Goal: Task Accomplishment & Management: Manage account settings

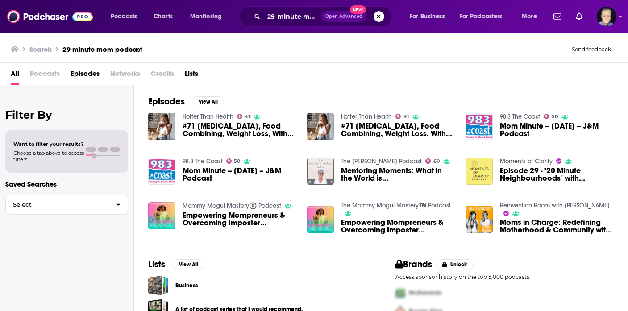
click at [17, 47] on icon at bounding box center [15, 49] width 8 height 6
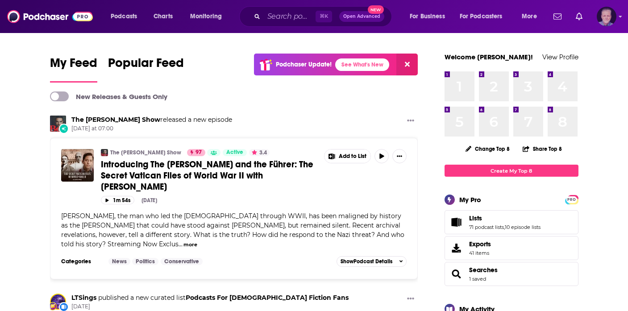
click at [616, 18] on img "Logged in as JonesLiterary" at bounding box center [607, 17] width 20 height 20
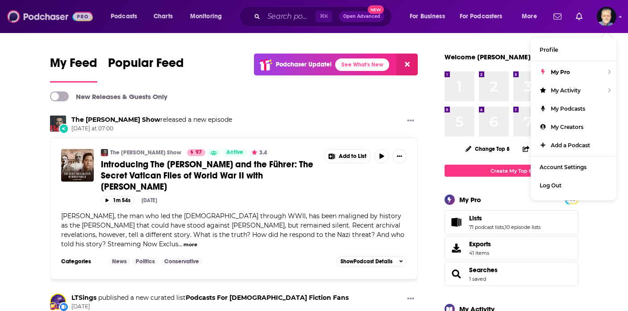
click at [42, 16] on img at bounding box center [50, 16] width 86 height 17
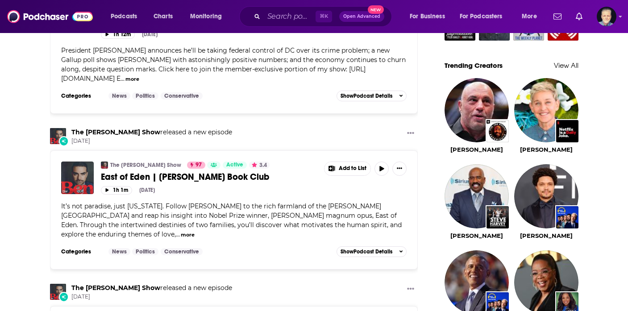
scroll to position [624, 0]
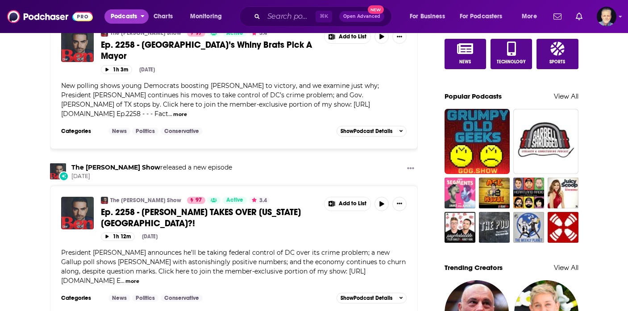
click at [124, 21] on span "Podcasts" at bounding box center [124, 16] width 26 height 13
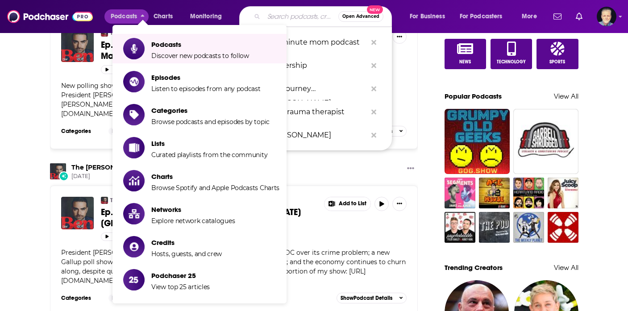
click at [288, 17] on input "Search podcasts, credits, & more..." at bounding box center [301, 16] width 75 height 14
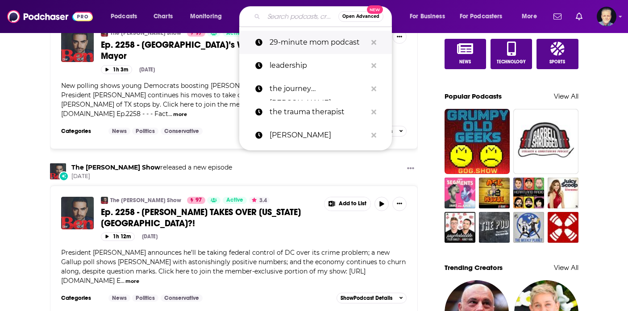
click at [289, 46] on p "29-minute mom podcast" at bounding box center [318, 42] width 97 height 23
type input "29-minute mom podcast"
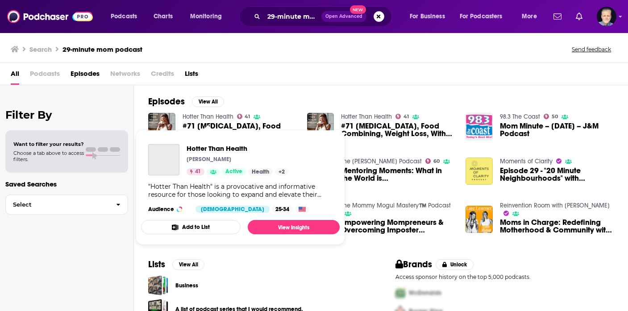
click at [199, 116] on link "Hotter Than Health" at bounding box center [208, 117] width 51 height 8
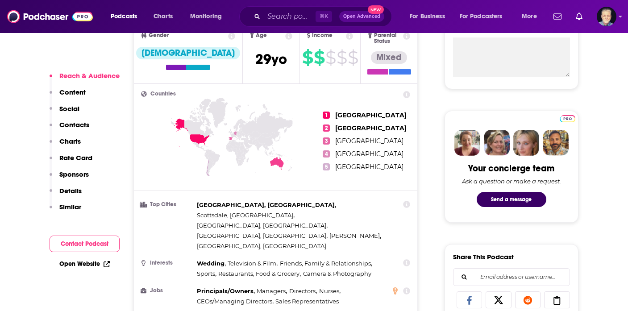
scroll to position [359, 0]
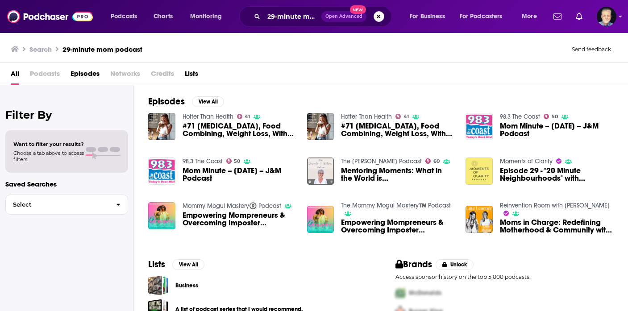
click at [381, 17] on button "Search podcasts, credits, & more..." at bounding box center [379, 16] width 11 height 11
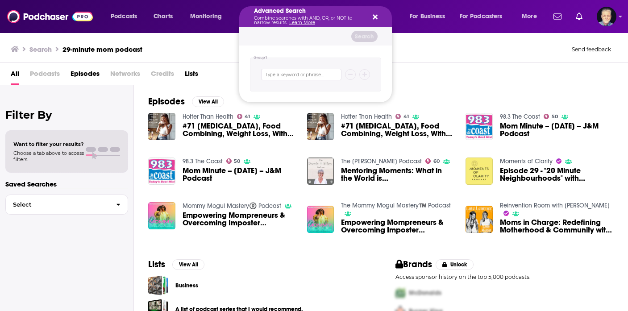
click at [370, 13] on button "Search podcasts, credits, & more..." at bounding box center [373, 16] width 7 height 7
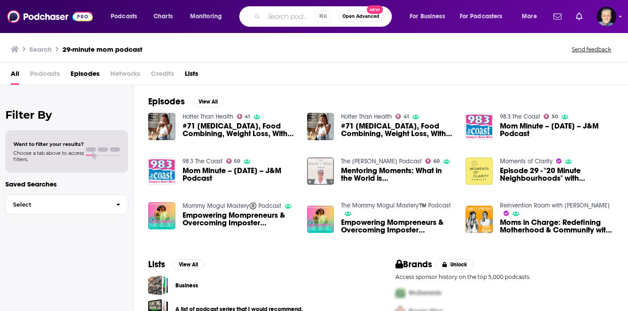
click at [361, 20] on button "Open Advanced New" at bounding box center [360, 16] width 45 height 11
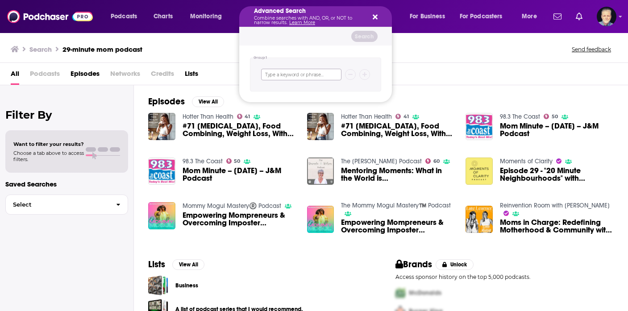
click at [299, 75] on input "Search podcasts, credits, & more..." at bounding box center [301, 75] width 80 height 12
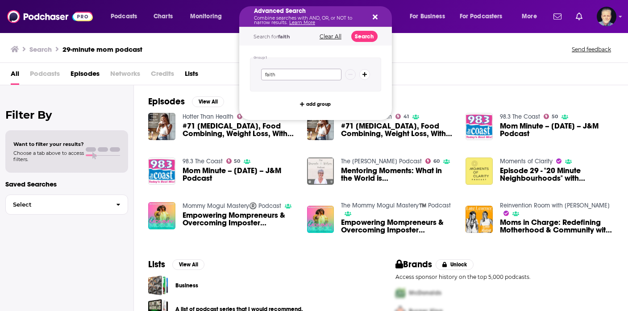
type input "faith"
click at [365, 76] on icon "Search podcasts, credits, & more..." at bounding box center [365, 74] width 5 height 5
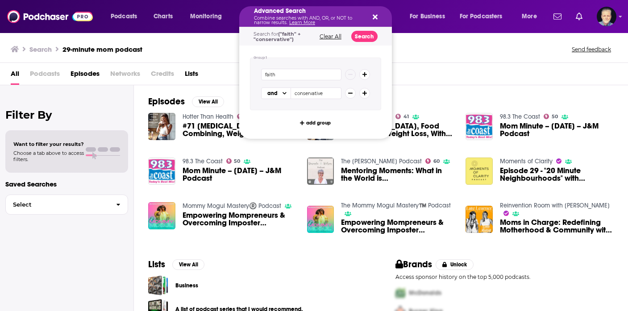
type input "conservative"
click at [364, 92] on icon "Search podcasts, credits, & more..." at bounding box center [365, 93] width 5 height 5
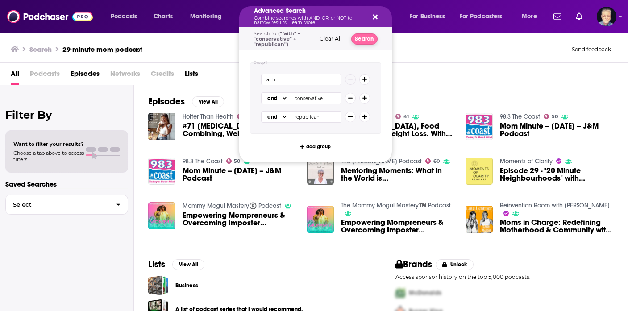
type input "republican"
click at [372, 39] on button "Search" at bounding box center [364, 38] width 26 height 11
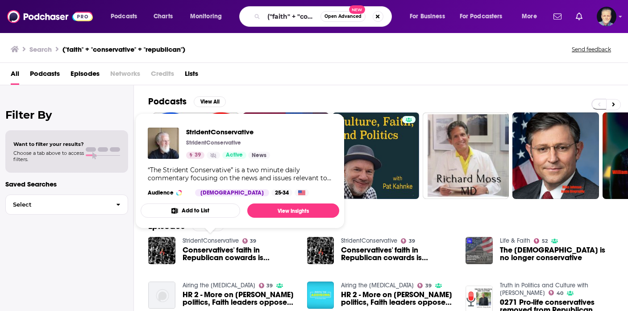
click at [207, 211] on button "Add to List" at bounding box center [191, 211] width 100 height 14
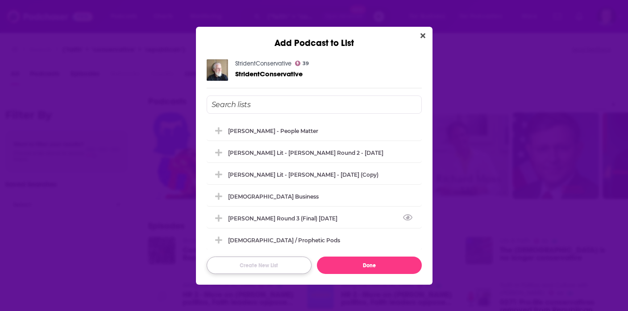
click at [267, 269] on button "Create New List" at bounding box center [259, 265] width 105 height 17
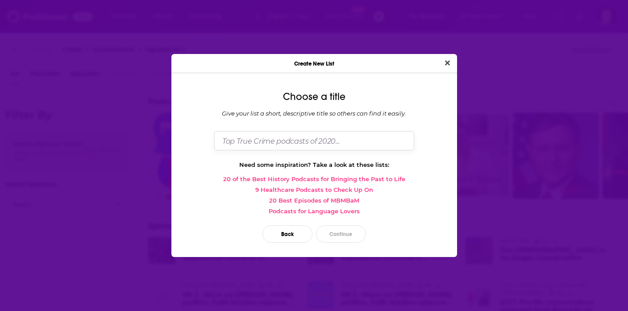
click at [287, 148] on input "Dialog" at bounding box center [314, 140] width 200 height 19
type input "conservative podcasters"
click at [336, 238] on button "Continue" at bounding box center [341, 233] width 50 height 17
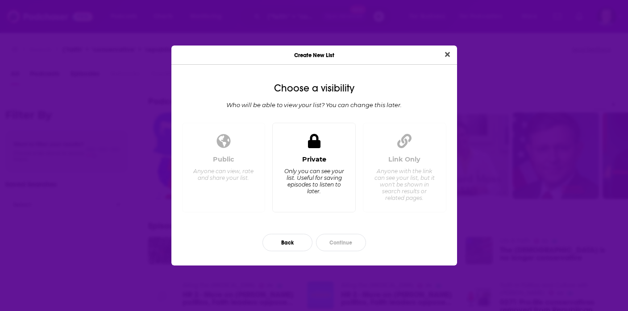
click at [310, 188] on div "Only you can see your list. Useful for saving episodes to listen to later." at bounding box center [314, 181] width 61 height 27
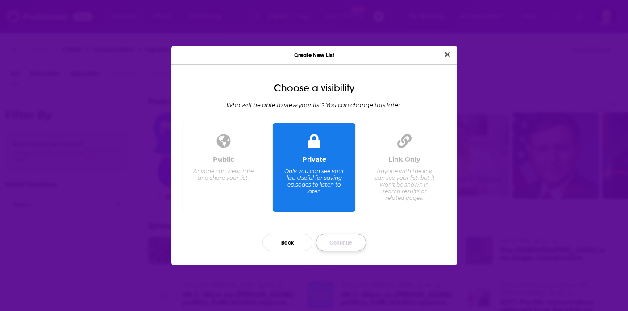
click at [341, 245] on button "Continue" at bounding box center [341, 242] width 50 height 17
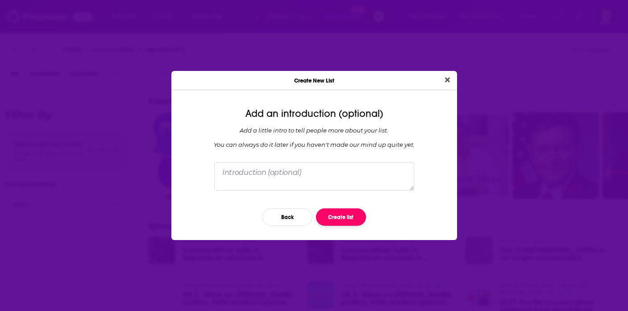
click at [349, 220] on button "Create list" at bounding box center [341, 217] width 50 height 17
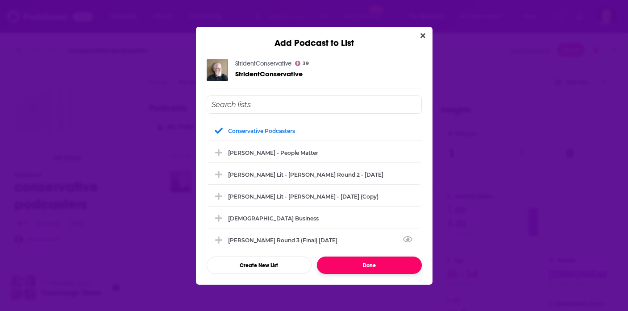
click at [365, 263] on button "Done" at bounding box center [369, 265] width 105 height 17
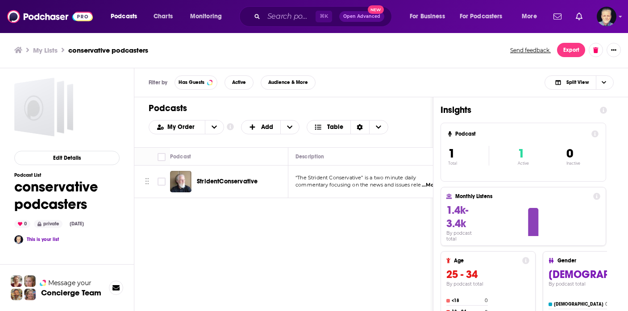
click at [429, 184] on span "...More" at bounding box center [431, 185] width 18 height 7
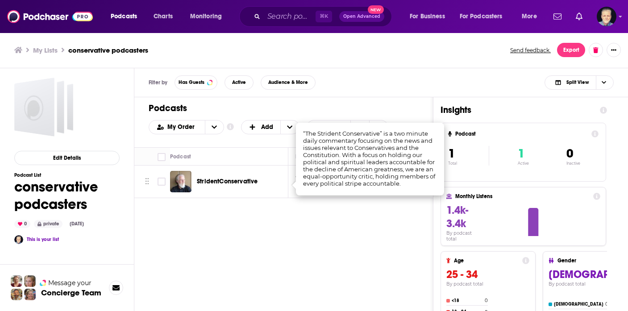
click at [346, 227] on div "Podcasts Add My Order Customize Your List Order Select the “My Order” sort and …" at bounding box center [283, 242] width 299 height 291
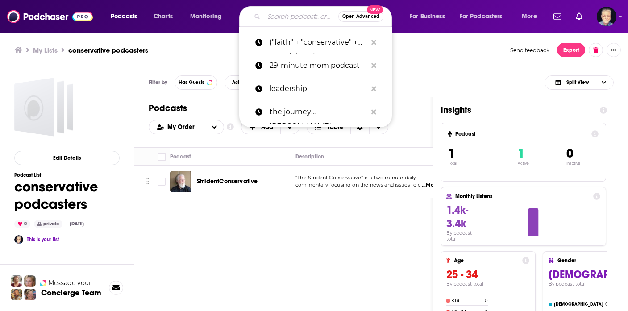
click at [274, 14] on input "Search podcasts, credits, & more..." at bounding box center [301, 16] width 75 height 14
click at [288, 44] on p "("faith" + "conservative" + "republican")" at bounding box center [318, 42] width 97 height 23
type input "("faith" + "conservative" + "republican")"
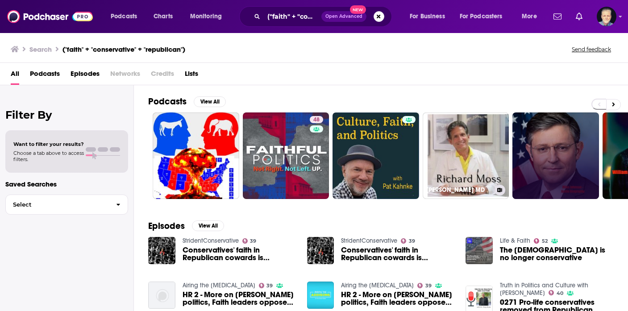
click at [482, 124] on link "Richard Moss MD" at bounding box center [466, 156] width 87 height 87
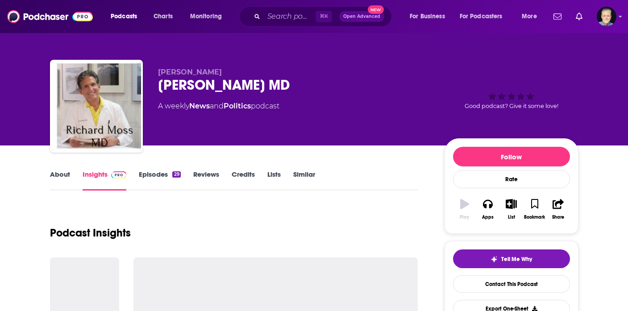
click at [378, 15] on span "Open Advanced" at bounding box center [361, 16] width 37 height 4
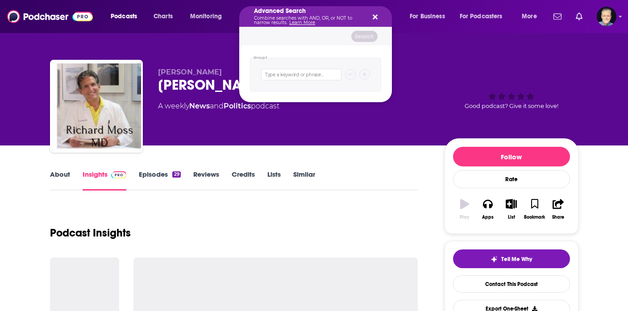
click at [375, 15] on icon "Search podcasts, credits, & more..." at bounding box center [375, 16] width 5 height 7
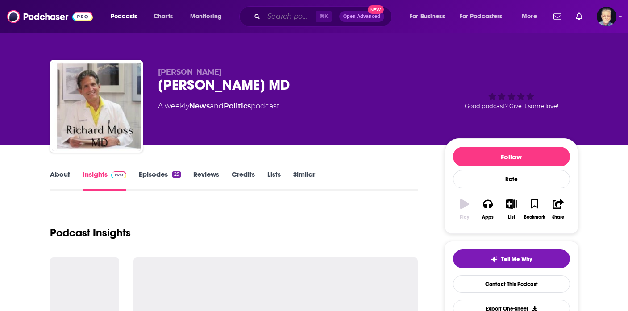
click at [278, 15] on input "Search podcasts, credits, & more..." at bounding box center [290, 16] width 52 height 14
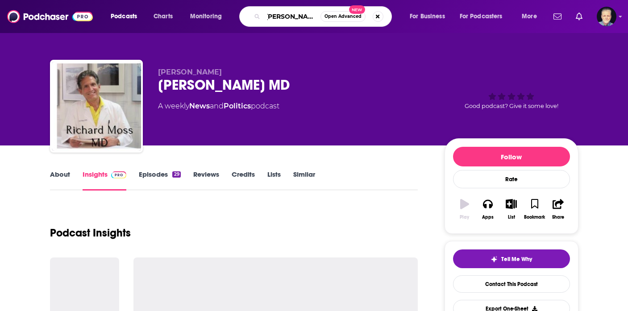
type input "allie beth stuckey"
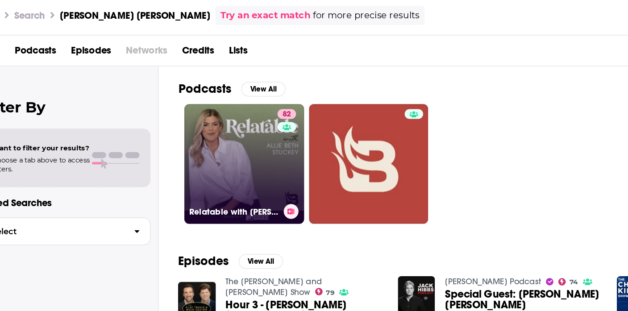
click at [216, 158] on link "82 Relatable with Allie Beth Stuckey" at bounding box center [196, 157] width 87 height 87
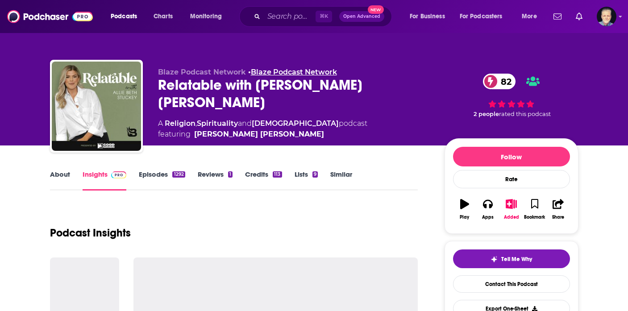
click at [282, 70] on link "Blaze Podcast Network" at bounding box center [294, 72] width 86 height 8
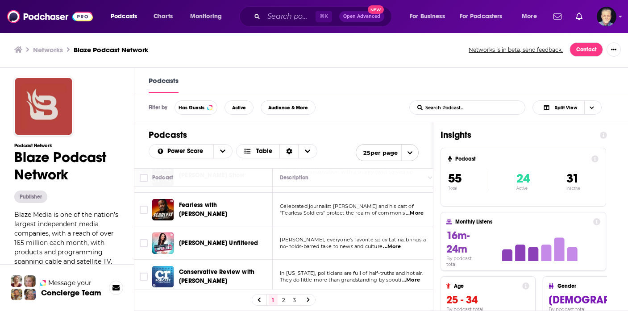
scroll to position [175, 0]
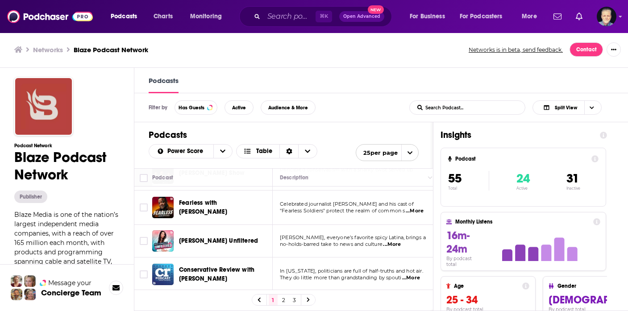
click at [397, 241] on span "...More" at bounding box center [392, 244] width 18 height 7
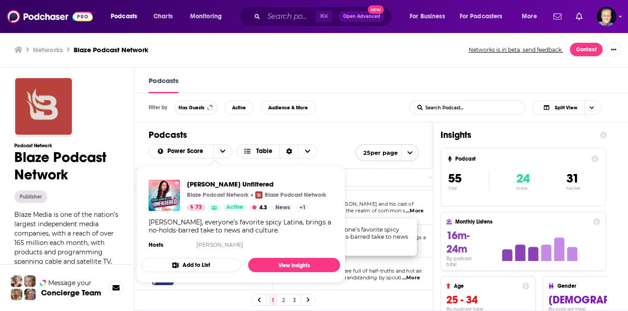
click at [194, 263] on button "Add to List" at bounding box center [192, 265] width 100 height 14
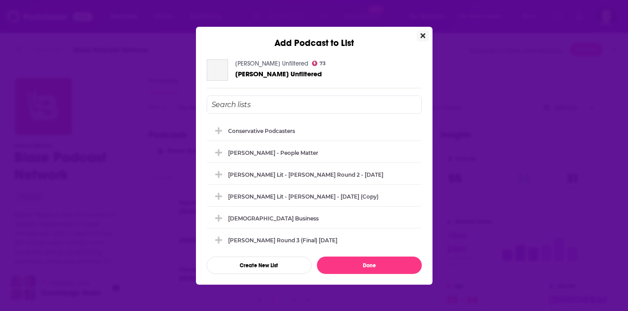
scroll to position [0, 0]
click at [250, 127] on div "conservative podcasters" at bounding box center [264, 130] width 72 height 7
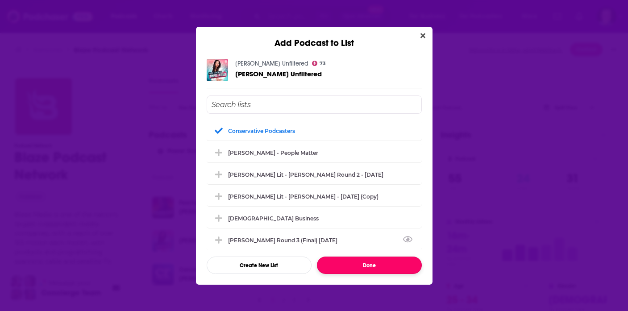
click at [356, 263] on button "Done" at bounding box center [369, 265] width 105 height 17
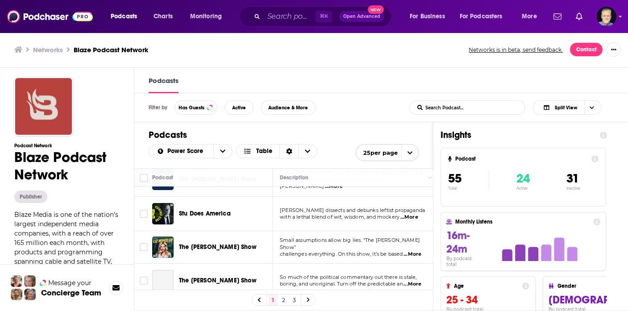
scroll to position [305, 0]
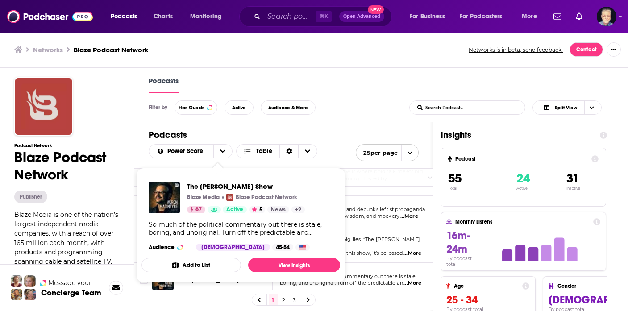
click at [218, 266] on button "Add to List" at bounding box center [192, 265] width 100 height 14
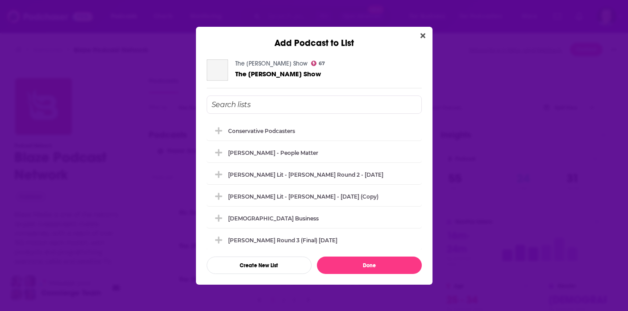
scroll to position [0, 0]
click at [244, 135] on div "conservative podcasters" at bounding box center [314, 131] width 215 height 20
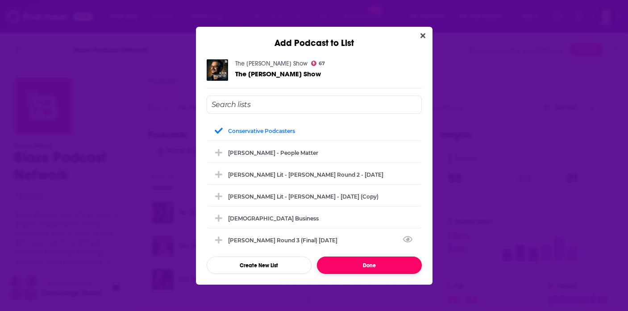
click at [336, 264] on button "Done" at bounding box center [369, 265] width 105 height 17
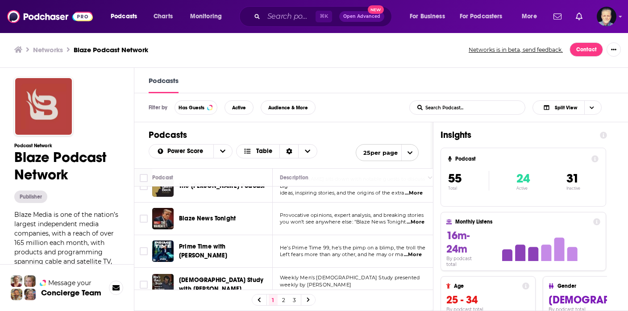
scroll to position [622, 0]
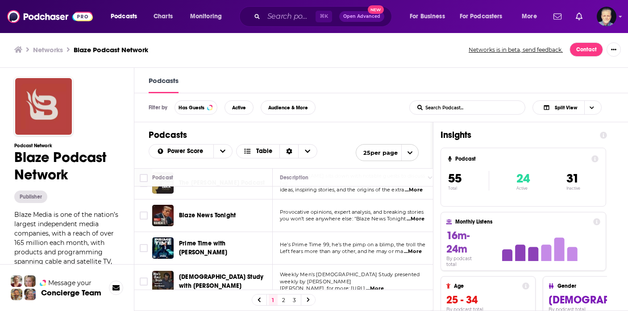
click at [416, 248] on span "...More" at bounding box center [413, 251] width 18 height 7
click at [279, 268] on td "Weekly Men's Bible Study presented weekly by Rick Burgess. for more: http://www…" at bounding box center [355, 282] width 165 height 34
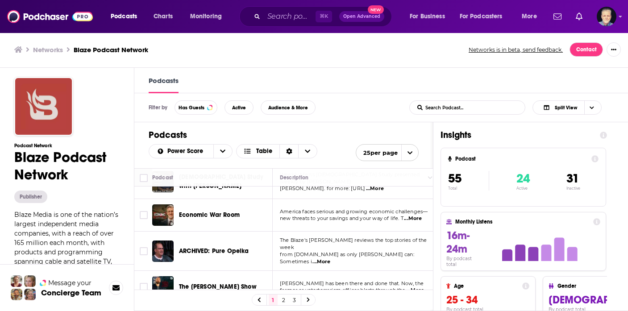
scroll to position [736, 0]
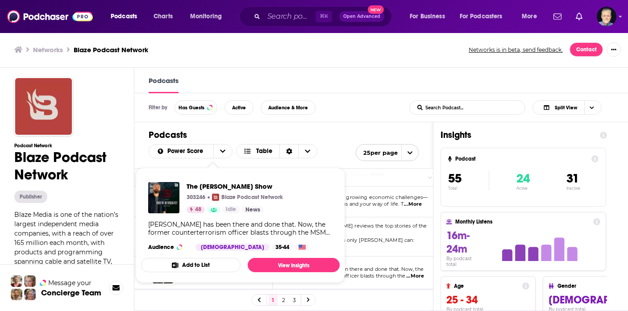
click at [418, 273] on span "...More" at bounding box center [415, 276] width 18 height 7
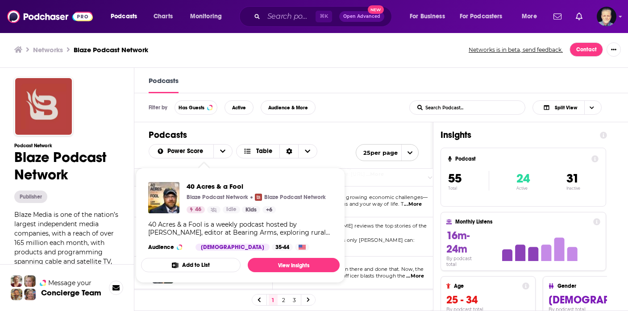
click at [192, 232] on div "40 Acres & a Fool is a weekly podcast hosted by Cam Edwards, editor at Bearing …" at bounding box center [240, 229] width 184 height 16
click at [328, 233] on div "40 Acres & a Fool is a weekly podcast hosted by Cam Edwards, editor at Bearing …" at bounding box center [240, 229] width 184 height 16
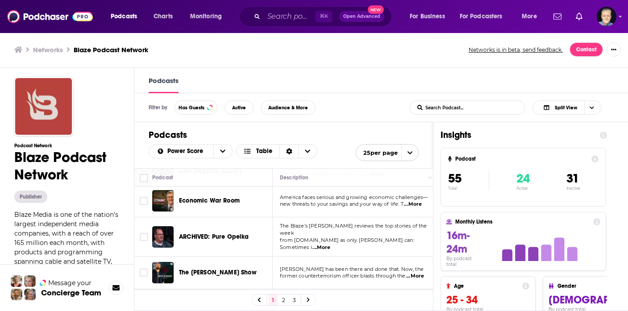
click at [272, 257] on td "The Drew Berquist Show" at bounding box center [212, 273] width 121 height 33
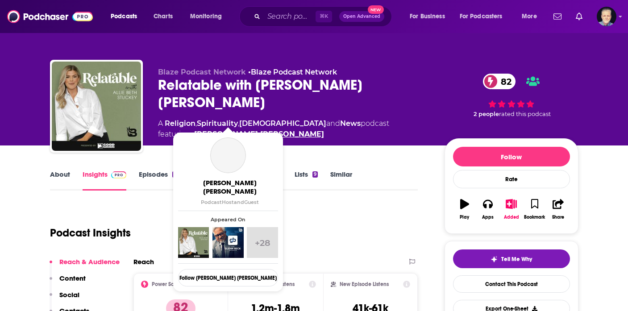
click at [220, 129] on link "Allie Beth Stuckey" at bounding box center [259, 134] width 130 height 11
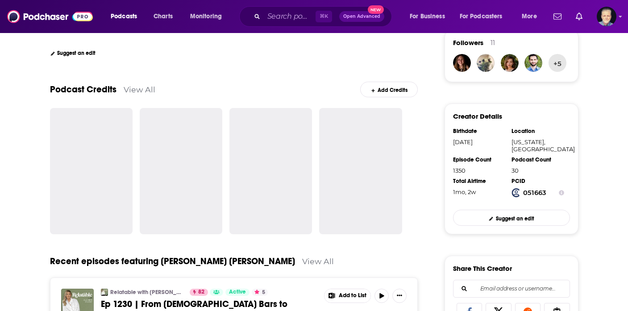
scroll to position [240, 0]
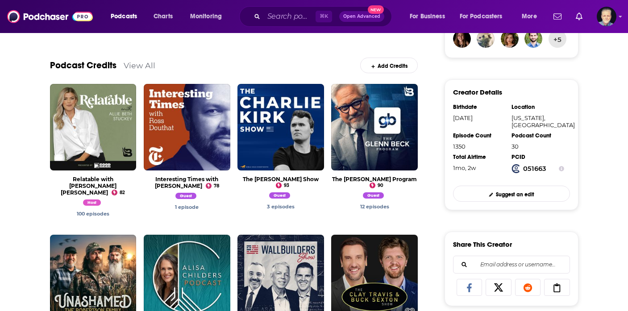
click at [137, 64] on link "View All" at bounding box center [140, 65] width 32 height 9
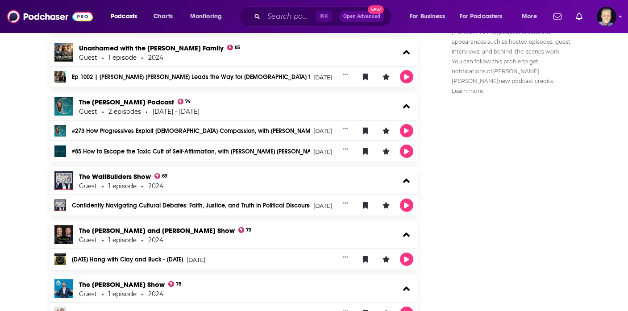
scroll to position [697, 0]
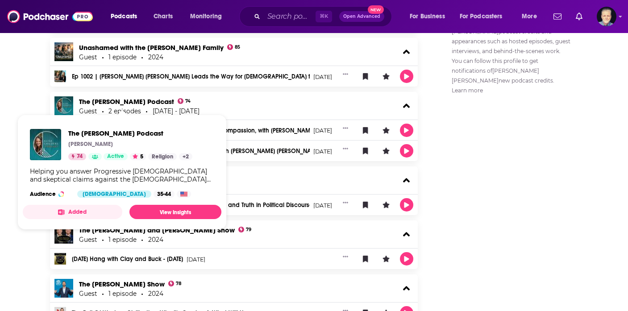
click at [74, 213] on button "Added" at bounding box center [73, 212] width 100 height 14
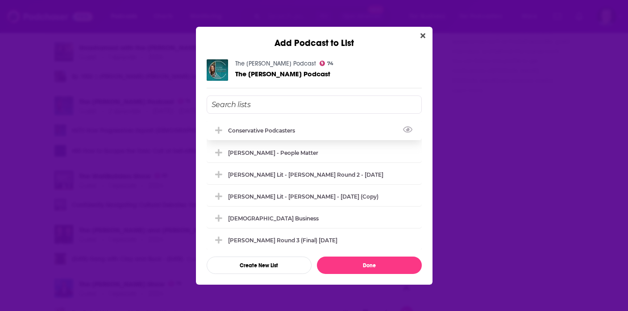
click at [238, 133] on div "conservative podcasters" at bounding box center [264, 130] width 72 height 7
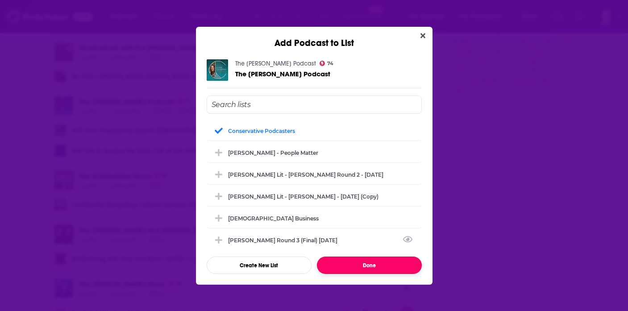
click at [360, 269] on button "Done" at bounding box center [369, 265] width 105 height 17
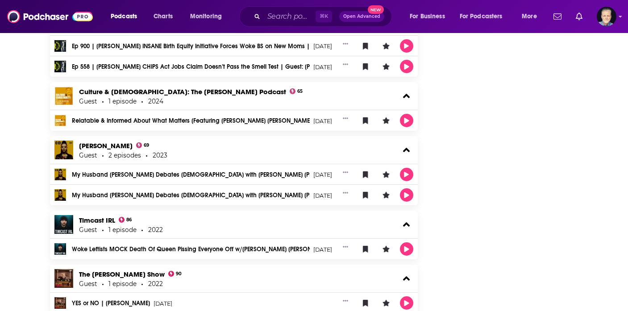
scroll to position [1307, 0]
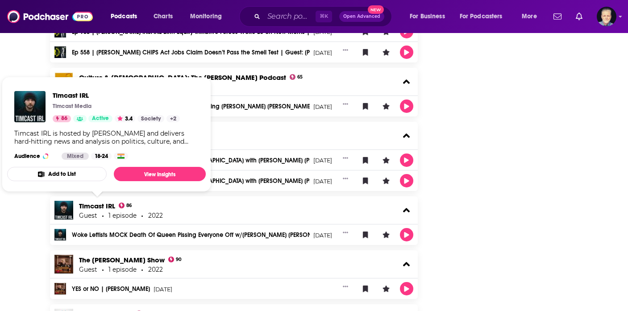
click at [76, 173] on button "Add to List" at bounding box center [57, 174] width 100 height 14
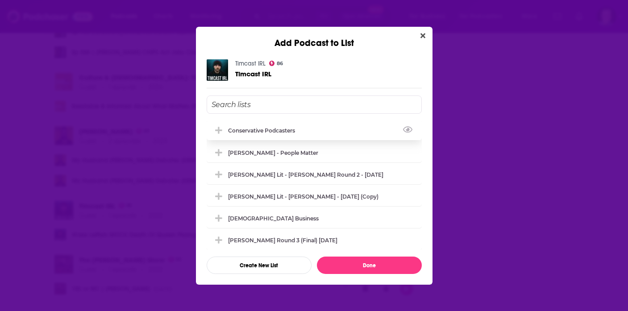
click at [262, 127] on div "conservative podcasters" at bounding box center [264, 130] width 72 height 7
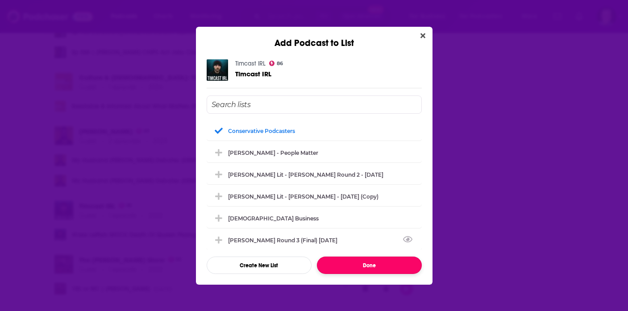
click at [356, 266] on button "Done" at bounding box center [369, 265] width 105 height 17
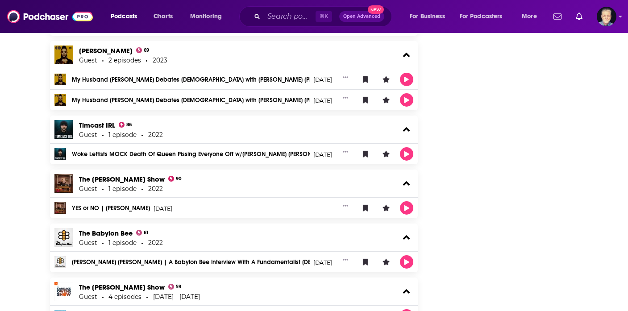
scroll to position [1397, 0]
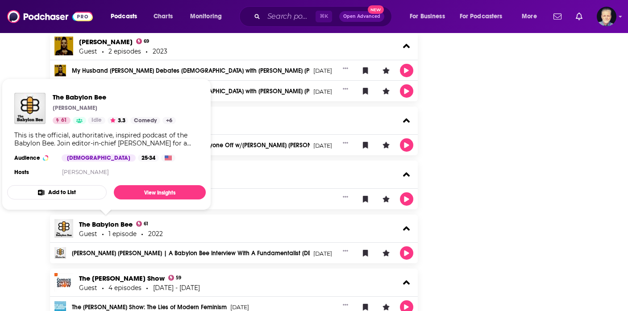
click at [73, 192] on button "Add to List" at bounding box center [57, 192] width 100 height 14
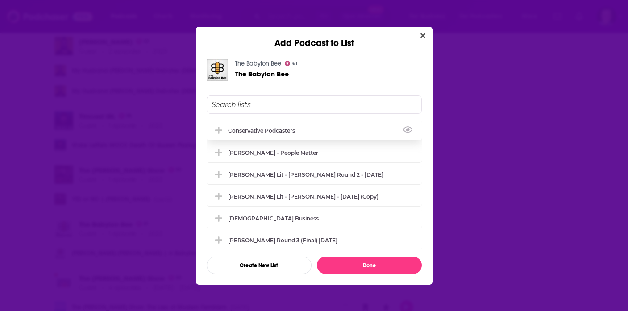
click at [247, 128] on div "conservative podcasters" at bounding box center [264, 130] width 72 height 7
click at [339, 275] on div "The Babylon Bee 61 The Babylon Bee conservative podcasters Josh Block - People …" at bounding box center [314, 167] width 237 height 236
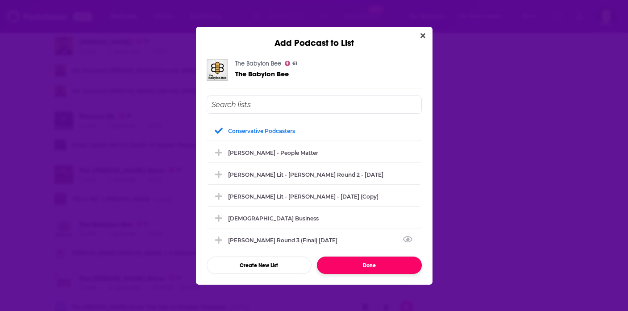
click at [343, 269] on button "Done" at bounding box center [369, 265] width 105 height 17
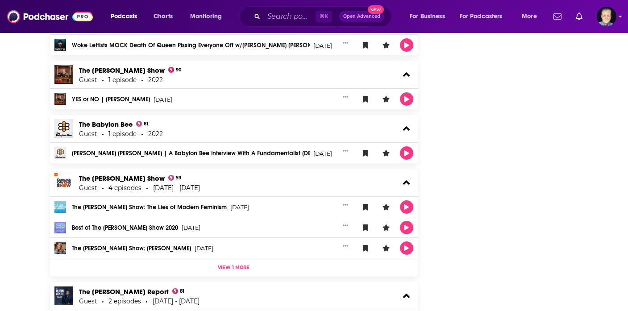
scroll to position [1529, 0]
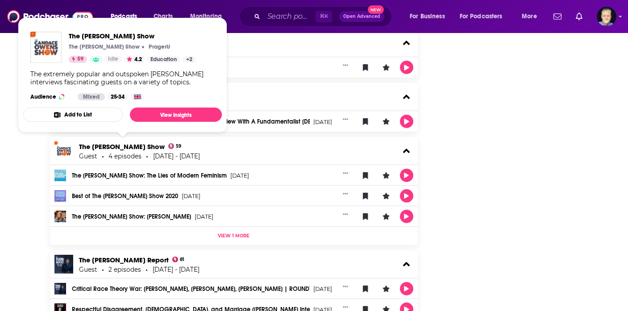
click at [98, 119] on button "Add to List" at bounding box center [73, 115] width 100 height 14
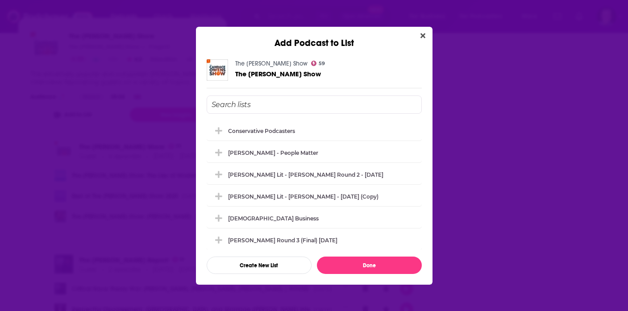
scroll to position [0, 0]
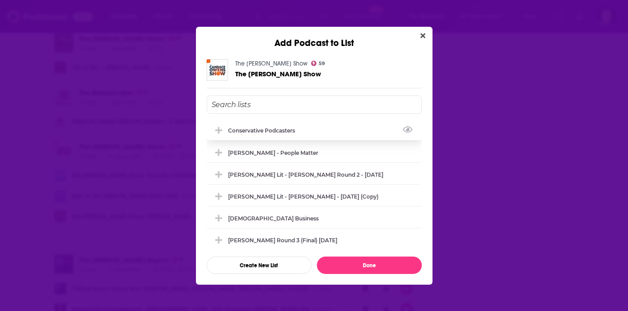
click at [240, 131] on div "conservative podcasters" at bounding box center [264, 130] width 72 height 7
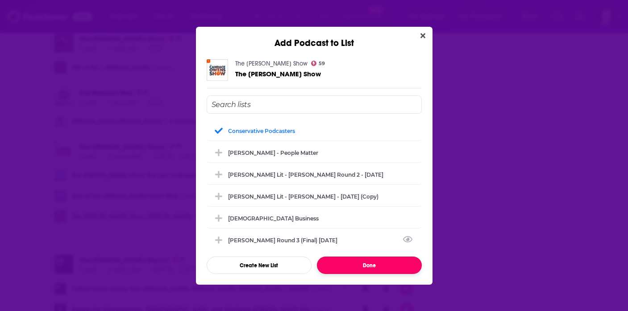
click at [362, 260] on button "Done" at bounding box center [369, 265] width 105 height 17
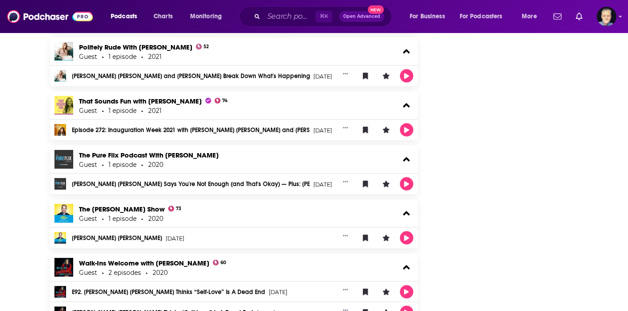
scroll to position [1852, 0]
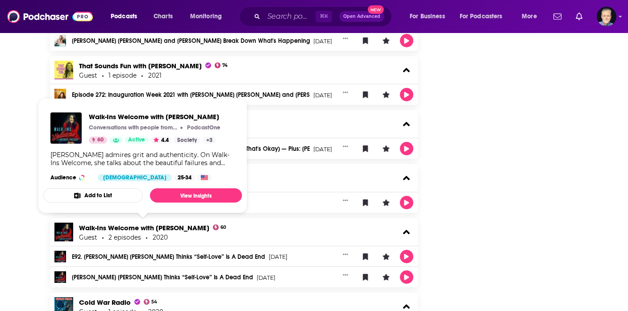
click at [105, 195] on button "Add to List" at bounding box center [93, 195] width 100 height 14
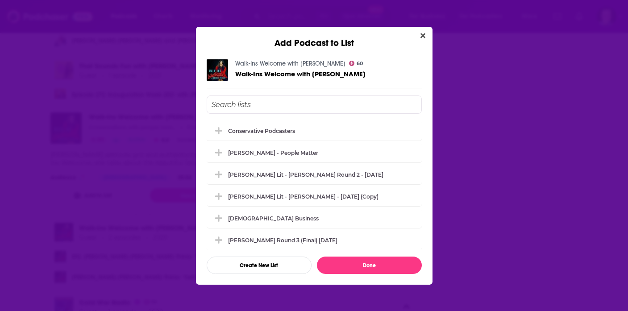
scroll to position [0, 0]
click at [263, 128] on div "conservative podcasters" at bounding box center [261, 130] width 67 height 7
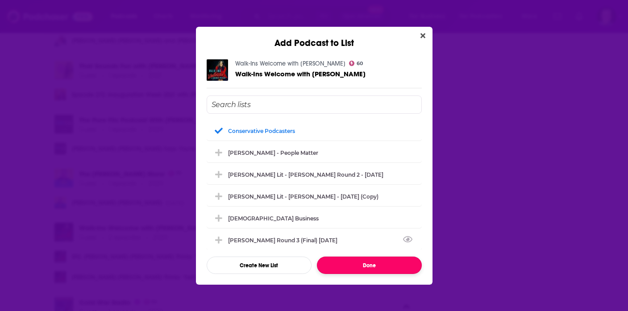
click at [376, 264] on button "Done" at bounding box center [369, 265] width 105 height 17
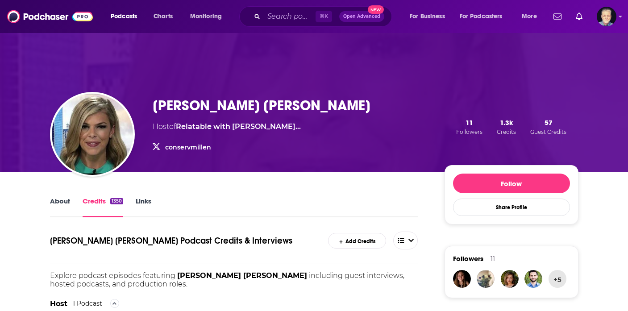
click at [181, 147] on link "conservmillen" at bounding box center [188, 147] width 46 height 8
click at [296, 17] on input "Search podcasts, credits, & more..." at bounding box center [290, 16] width 52 height 14
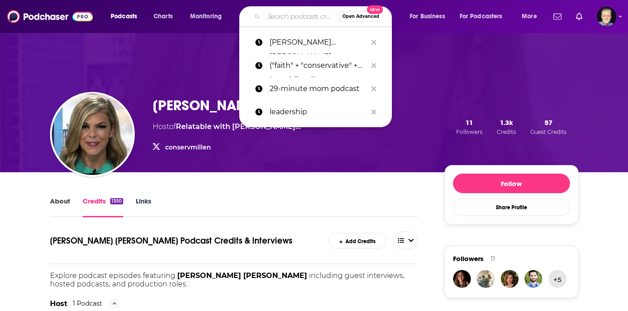
paste input "Megyn Kelly"
type input "Megyn Kelly"
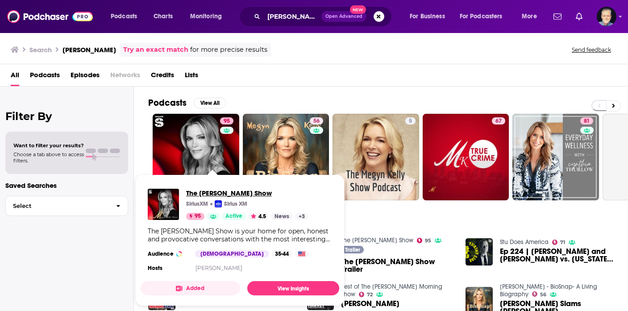
click at [230, 192] on span "The Megyn Kelly Show" at bounding box center [247, 193] width 122 height 8
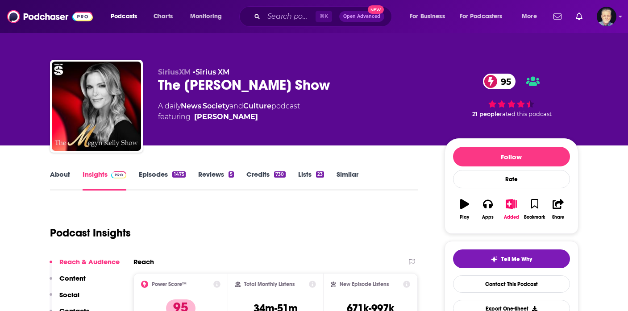
click at [267, 172] on link "Credits 730" at bounding box center [265, 180] width 39 height 21
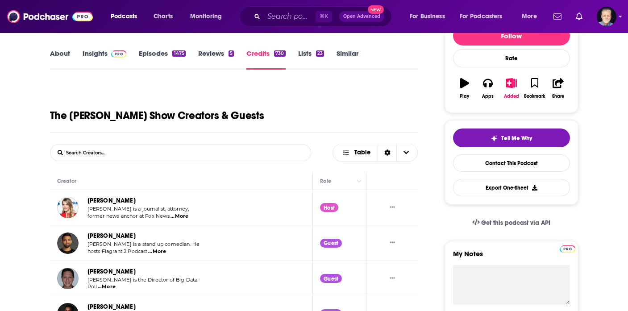
scroll to position [121, 0]
click at [109, 200] on link "Megyn Kelly" at bounding box center [112, 200] width 48 height 8
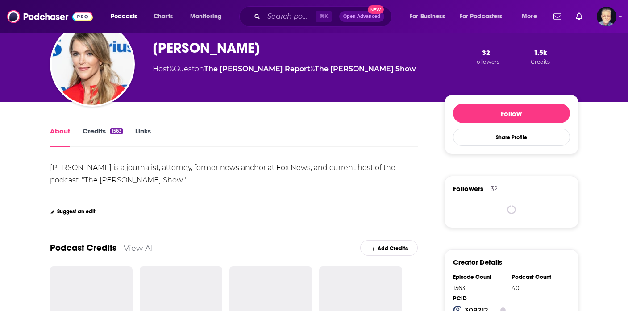
scroll to position [141, 0]
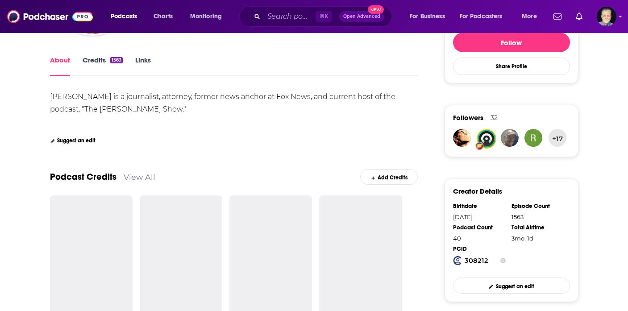
click at [98, 61] on link "Credits 1563" at bounding box center [103, 66] width 40 height 21
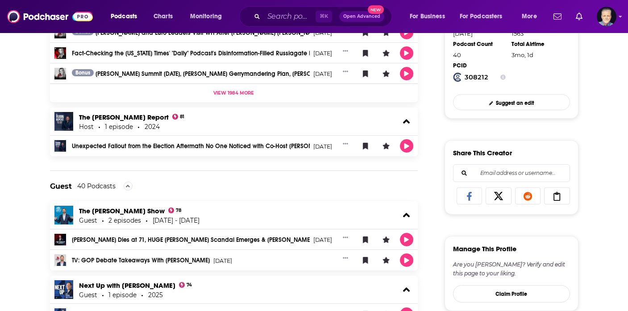
scroll to position [324, 0]
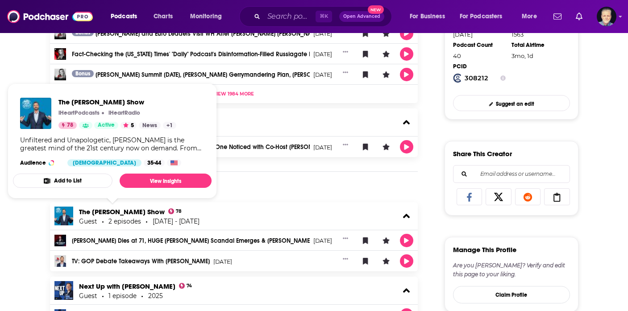
click at [189, 145] on div "Unfiltered and Unapologetic, Jesse Kelly is the greatest mind of the 21st centu…" at bounding box center [112, 144] width 184 height 16
click at [96, 179] on button "Add to List" at bounding box center [63, 181] width 100 height 14
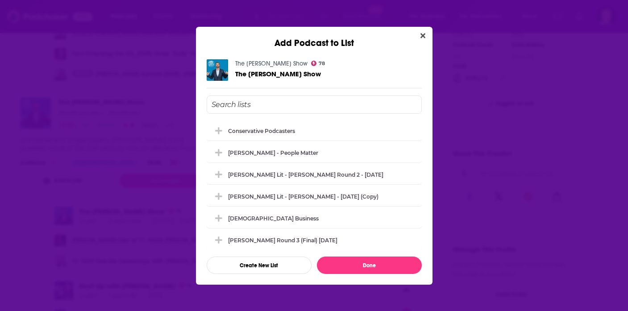
scroll to position [0, 0]
click at [287, 132] on div "conservative podcasters" at bounding box center [264, 130] width 72 height 7
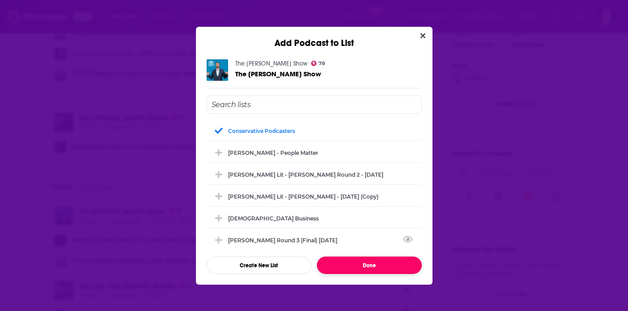
click at [356, 268] on button "Done" at bounding box center [369, 265] width 105 height 17
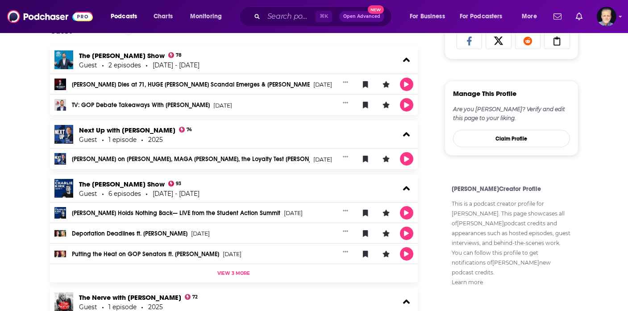
scroll to position [484, 0]
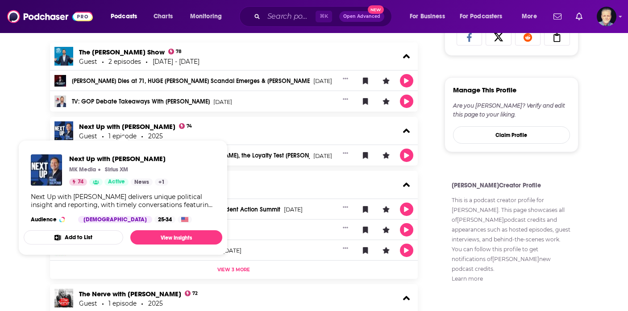
click at [71, 238] on button "Add to List" at bounding box center [74, 237] width 100 height 14
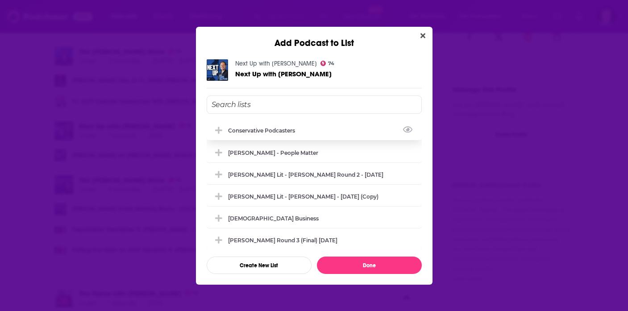
click at [230, 131] on div "conservative podcasters" at bounding box center [264, 130] width 72 height 7
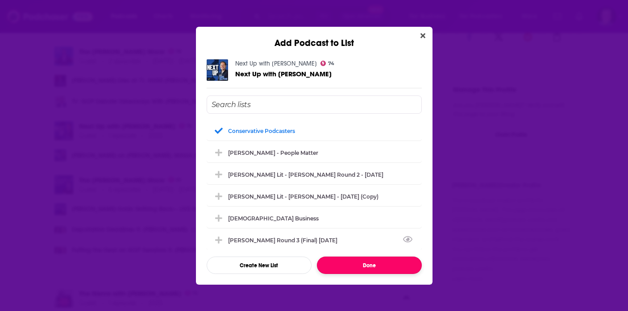
click at [361, 271] on button "Done" at bounding box center [369, 265] width 105 height 17
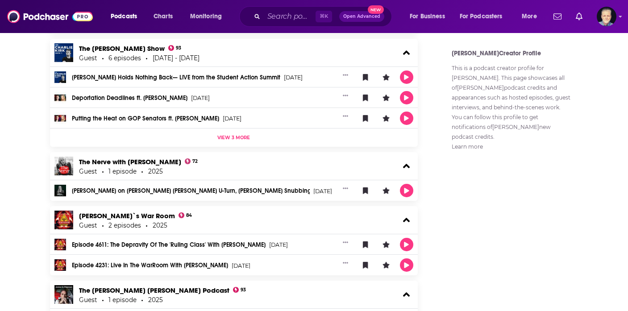
scroll to position [618, 0]
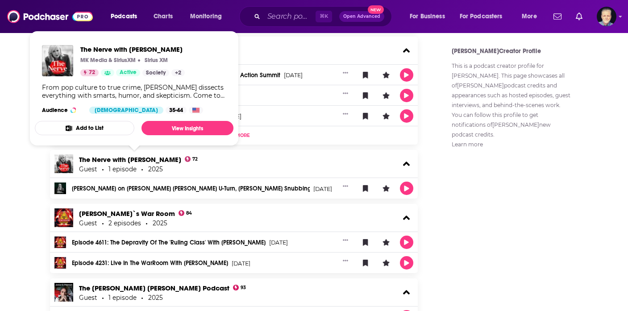
click at [100, 128] on button "Add to List" at bounding box center [85, 128] width 100 height 14
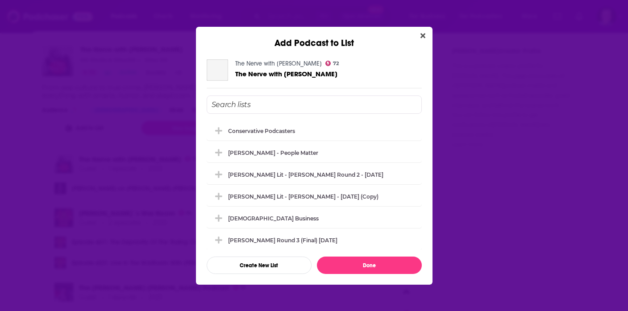
scroll to position [0, 0]
click at [242, 124] on div "conservative podcasters" at bounding box center [314, 131] width 215 height 20
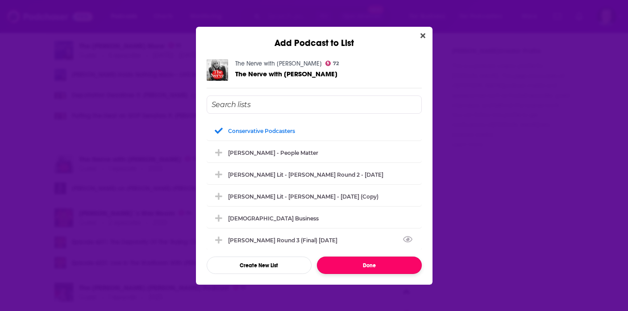
click at [352, 261] on button "Done" at bounding box center [369, 265] width 105 height 17
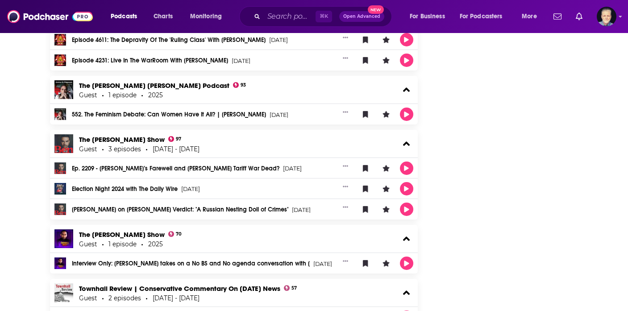
scroll to position [820, 0]
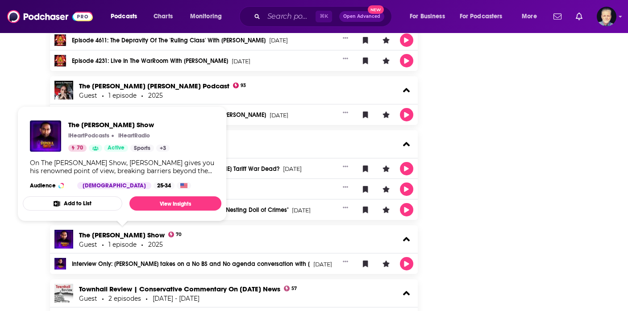
click at [97, 201] on button "Add to List" at bounding box center [73, 203] width 100 height 14
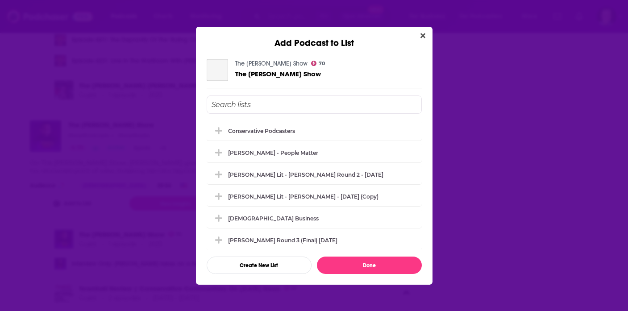
scroll to position [0, 0]
click at [267, 132] on div "conservative podcasters" at bounding box center [264, 130] width 72 height 7
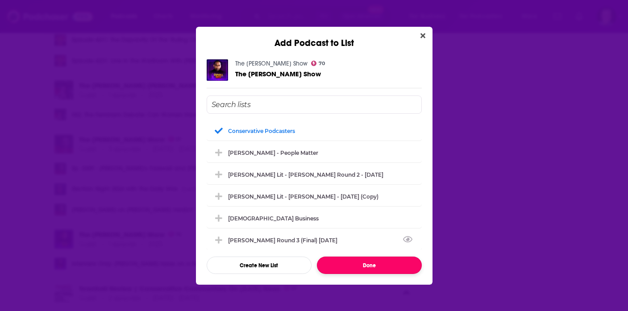
click at [362, 265] on button "Done" at bounding box center [369, 265] width 105 height 17
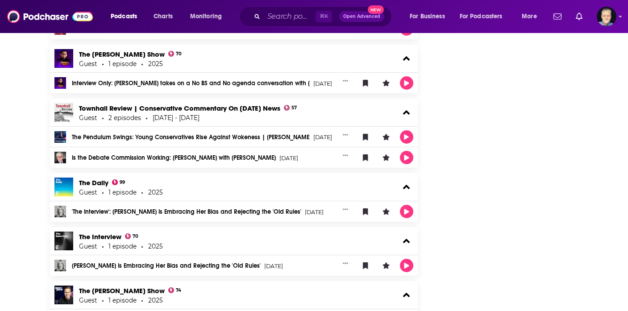
scroll to position [1006, 0]
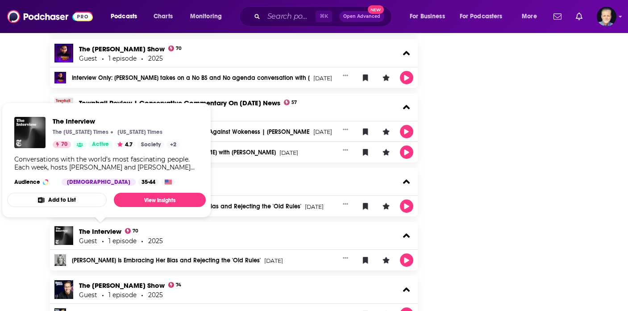
click at [84, 202] on button "Add to List" at bounding box center [57, 200] width 100 height 14
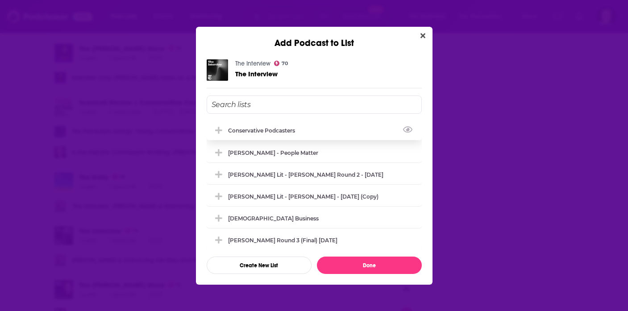
click at [247, 131] on div "conservative podcasters" at bounding box center [264, 130] width 72 height 7
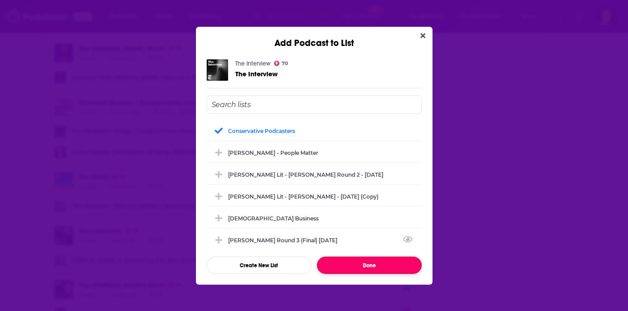
click at [347, 261] on button "Done" at bounding box center [369, 265] width 105 height 17
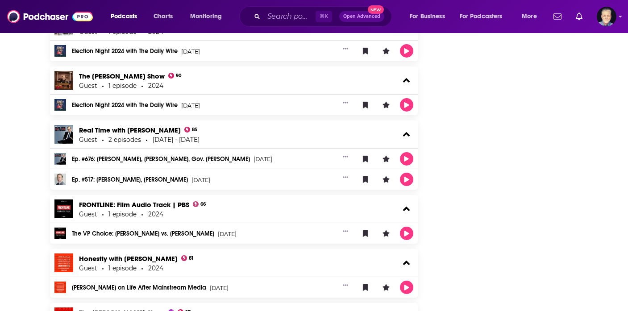
scroll to position [1469, 0]
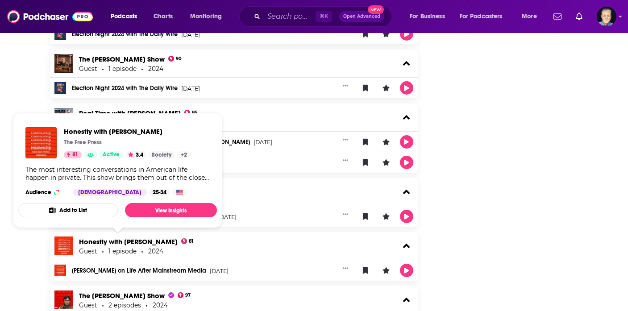
click at [87, 210] on button "Add to List" at bounding box center [68, 210] width 100 height 14
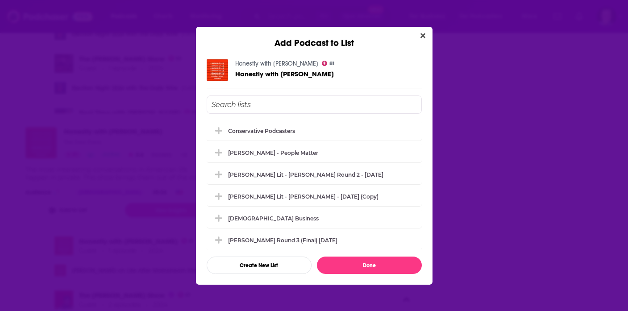
scroll to position [0, 0]
click at [231, 134] on div "conservative podcasters" at bounding box center [314, 131] width 215 height 20
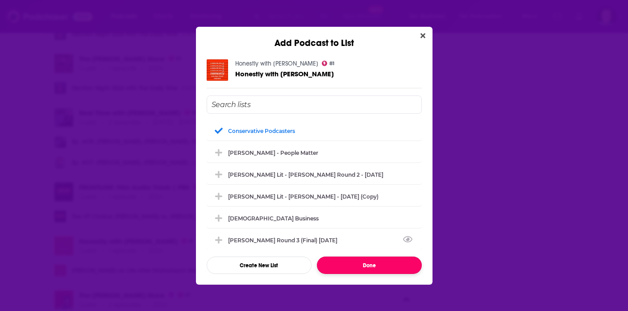
click at [358, 263] on button "Done" at bounding box center [369, 265] width 105 height 17
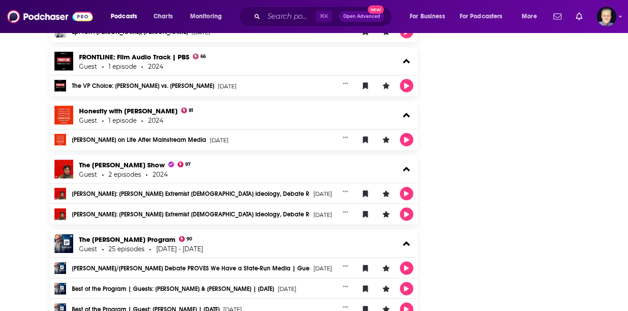
scroll to position [1602, 0]
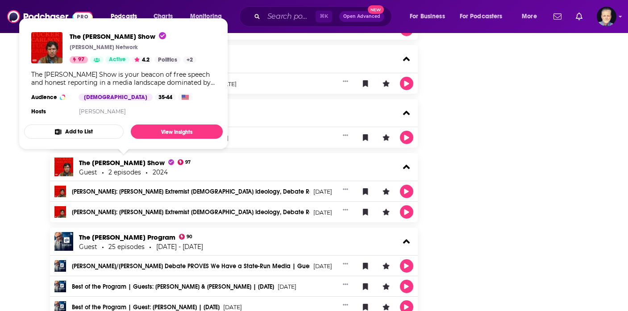
click at [96, 131] on button "Add to List" at bounding box center [74, 132] width 100 height 14
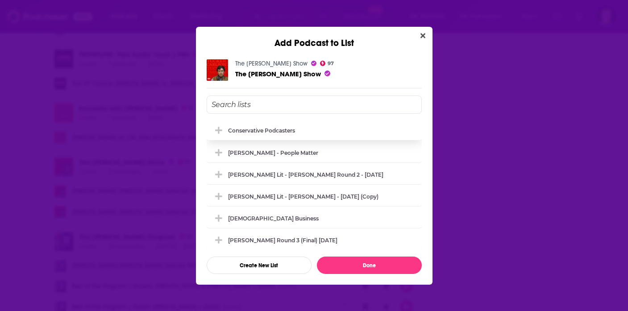
click at [239, 124] on div "conservative podcasters" at bounding box center [314, 131] width 215 height 20
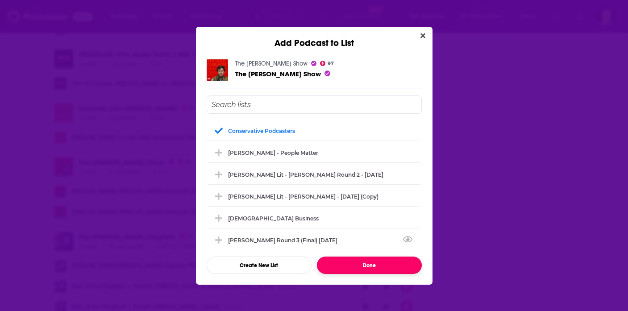
click at [342, 269] on button "Done" at bounding box center [369, 265] width 105 height 17
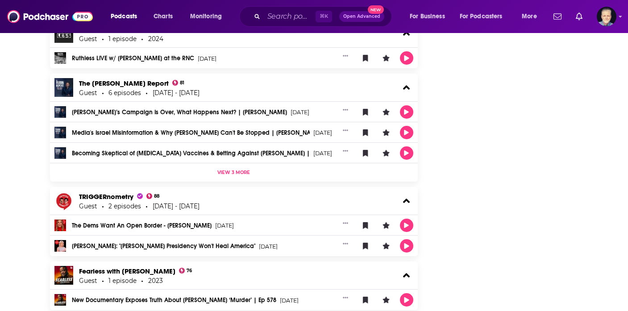
scroll to position [2052, 0]
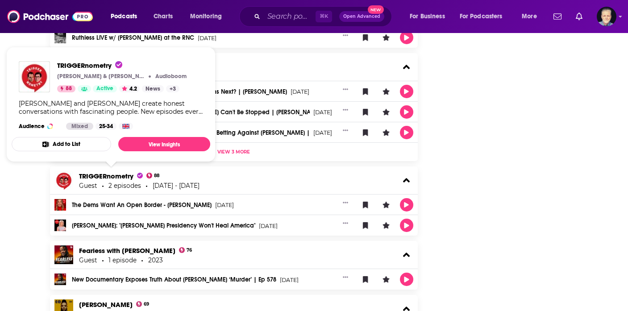
click at [88, 139] on button "Add to List" at bounding box center [62, 144] width 100 height 14
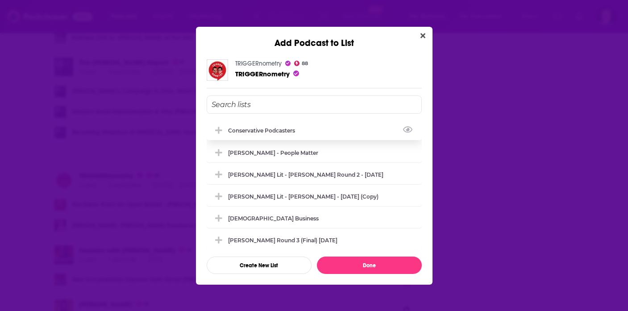
click at [242, 129] on div "conservative podcasters" at bounding box center [264, 130] width 72 height 7
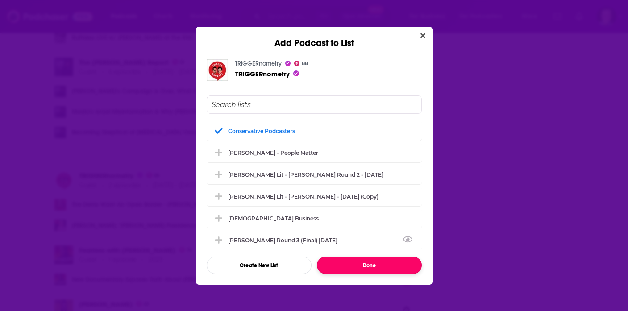
click at [341, 259] on button "Done" at bounding box center [369, 265] width 105 height 17
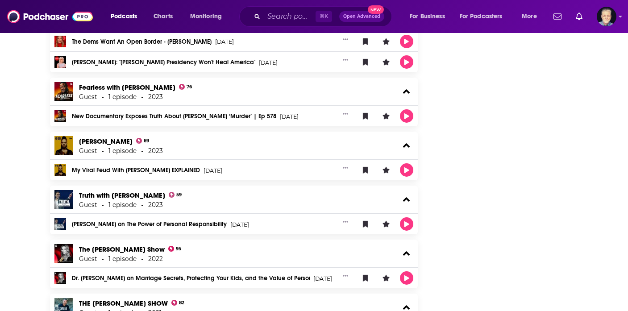
scroll to position [2280, 0]
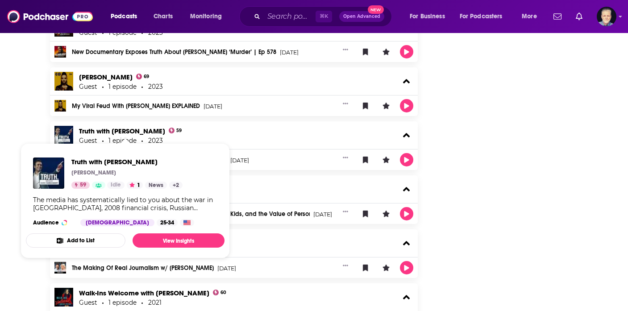
click at [89, 237] on button "Add to List" at bounding box center [76, 241] width 100 height 14
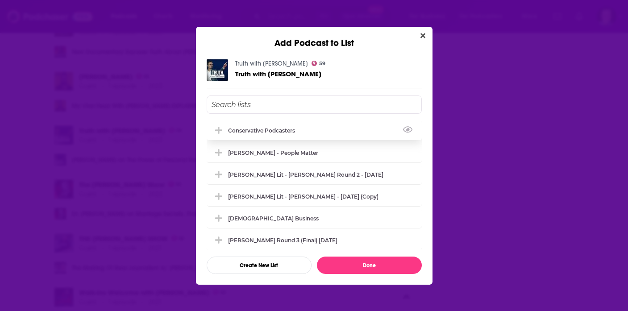
click at [248, 131] on div "conservative podcasters" at bounding box center [264, 130] width 72 height 7
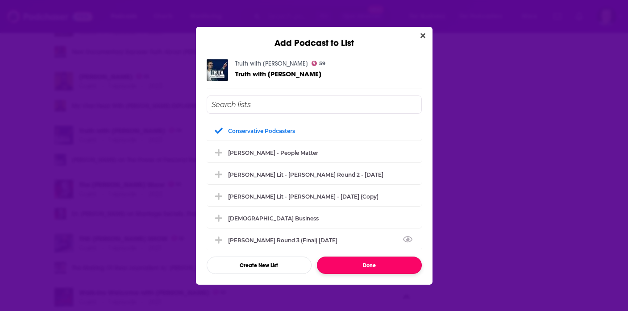
click at [339, 264] on button "Done" at bounding box center [369, 265] width 105 height 17
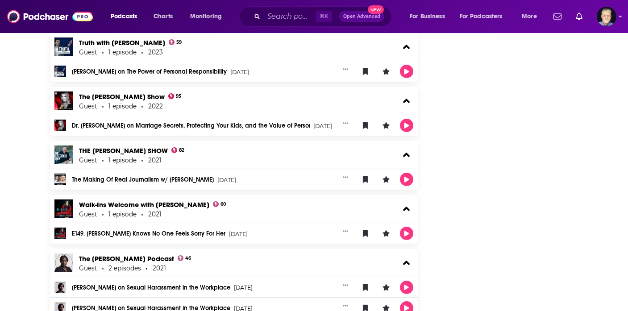
scroll to position [2374, 0]
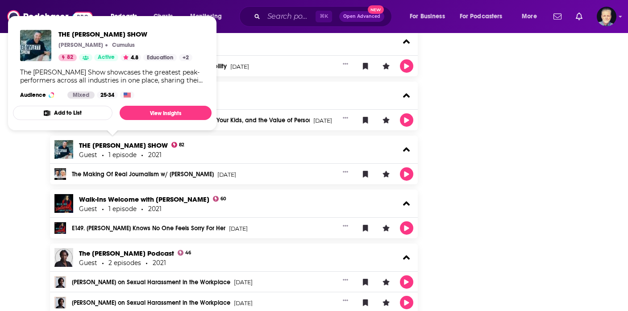
click at [90, 112] on button "Add to List" at bounding box center [63, 113] width 100 height 14
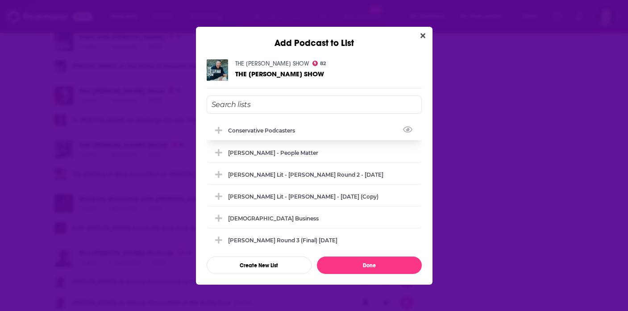
click at [260, 130] on div "conservative podcasters" at bounding box center [264, 130] width 72 height 7
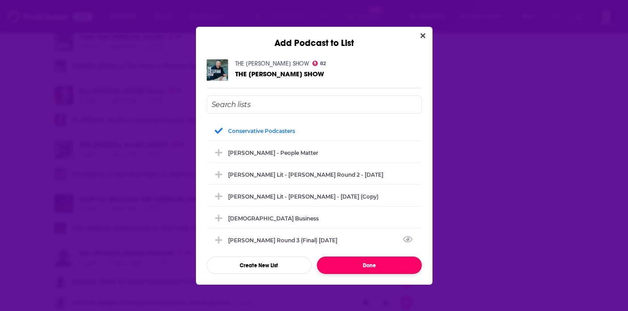
click at [354, 264] on button "Done" at bounding box center [369, 265] width 105 height 17
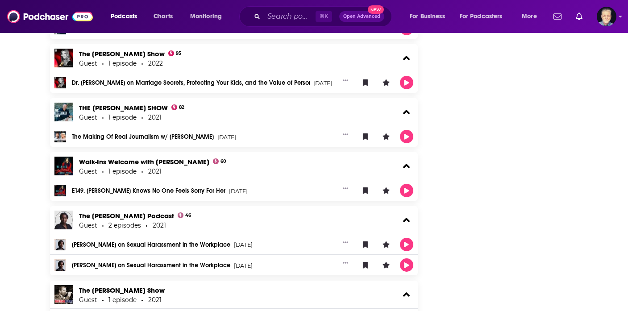
scroll to position [2447, 0]
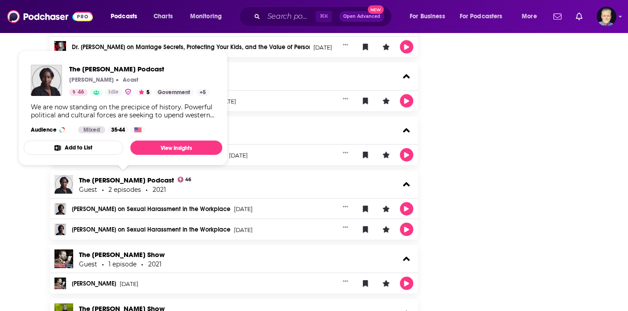
click at [106, 149] on button "Add to List" at bounding box center [74, 148] width 100 height 14
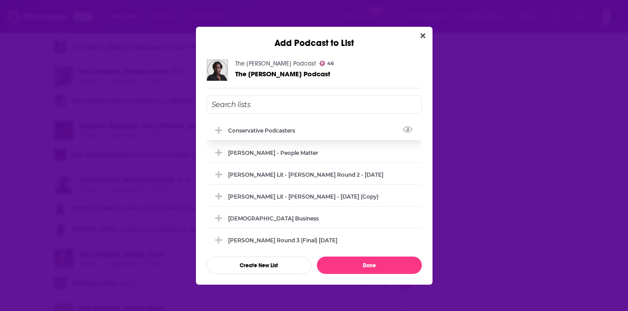
click at [254, 135] on div "conservative podcasters" at bounding box center [314, 131] width 215 height 20
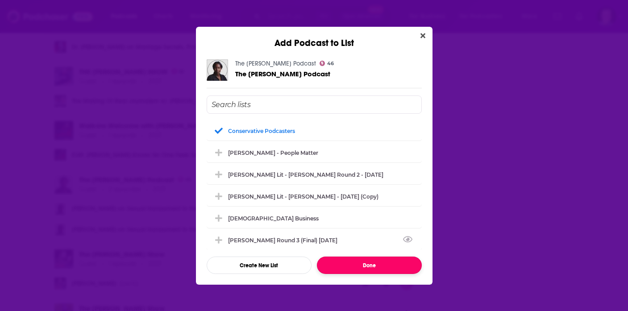
click at [333, 272] on button "Done" at bounding box center [369, 265] width 105 height 17
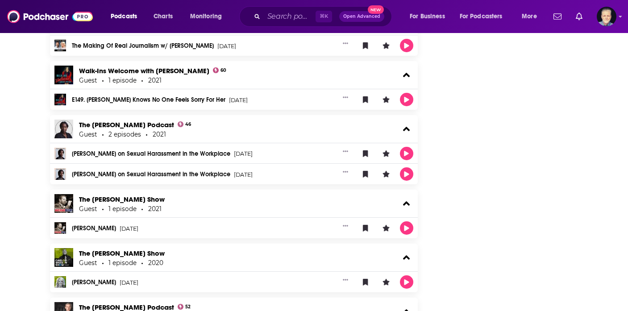
scroll to position [2514, 0]
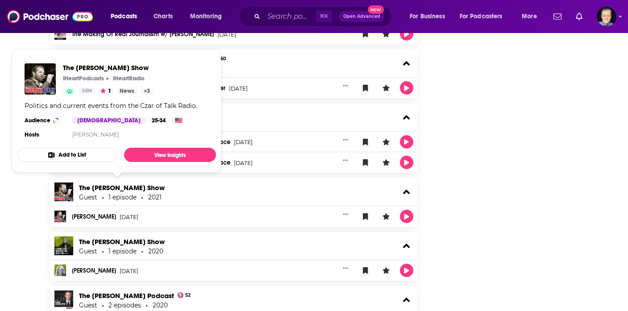
click at [83, 156] on button "Add to List" at bounding box center [67, 155] width 100 height 14
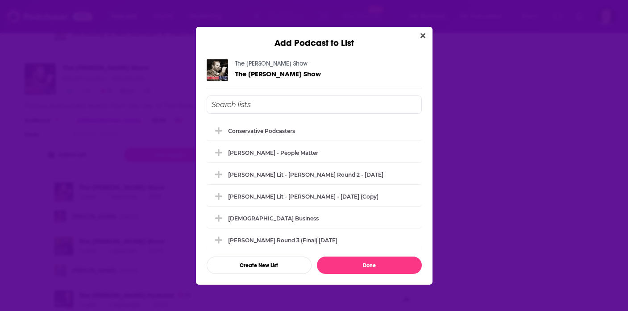
scroll to position [0, 0]
click at [254, 131] on div "conservative podcasters" at bounding box center [264, 130] width 72 height 7
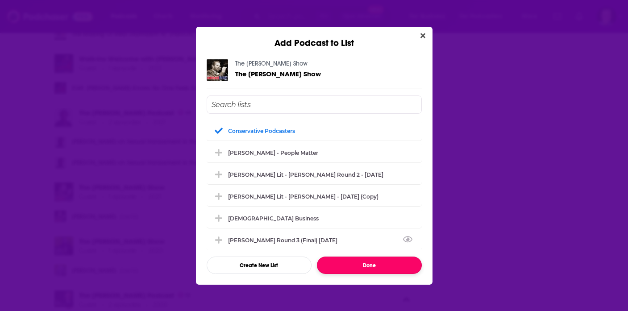
click at [330, 263] on button "Done" at bounding box center [369, 265] width 105 height 17
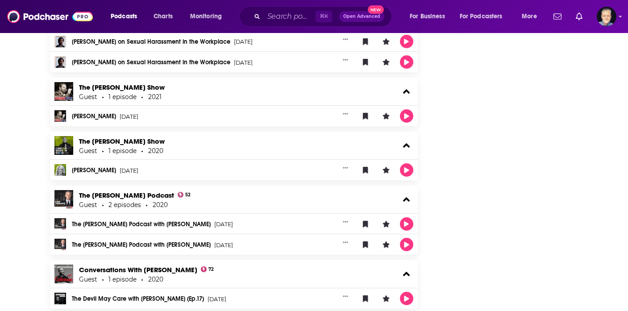
scroll to position [2615, 0]
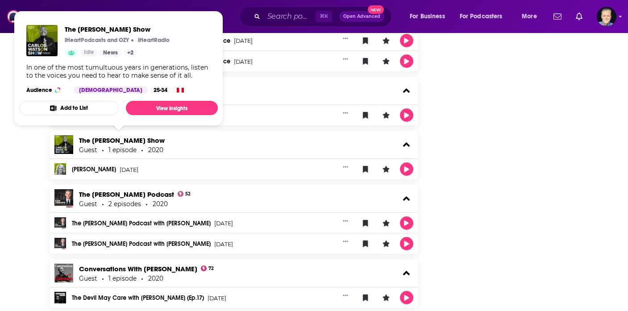
click at [81, 105] on button "Add to List" at bounding box center [69, 108] width 100 height 14
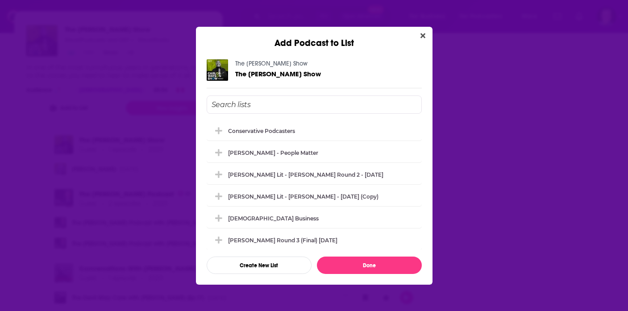
scroll to position [0, 0]
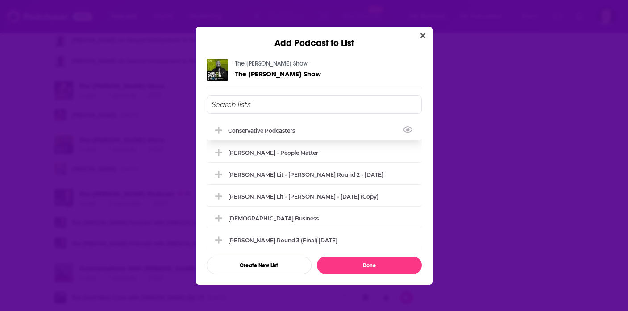
click at [234, 129] on div "conservative podcasters" at bounding box center [264, 130] width 72 height 7
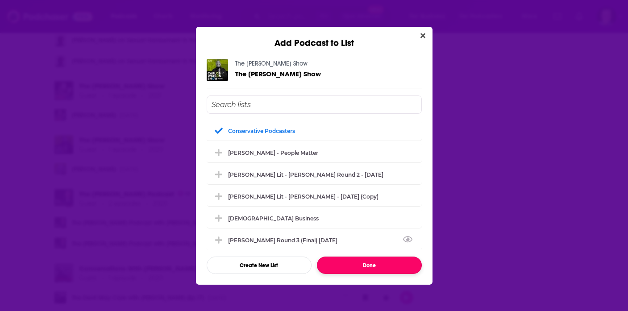
click at [348, 266] on button "Done" at bounding box center [369, 265] width 105 height 17
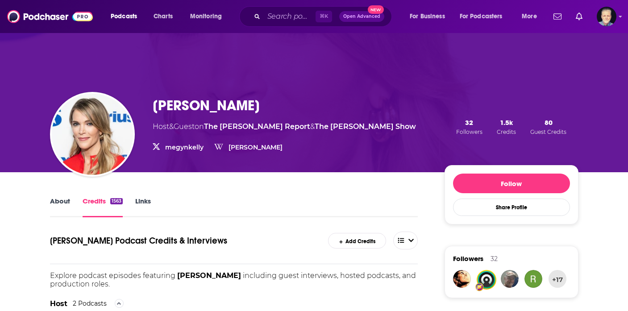
scroll to position [2615, 0]
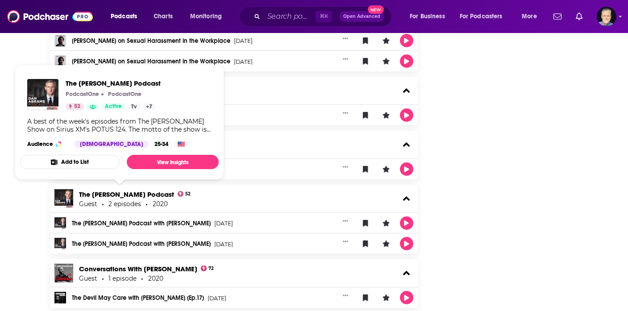
click at [93, 162] on button "Add to List" at bounding box center [70, 162] width 100 height 14
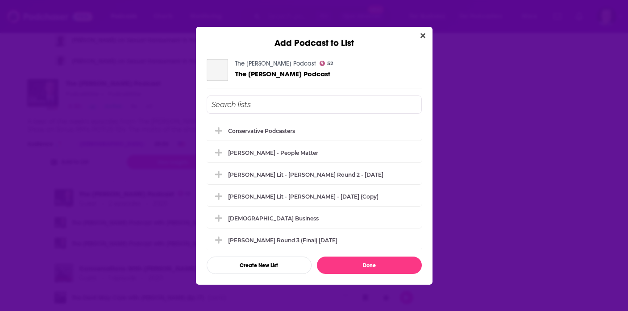
scroll to position [0, 0]
click at [256, 133] on div "conservative podcasters" at bounding box center [264, 130] width 72 height 7
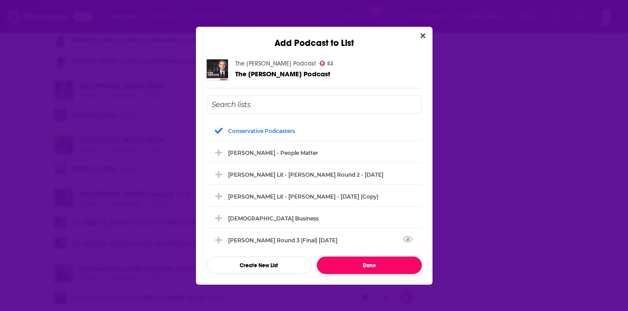
click at [336, 263] on button "Done" at bounding box center [369, 265] width 105 height 17
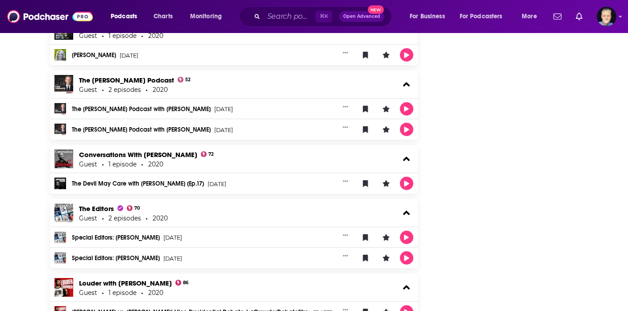
scroll to position [2730, 0]
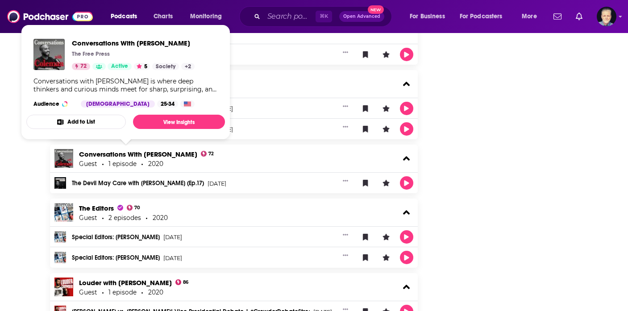
click at [95, 125] on button "Add to List" at bounding box center [76, 122] width 100 height 14
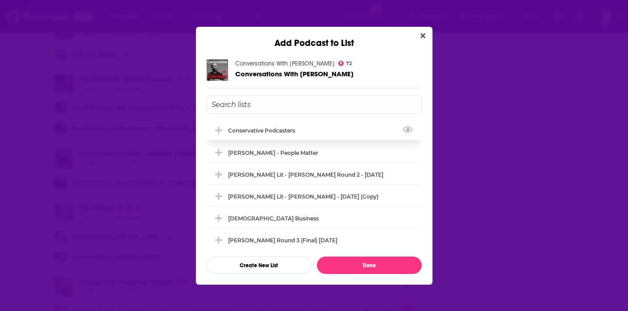
click at [238, 135] on div "conservative podcasters" at bounding box center [314, 131] width 215 height 20
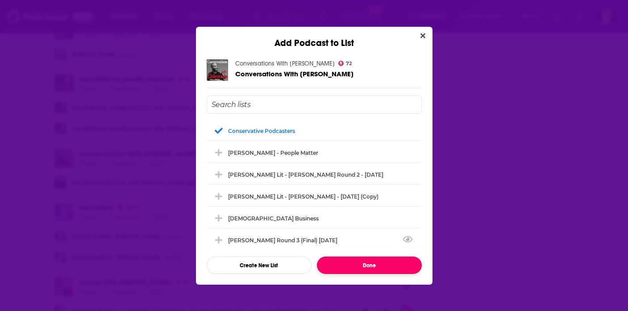
click at [346, 261] on button "Done" at bounding box center [369, 265] width 105 height 17
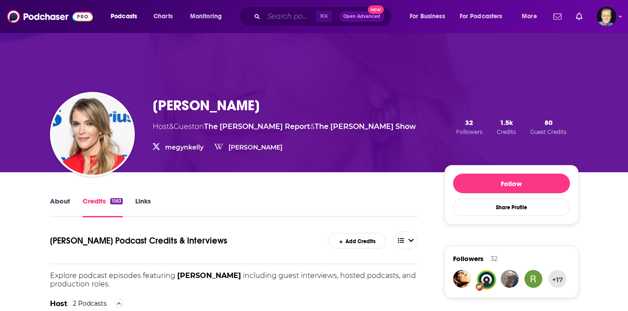
click at [298, 21] on input "Search podcasts, credits, & more..." at bounding box center [290, 16] width 52 height 14
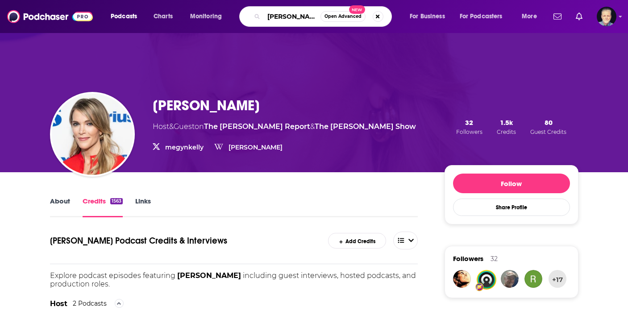
type input "charlie kirk"
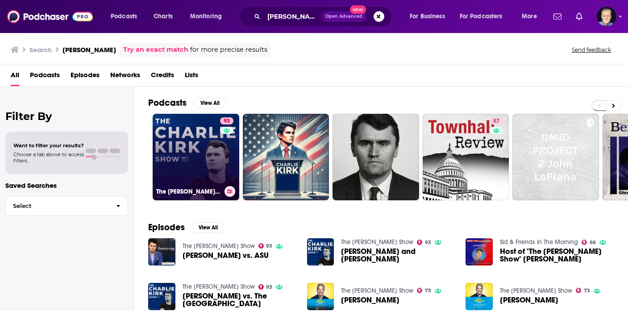
click at [196, 172] on link "93 The Charlie Kirk Show" at bounding box center [196, 157] width 87 height 87
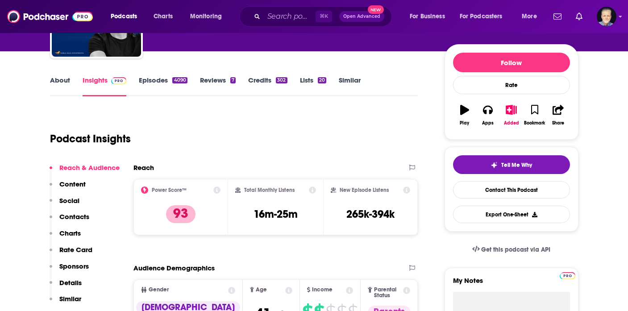
scroll to position [43, 0]
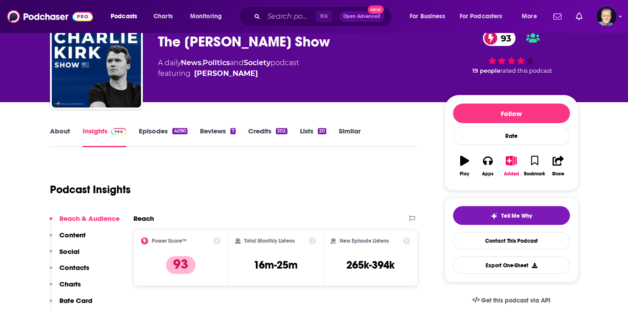
click at [159, 132] on link "Episodes 4090" at bounding box center [163, 137] width 48 height 21
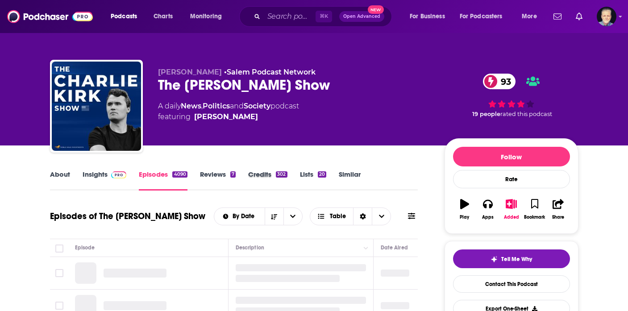
click at [293, 176] on div "Credits 302" at bounding box center [273, 180] width 51 height 21
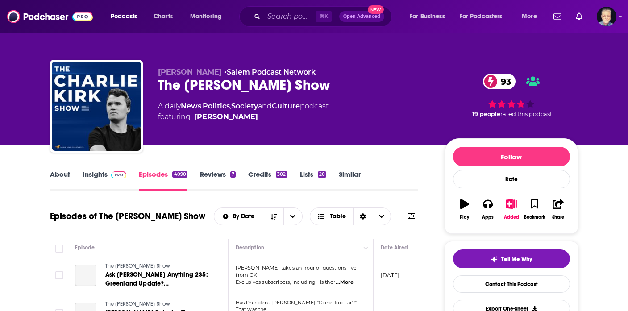
click at [280, 176] on div "302" at bounding box center [281, 174] width 11 height 6
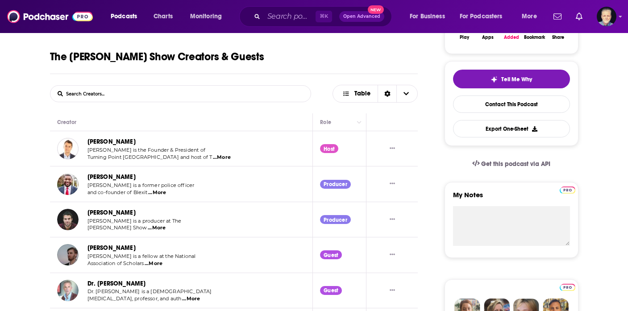
scroll to position [182, 0]
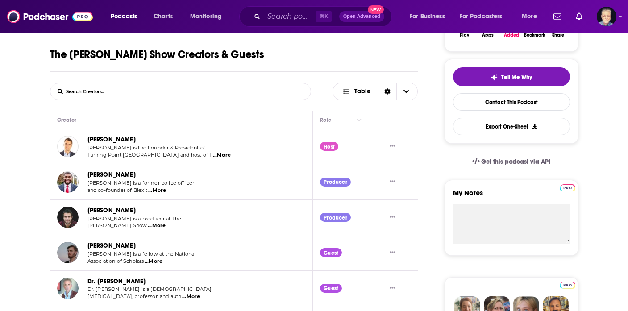
click at [157, 188] on span "...More" at bounding box center [157, 190] width 18 height 7
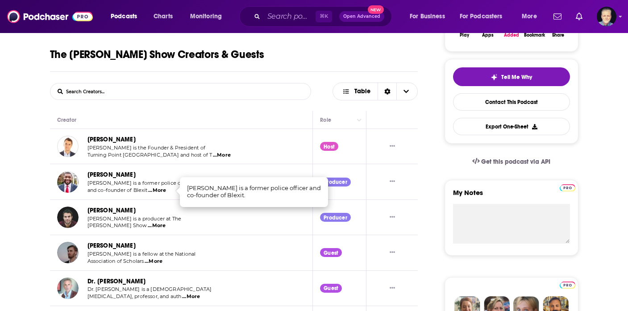
click at [113, 175] on link "Brandon Tatum" at bounding box center [112, 175] width 48 height 8
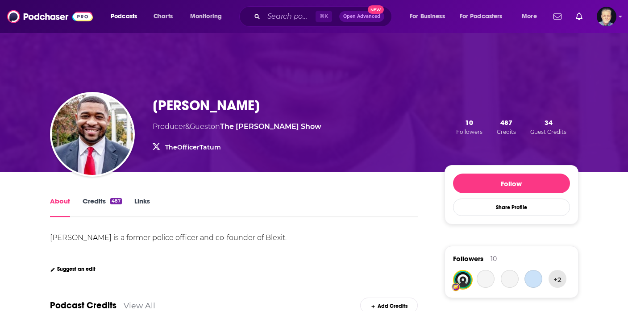
click at [95, 200] on link "Credits 487" at bounding box center [102, 207] width 39 height 21
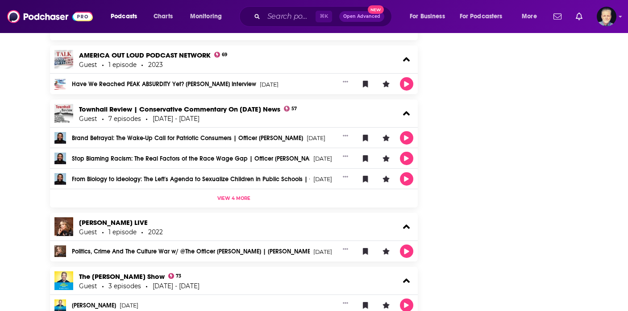
scroll to position [893, 0]
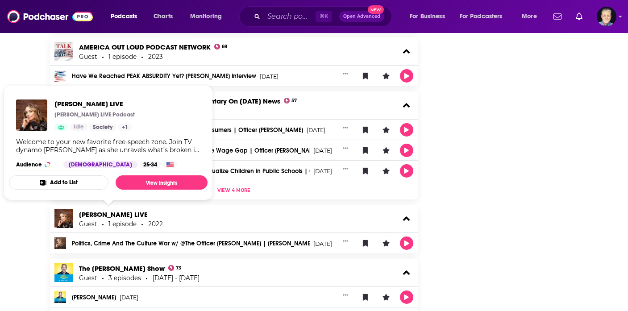
click at [77, 181] on button "Add to List" at bounding box center [59, 182] width 100 height 14
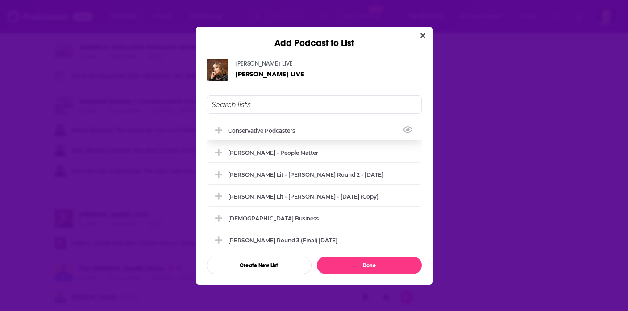
click at [283, 133] on div "conservative podcasters" at bounding box center [264, 130] width 72 height 7
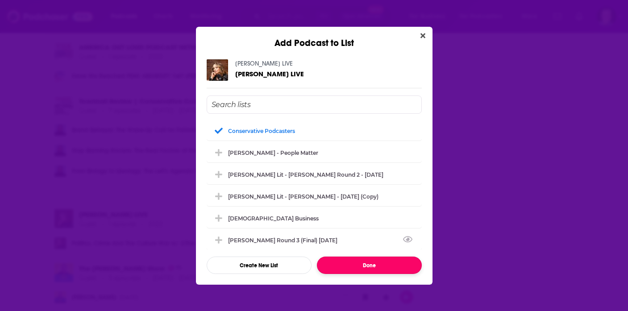
click at [354, 268] on button "Done" at bounding box center [369, 265] width 105 height 17
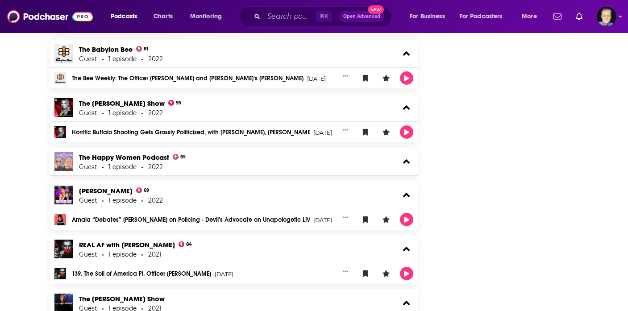
scroll to position [1223, 0]
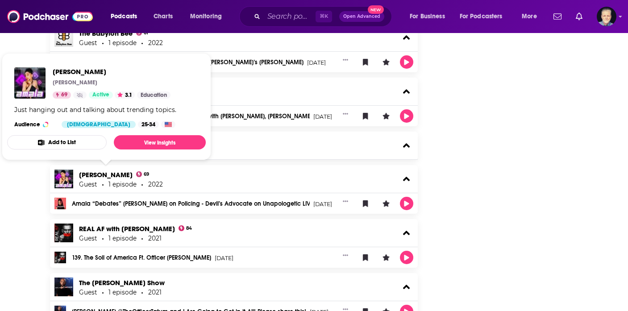
click at [80, 142] on button "Add to List" at bounding box center [57, 142] width 100 height 14
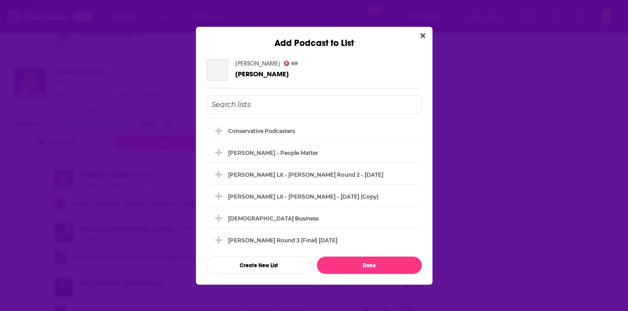
scroll to position [0, 0]
click at [248, 122] on div "conservative podcasters" at bounding box center [314, 131] width 215 height 20
click at [255, 131] on div "conservative podcasters" at bounding box center [264, 130] width 72 height 7
click at [221, 126] on icon "Add Podcast To List" at bounding box center [218, 130] width 7 height 8
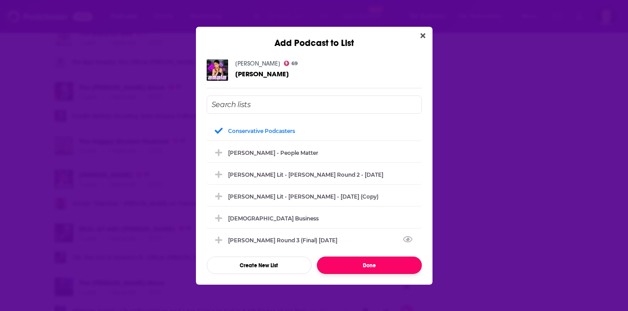
click at [352, 270] on button "Done" at bounding box center [369, 265] width 105 height 17
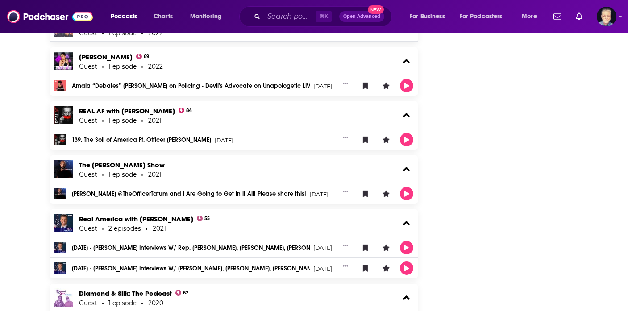
scroll to position [1356, 0]
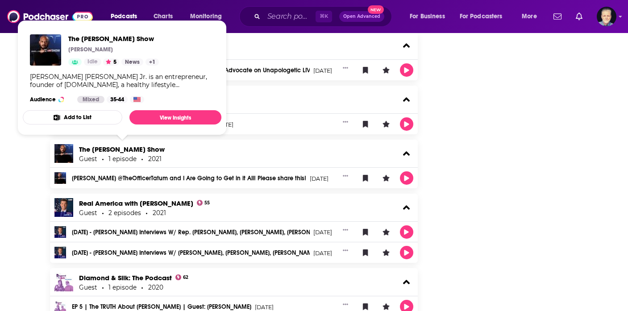
click at [102, 117] on button "Add to List" at bounding box center [73, 117] width 100 height 14
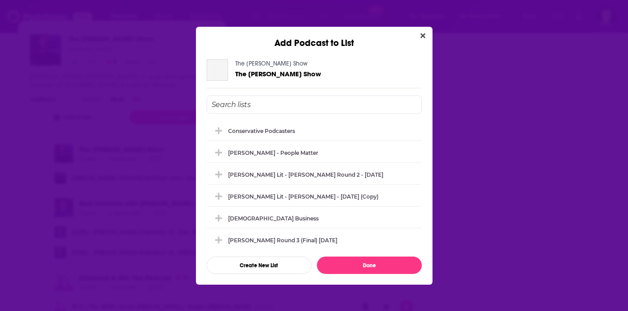
scroll to position [0, 0]
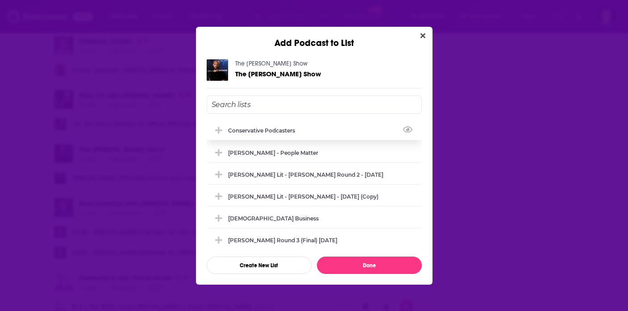
click at [276, 132] on div "conservative podcasters" at bounding box center [264, 130] width 72 height 7
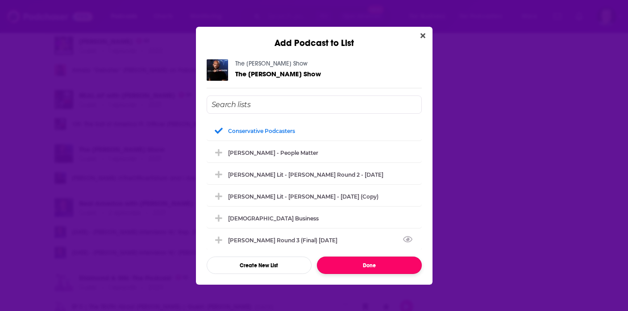
click at [351, 262] on button "Done" at bounding box center [369, 265] width 105 height 17
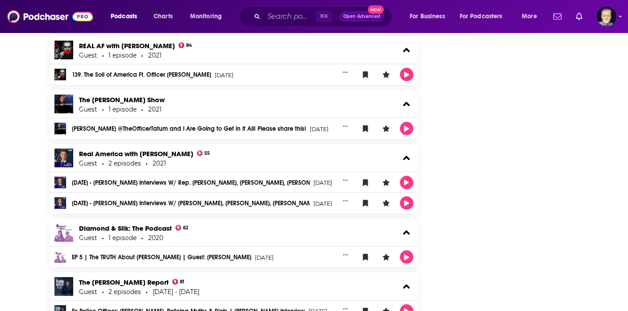
scroll to position [1435, 0]
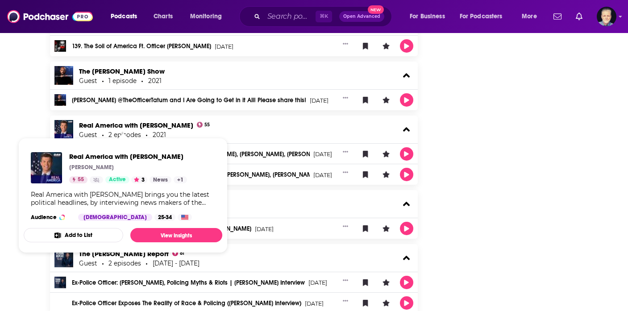
click at [104, 237] on button "Add to List" at bounding box center [74, 235] width 100 height 14
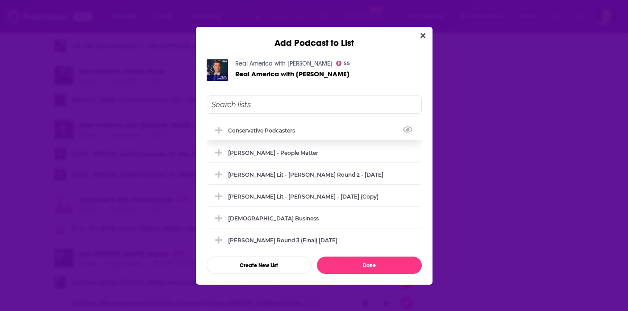
click at [253, 129] on div "conservative podcasters" at bounding box center [264, 130] width 72 height 7
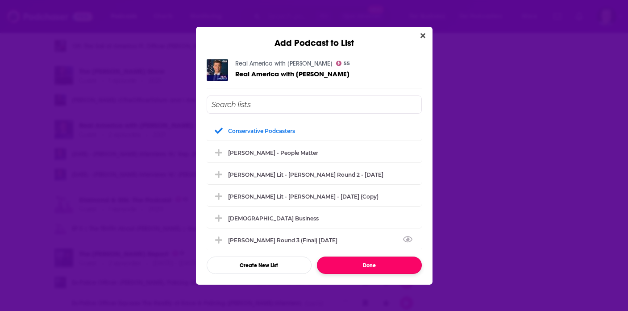
click at [349, 270] on button "Done" at bounding box center [369, 265] width 105 height 17
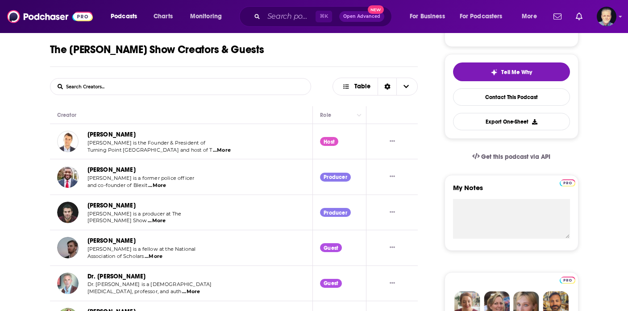
scroll to position [189, 0]
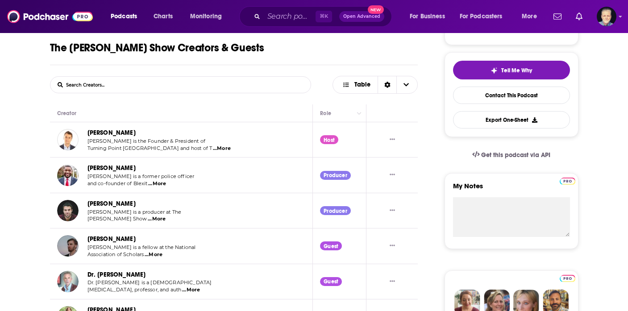
click at [108, 132] on link "Charlie Kirk" at bounding box center [112, 133] width 48 height 8
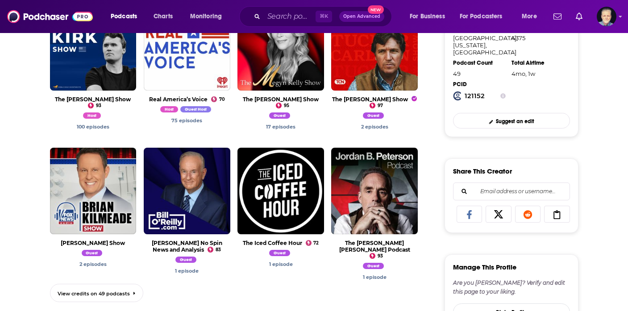
scroll to position [7, 0]
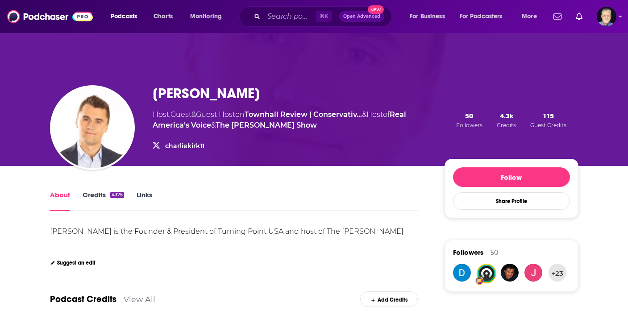
click at [106, 193] on link "Credits 4375" at bounding box center [104, 201] width 42 height 21
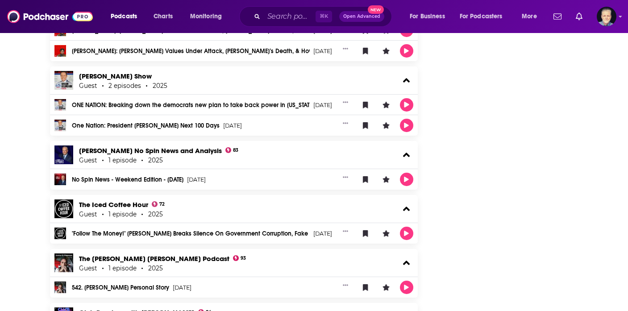
scroll to position [1015, 0]
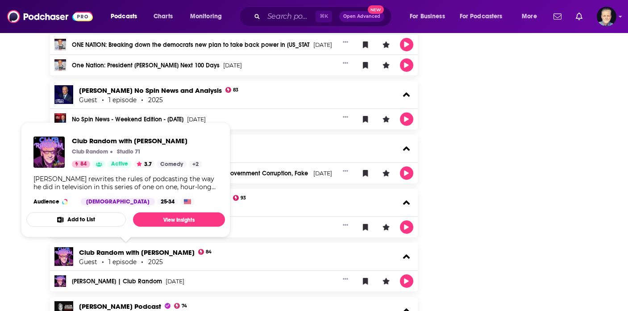
click at [106, 220] on button "Add to List" at bounding box center [76, 220] width 100 height 14
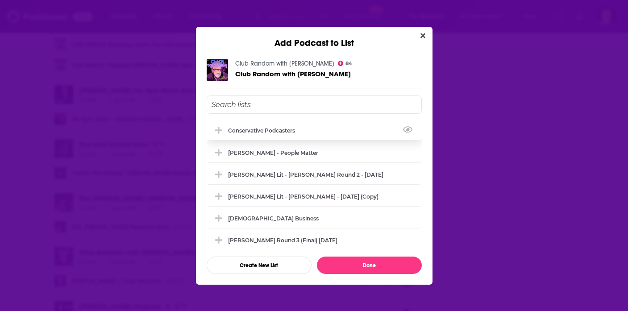
click at [231, 131] on div "conservative podcasters" at bounding box center [264, 130] width 72 height 7
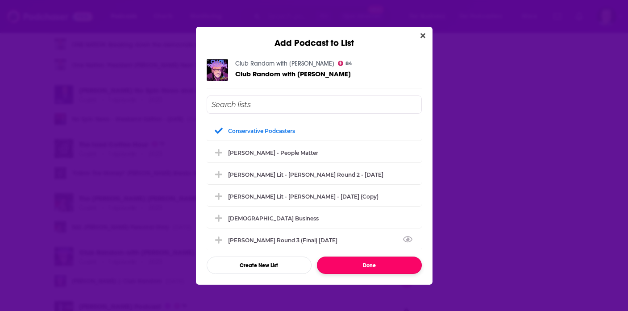
click at [346, 264] on button "Done" at bounding box center [369, 265] width 105 height 17
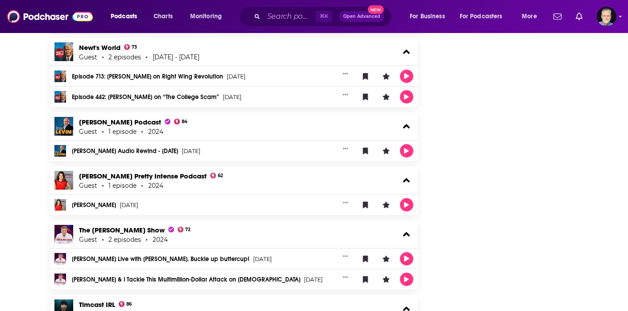
scroll to position [2059, 0]
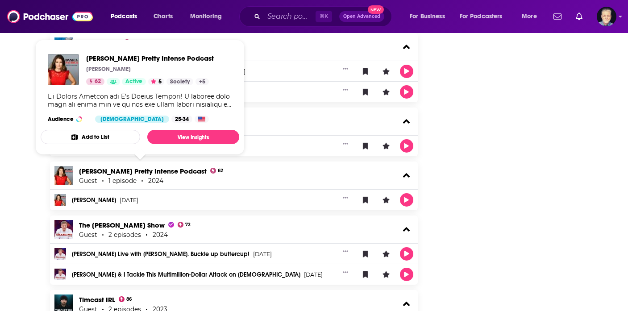
click at [94, 136] on button "Add to List" at bounding box center [91, 137] width 100 height 14
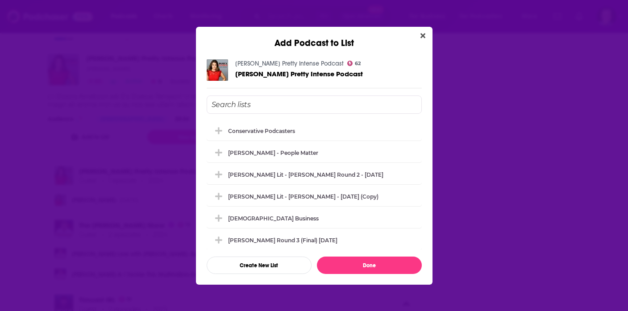
scroll to position [0, 0]
click at [233, 133] on div "conservative podcasters" at bounding box center [264, 130] width 72 height 7
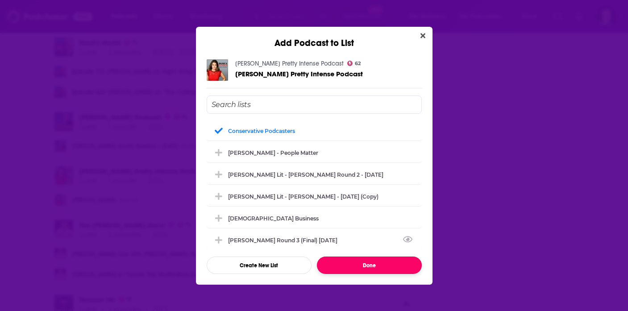
click at [379, 266] on button "Done" at bounding box center [369, 265] width 105 height 17
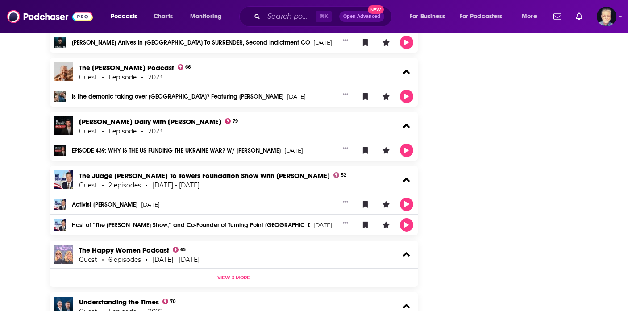
scroll to position [2384, 0]
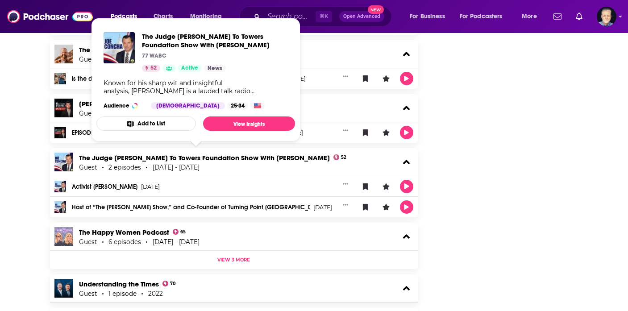
click at [158, 127] on button "Add to List" at bounding box center [146, 124] width 100 height 14
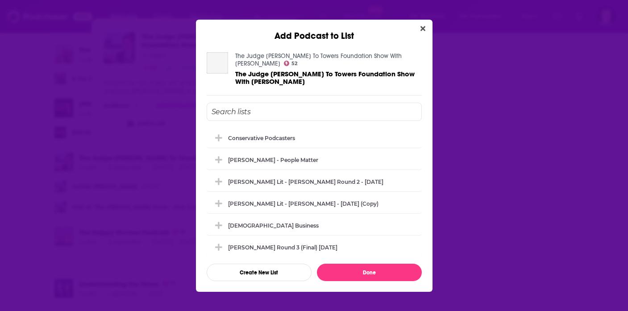
scroll to position [0, 0]
click at [293, 140] on div "conservative podcasters" at bounding box center [264, 137] width 72 height 7
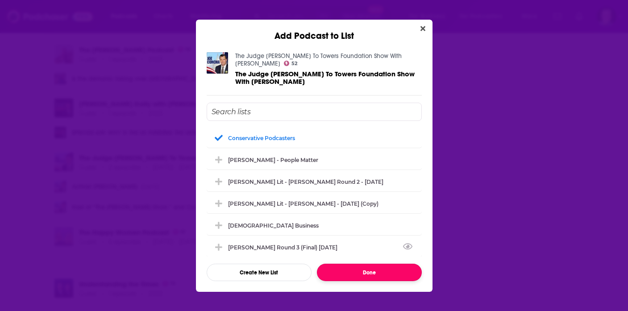
click at [343, 276] on button "Done" at bounding box center [369, 272] width 105 height 17
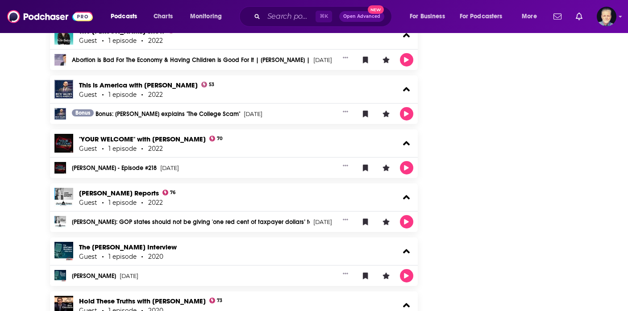
scroll to position [2671, 0]
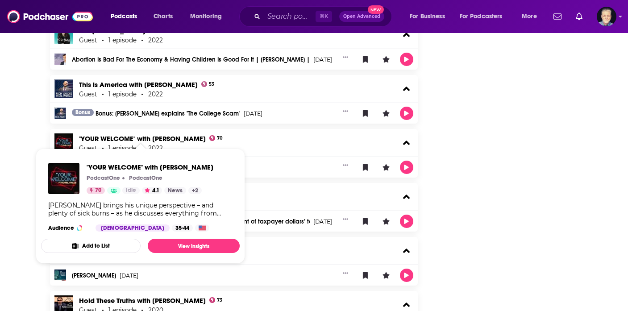
click at [87, 248] on button "Add to List" at bounding box center [91, 246] width 100 height 14
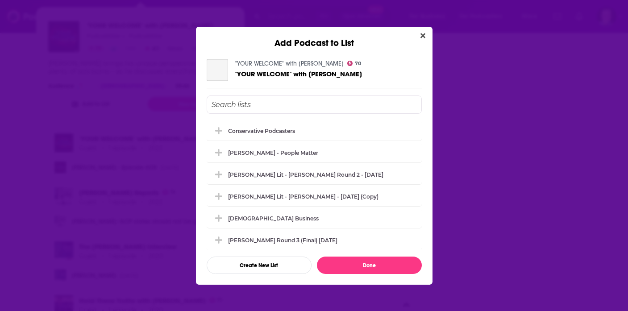
scroll to position [0, 0]
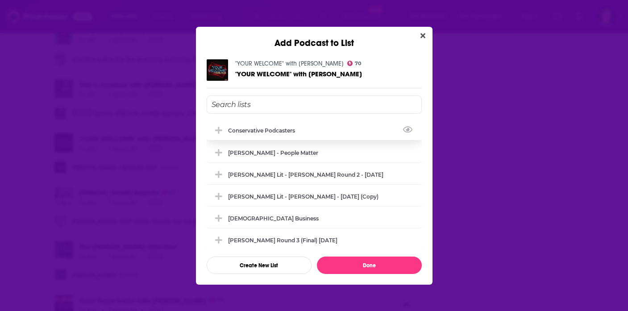
click at [225, 123] on div "conservative podcasters" at bounding box center [314, 131] width 215 height 20
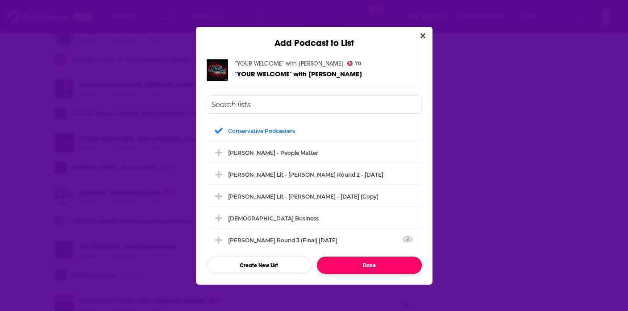
click at [354, 262] on button "Done" at bounding box center [369, 265] width 105 height 17
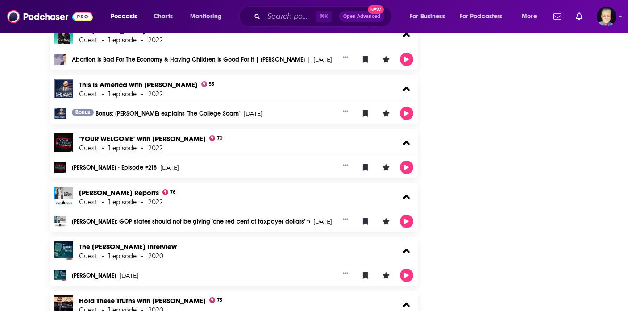
scroll to position [2765, 0]
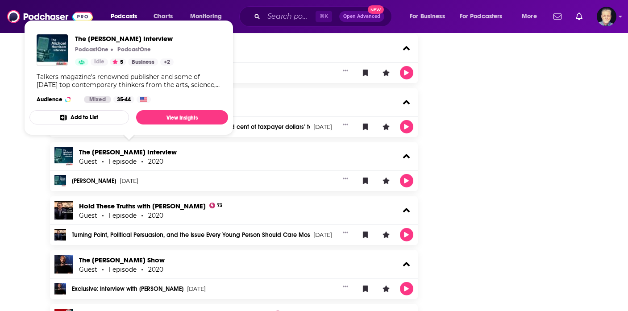
click at [100, 116] on button "Add to List" at bounding box center [79, 117] width 100 height 14
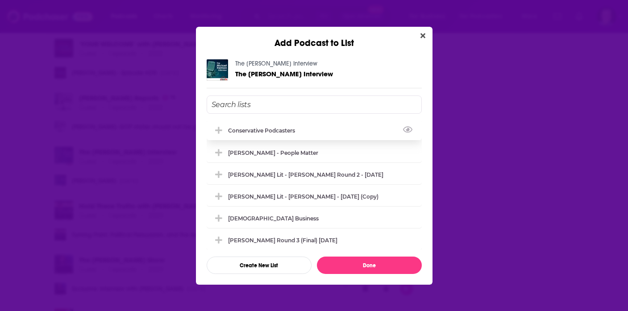
click at [239, 129] on div "conservative podcasters" at bounding box center [264, 130] width 72 height 7
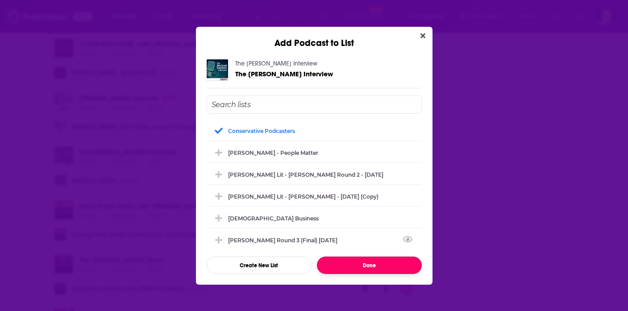
click at [356, 269] on button "Done" at bounding box center [369, 265] width 105 height 17
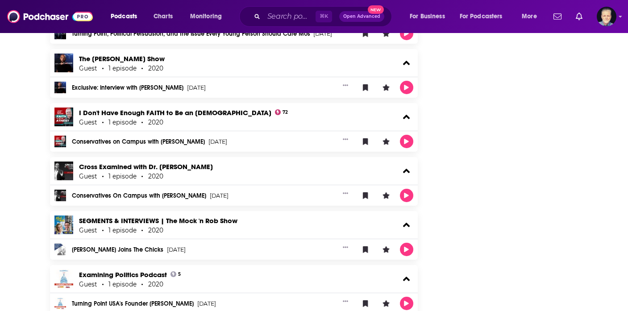
scroll to position [2983, 0]
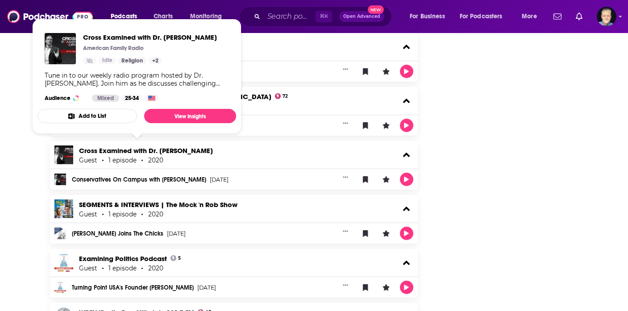
click at [103, 113] on button "Add to List" at bounding box center [88, 116] width 100 height 14
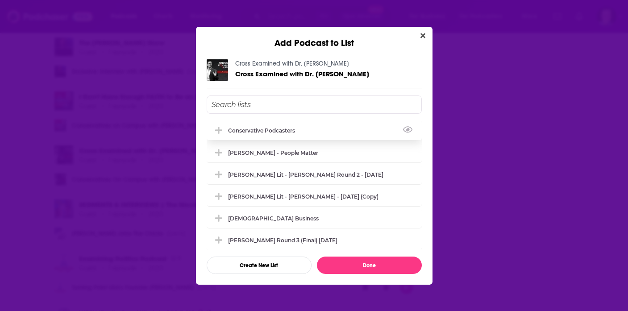
click at [238, 125] on div "conservative podcasters" at bounding box center [314, 131] width 215 height 20
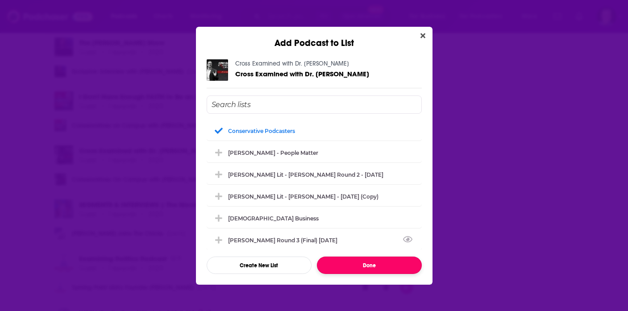
click at [350, 261] on button "Done" at bounding box center [369, 265] width 105 height 17
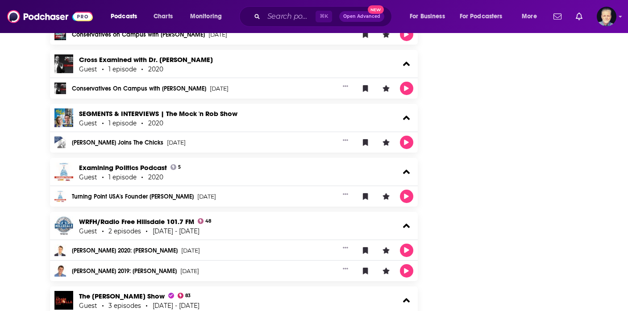
scroll to position [3075, 0]
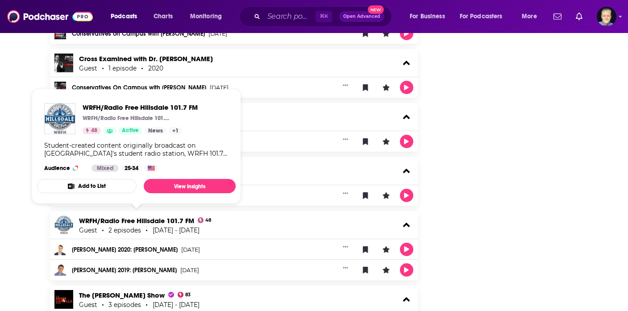
click at [113, 186] on button "Add to List" at bounding box center [87, 186] width 100 height 14
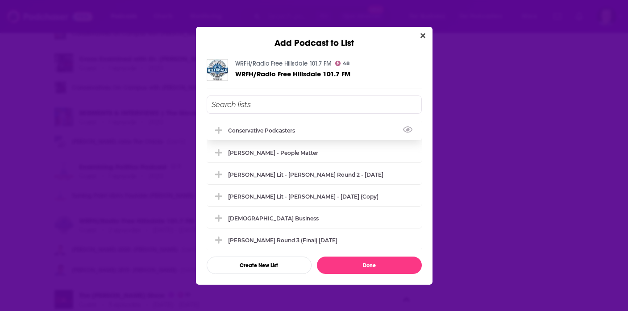
click at [276, 127] on div "conservative podcasters" at bounding box center [264, 130] width 72 height 7
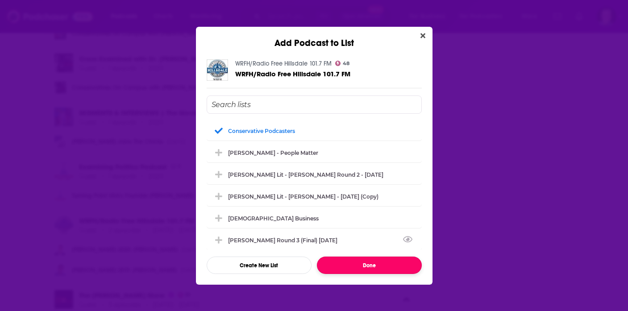
click at [361, 261] on button "Done" at bounding box center [369, 265] width 105 height 17
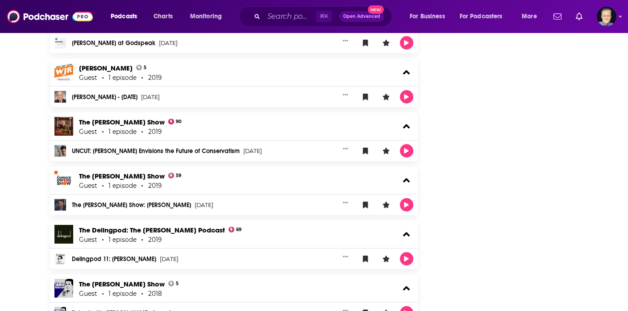
scroll to position [3516, 0]
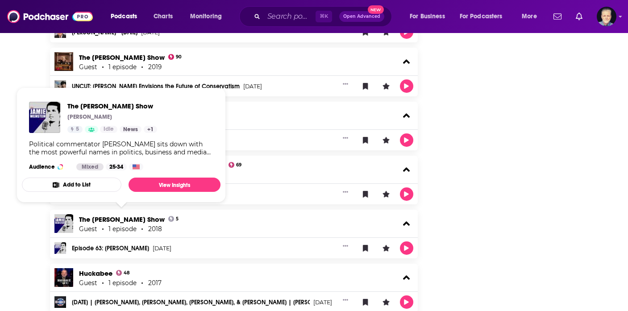
click at [76, 186] on button "Add to List" at bounding box center [72, 185] width 100 height 14
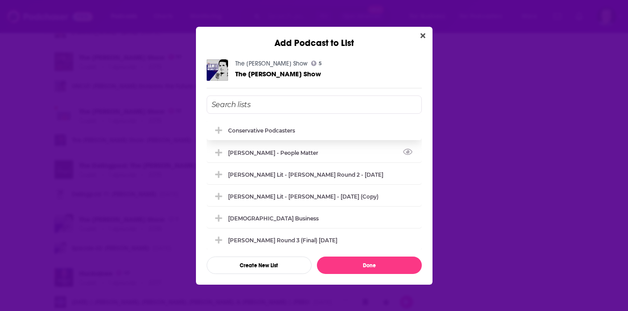
click at [263, 135] on div "conservative podcasters" at bounding box center [314, 131] width 215 height 20
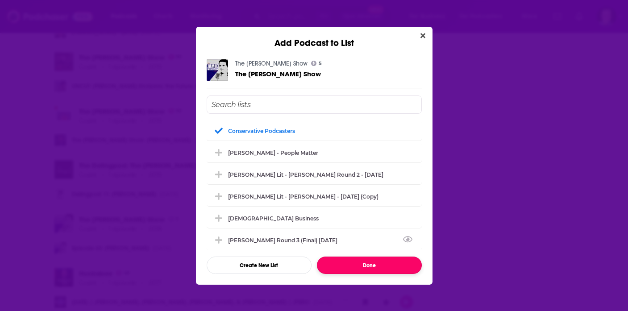
click at [356, 261] on button "Done" at bounding box center [369, 265] width 105 height 17
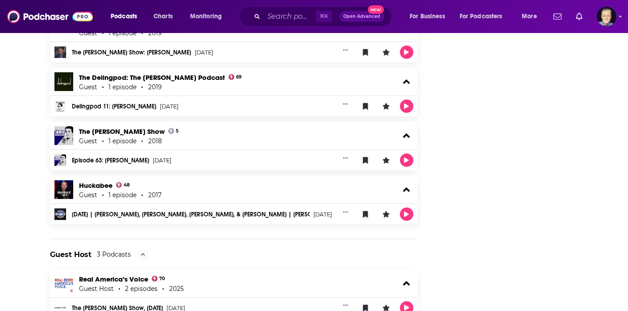
scroll to position [3625, 0]
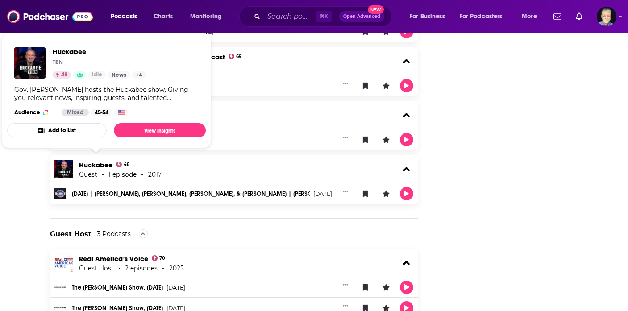
click at [78, 129] on button "Add to List" at bounding box center [57, 130] width 100 height 14
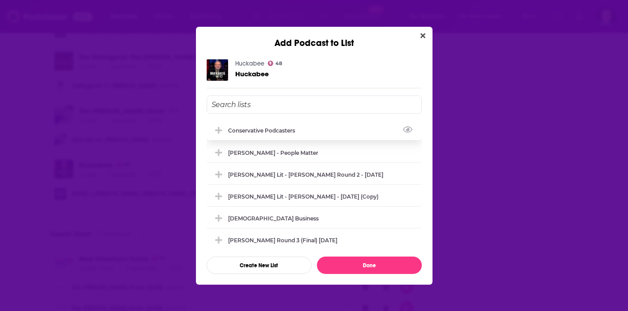
click at [237, 125] on div "conservative podcasters" at bounding box center [314, 131] width 215 height 20
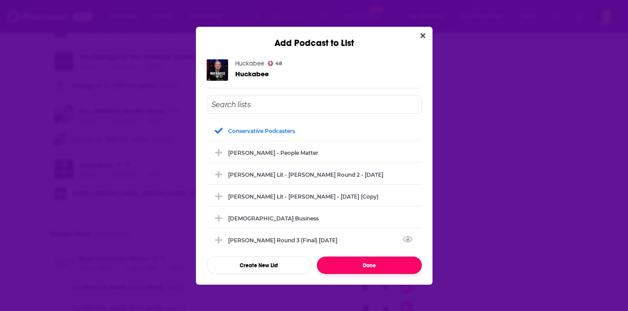
click at [350, 266] on button "Done" at bounding box center [369, 265] width 105 height 17
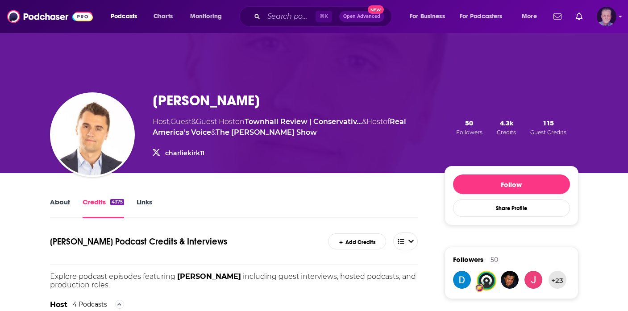
click at [605, 17] on img "Logged in as JonesLiterary" at bounding box center [607, 17] width 20 height 20
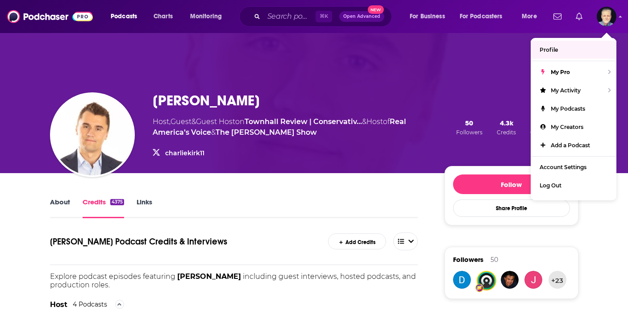
click at [579, 17] on icon "Show notifications dropdown" at bounding box center [579, 17] width 7 height 8
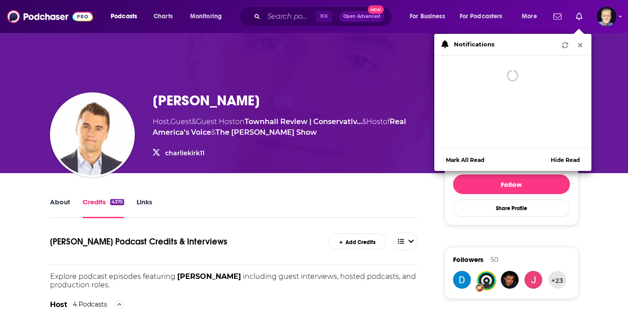
click at [582, 46] on icon "Show notifications dropdown" at bounding box center [580, 45] width 8 height 6
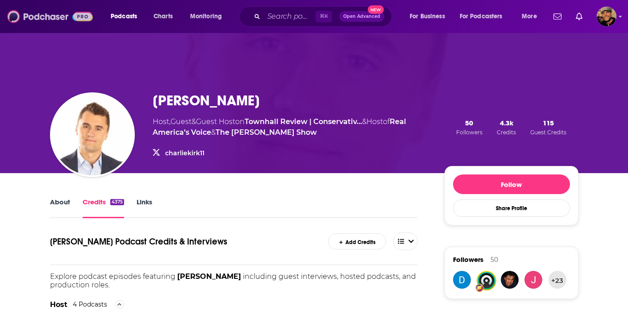
click at [50, 17] on img at bounding box center [50, 16] width 86 height 17
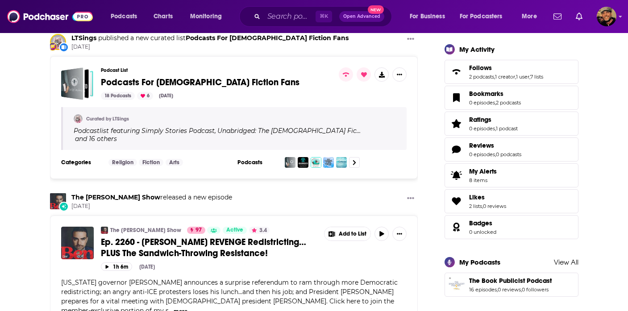
scroll to position [261, 0]
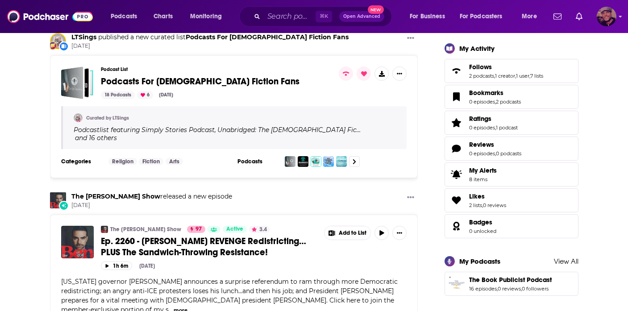
click at [619, 17] on icon "Show profile menu" at bounding box center [621, 16] width 4 height 5
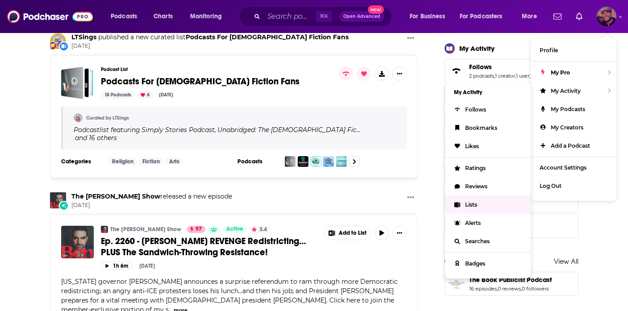
click at [487, 204] on link "Lists" at bounding box center [488, 205] width 86 height 18
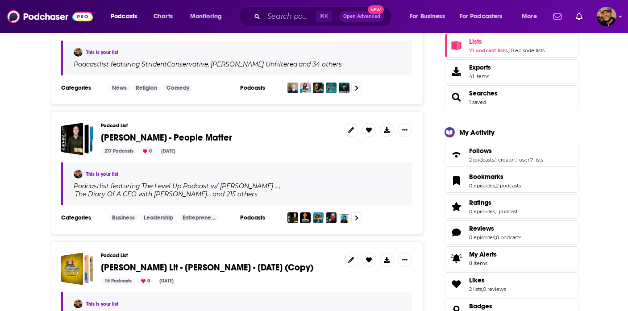
scroll to position [65, 0]
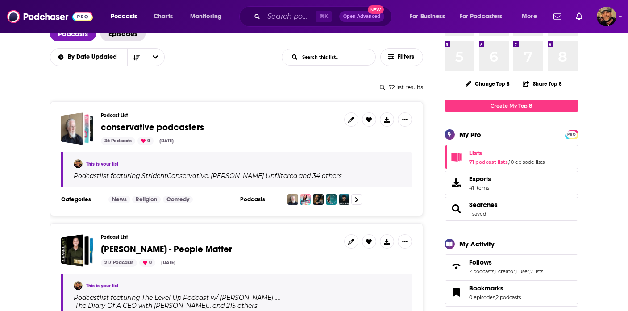
click at [169, 127] on span "conservative podcasters" at bounding box center [152, 127] width 103 height 11
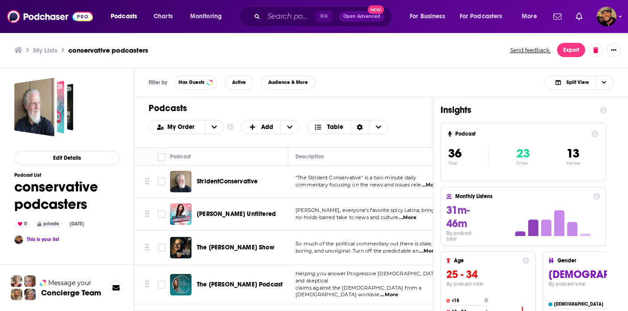
scroll to position [0, 60]
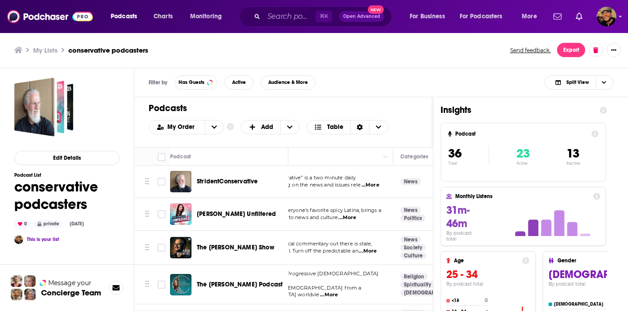
click at [351, 217] on span "...More" at bounding box center [347, 217] width 18 height 7
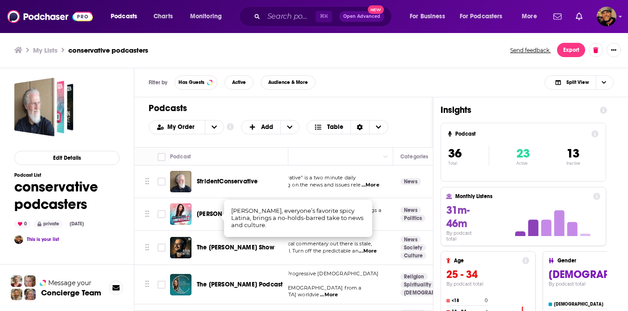
click at [402, 117] on div "Podcasts Add My Order Customize Your List Order Select the “My Order” sort and …" at bounding box center [283, 122] width 299 height 50
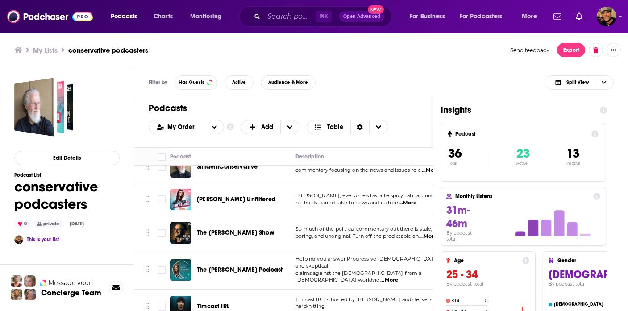
scroll to position [0, 0]
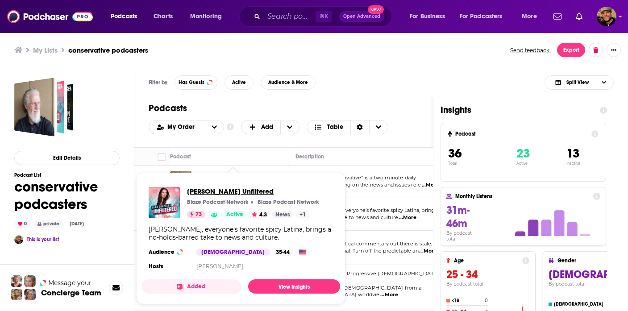
click at [231, 190] on span "Sara Gonzales Unfiltered" at bounding box center [253, 191] width 132 height 8
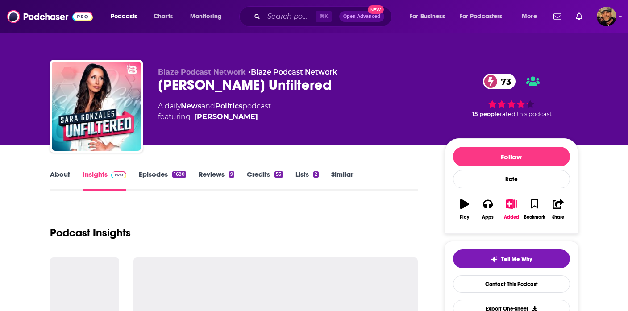
click at [264, 177] on link "Credits 55" at bounding box center [265, 180] width 36 height 21
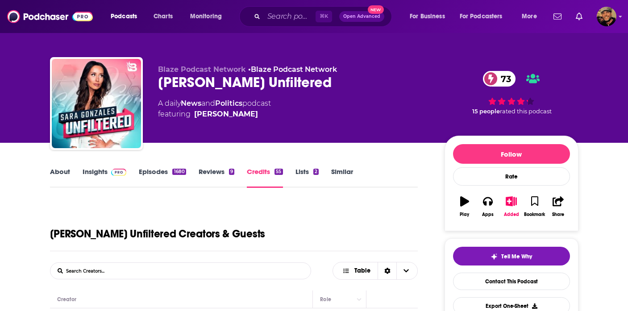
scroll to position [185, 0]
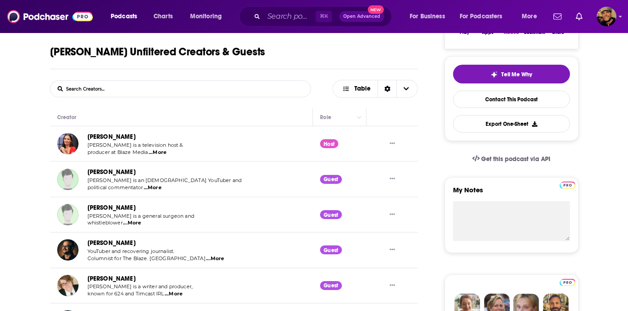
click at [104, 171] on link "John Doyle" at bounding box center [112, 172] width 48 height 8
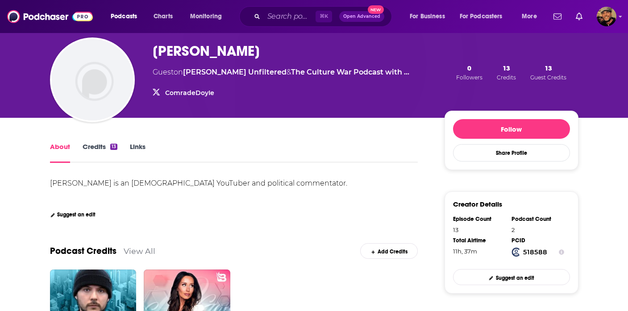
scroll to position [24, 0]
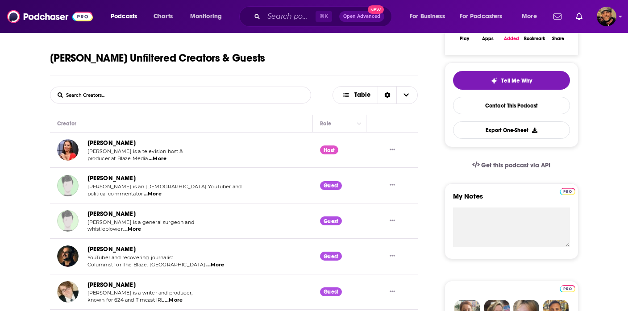
scroll to position [161, 0]
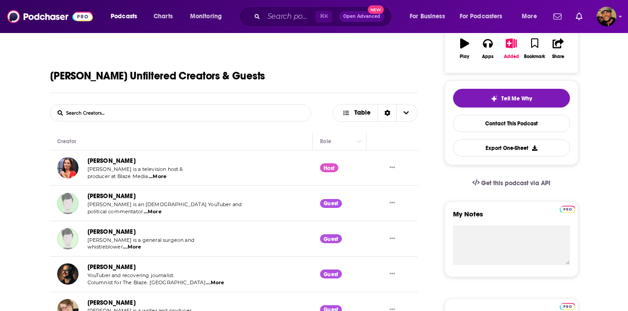
click at [105, 163] on link "Sara Gonzales" at bounding box center [112, 161] width 48 height 8
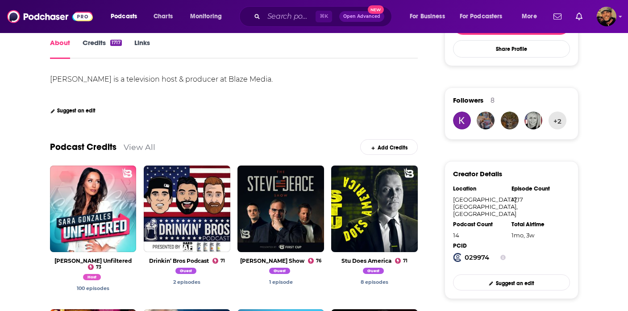
scroll to position [171, 0]
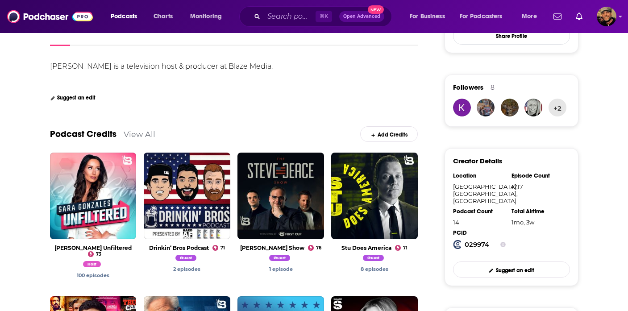
click at [136, 133] on link "View All" at bounding box center [140, 133] width 32 height 9
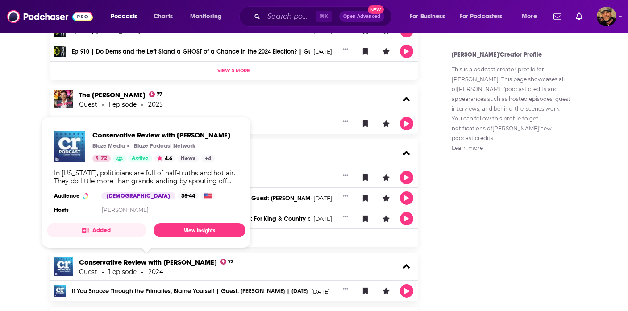
scroll to position [918, 0]
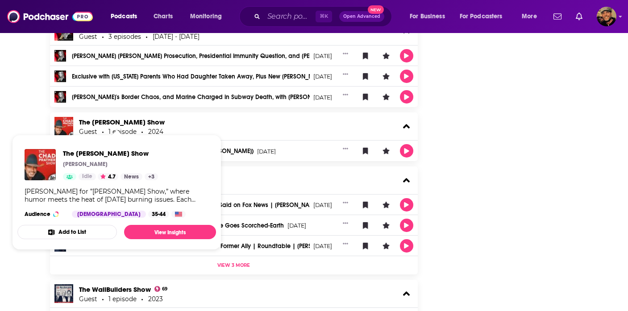
click at [75, 232] on button "Add to List" at bounding box center [67, 232] width 100 height 14
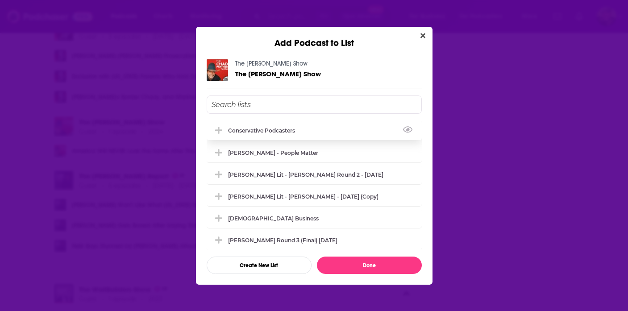
click at [225, 134] on button "Add Podcast To List" at bounding box center [220, 130] width 16 height 9
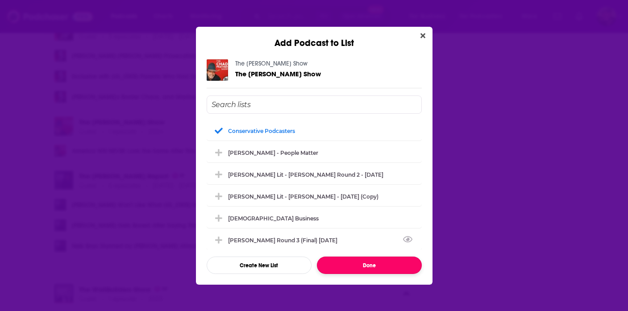
click at [364, 267] on button "Done" at bounding box center [369, 265] width 105 height 17
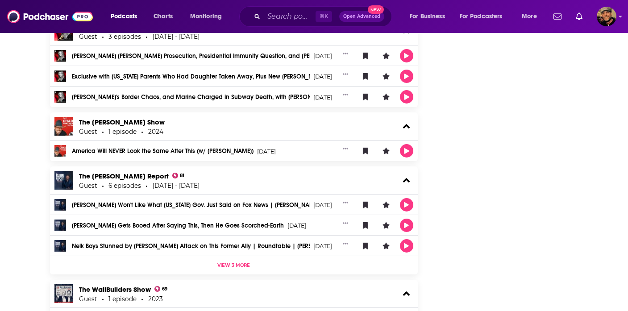
scroll to position [1043, 0]
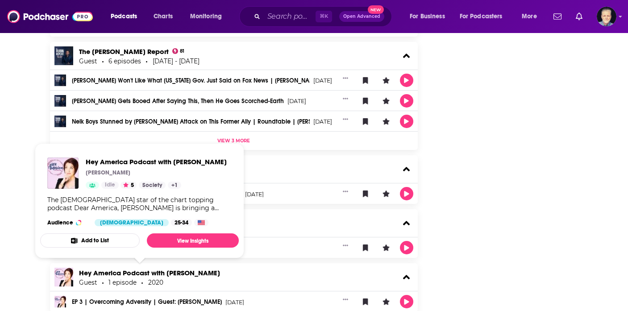
click at [105, 239] on button "Add to List" at bounding box center [90, 241] width 100 height 14
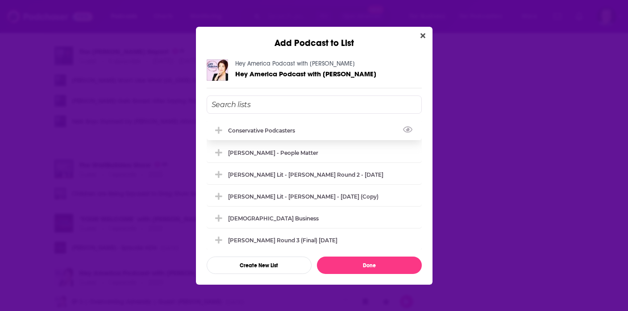
click at [247, 133] on div "conservative podcasters" at bounding box center [264, 130] width 72 height 7
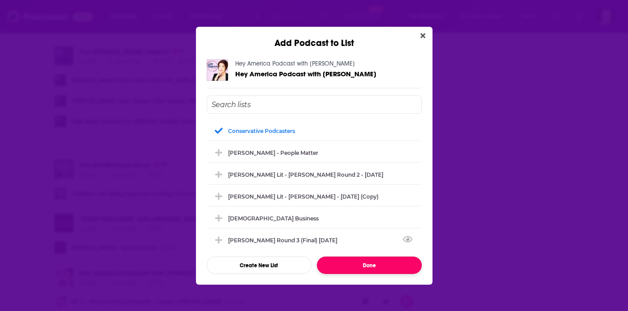
click at [369, 266] on button "Done" at bounding box center [369, 265] width 105 height 17
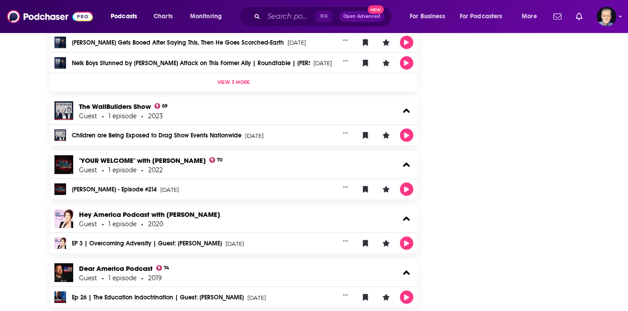
scroll to position [1125, 0]
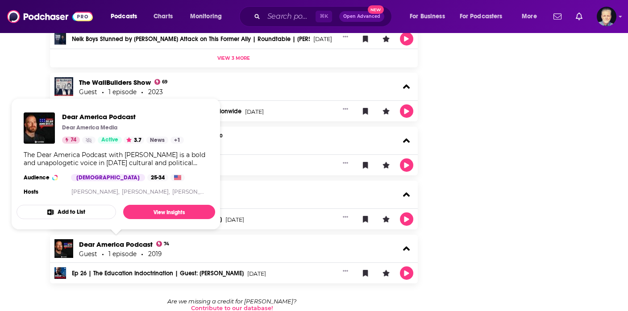
click at [86, 211] on button "Add to List" at bounding box center [67, 212] width 100 height 14
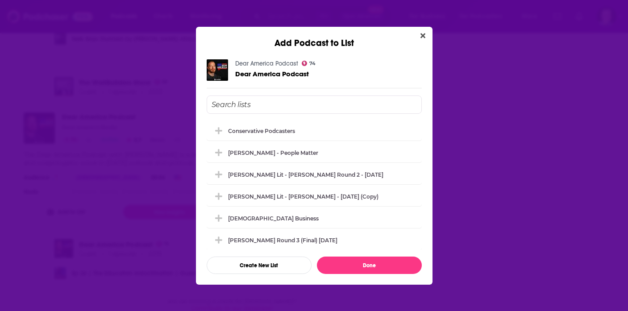
scroll to position [0, 0]
click at [263, 127] on div "conservative podcasters" at bounding box center [264, 130] width 72 height 7
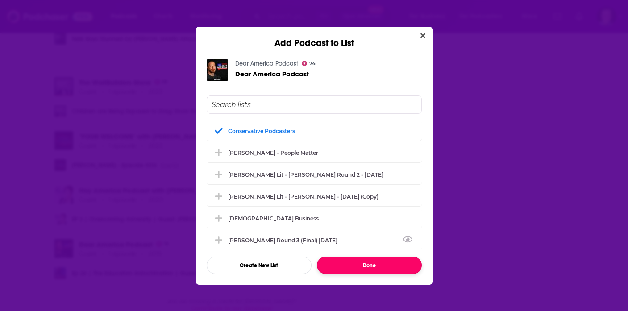
click at [350, 261] on button "Done" at bounding box center [369, 265] width 105 height 17
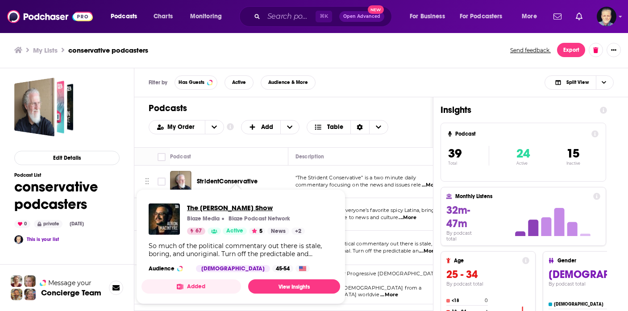
click at [215, 208] on span "The [PERSON_NAME] Show" at bounding box center [246, 208] width 118 height 8
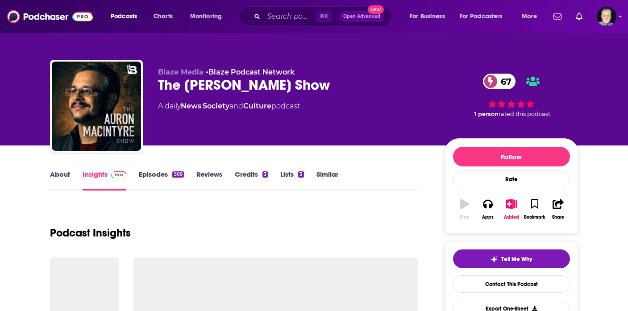
click at [254, 171] on link "Credits 3" at bounding box center [251, 180] width 33 height 21
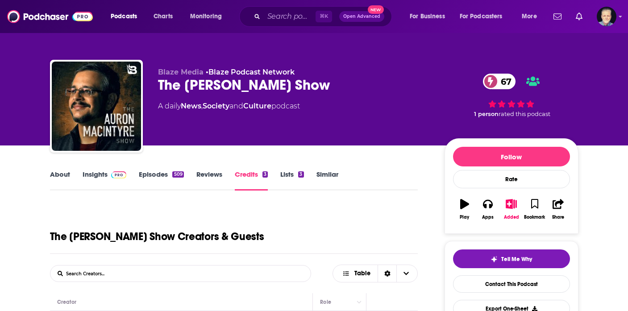
scroll to position [192, 0]
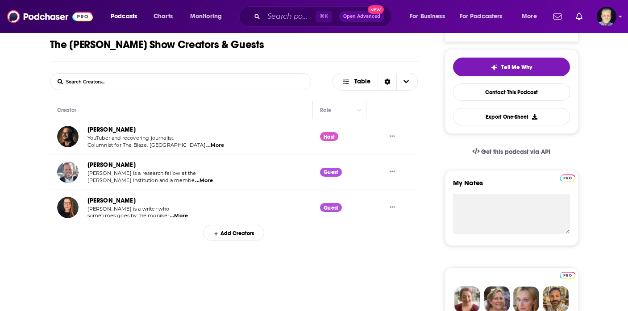
click at [131, 130] on link "Auron MacIntyre" at bounding box center [112, 130] width 48 height 8
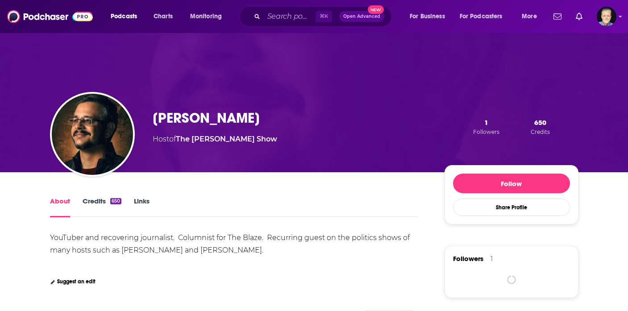
scroll to position [163, 0]
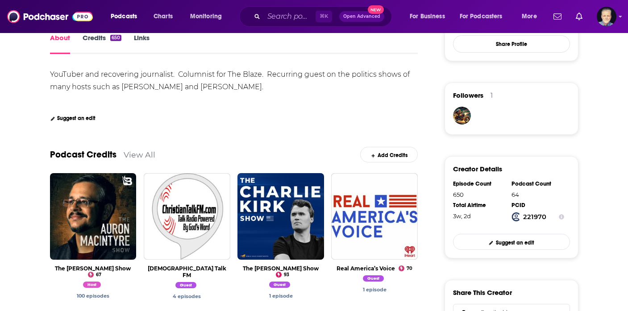
click at [104, 155] on link "Podcast Credits" at bounding box center [83, 154] width 67 height 11
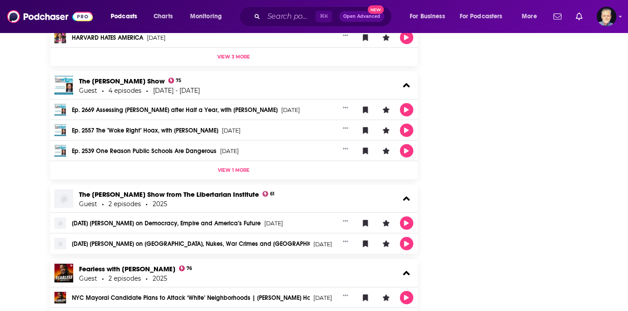
scroll to position [916, 0]
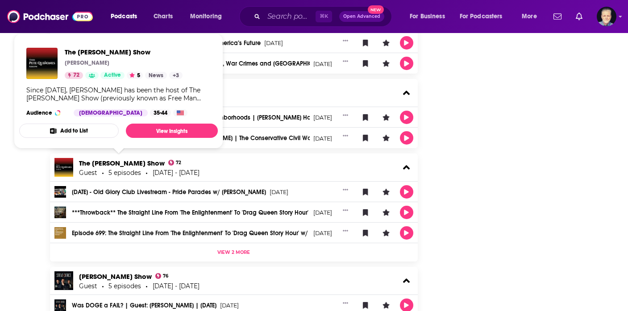
click at [93, 129] on button "Add to List" at bounding box center [69, 131] width 100 height 14
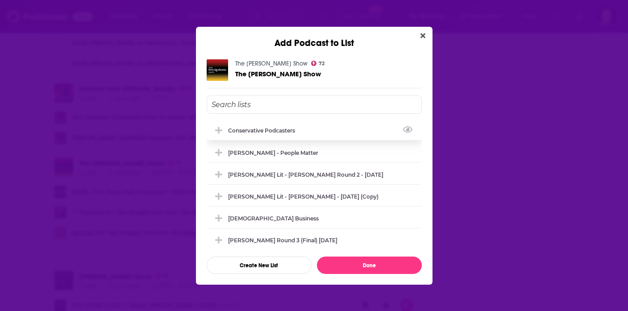
click at [249, 128] on div "conservative podcasters" at bounding box center [264, 130] width 72 height 7
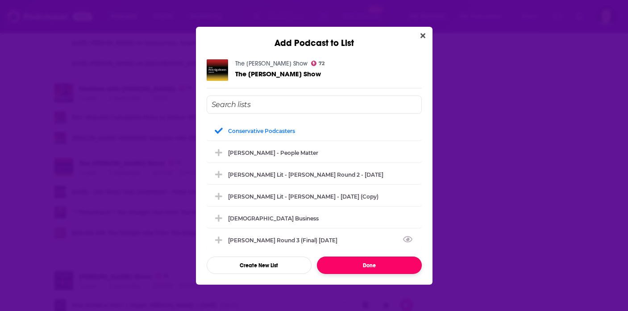
click at [358, 267] on button "Done" at bounding box center [369, 265] width 105 height 17
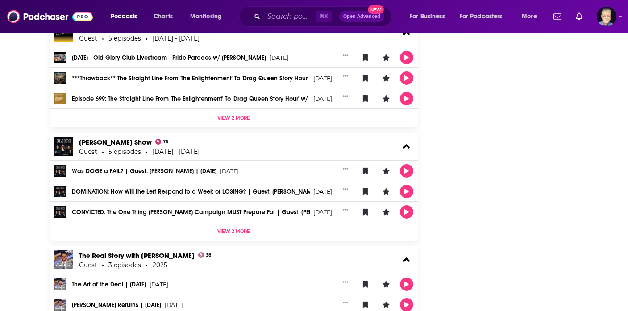
scroll to position [1149, 0]
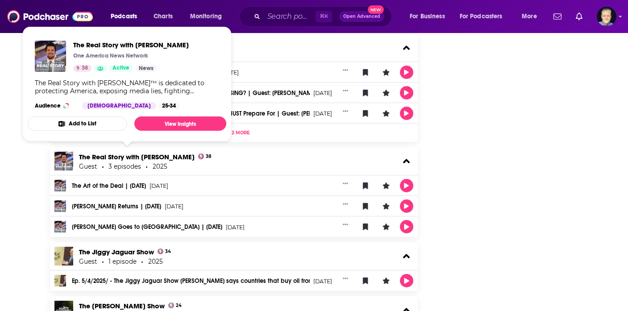
click at [108, 123] on button "Add to List" at bounding box center [78, 124] width 100 height 14
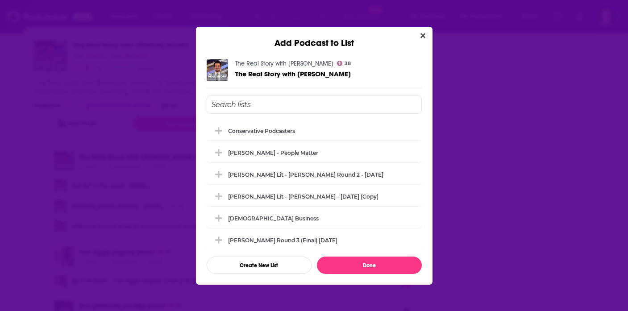
scroll to position [0, 0]
click at [251, 135] on div "conservative podcasters" at bounding box center [314, 131] width 215 height 20
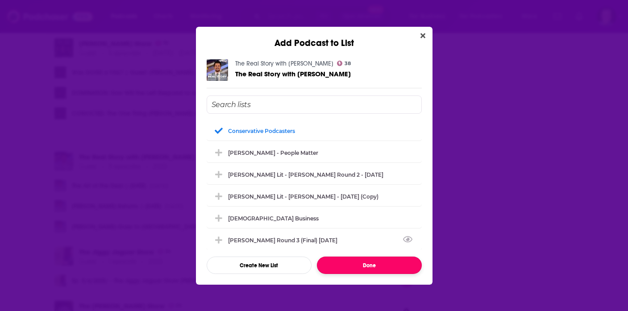
click at [371, 263] on button "Done" at bounding box center [369, 265] width 105 height 17
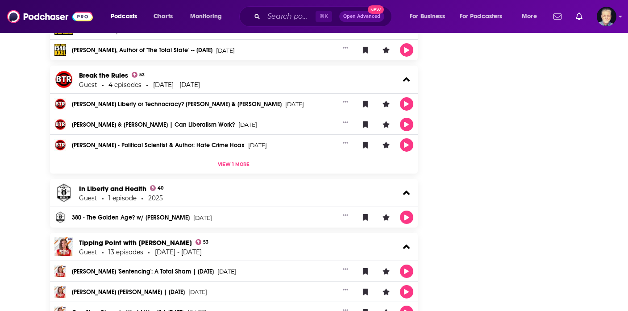
scroll to position [2318, 0]
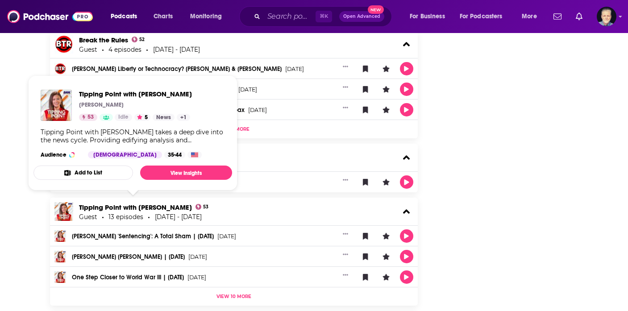
click at [96, 172] on button "Add to List" at bounding box center [83, 173] width 100 height 14
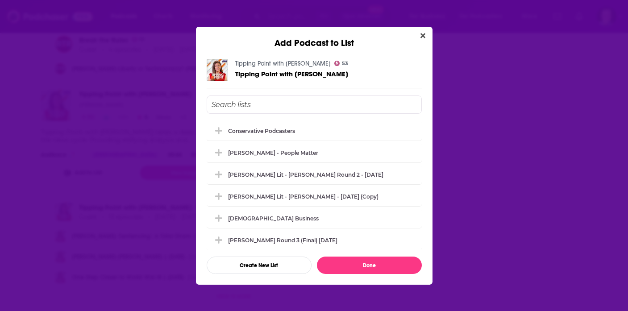
scroll to position [0, 0]
click at [279, 131] on div "conservative podcasters" at bounding box center [264, 130] width 72 height 7
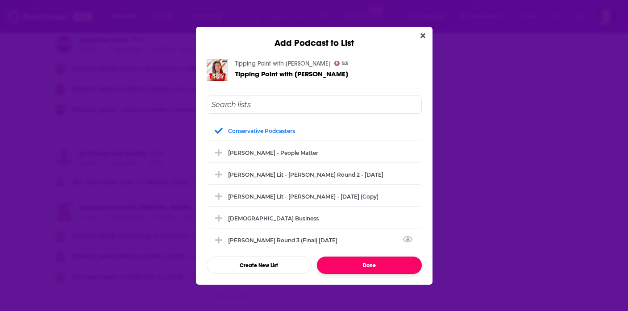
click at [364, 265] on button "Done" at bounding box center [369, 265] width 105 height 17
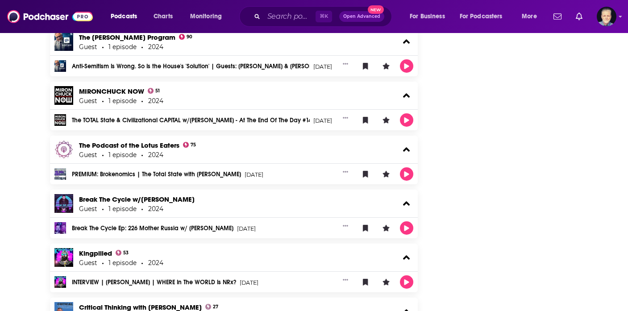
scroll to position [3315, 0]
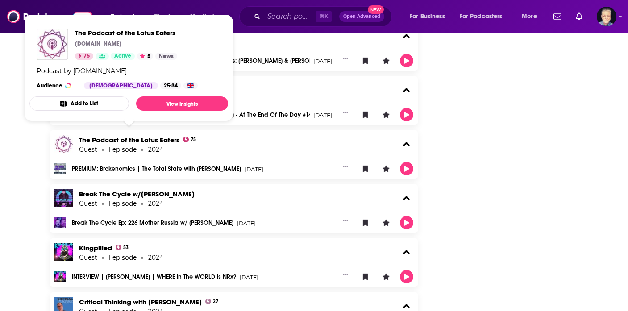
click at [89, 100] on button "Add to List" at bounding box center [79, 103] width 100 height 14
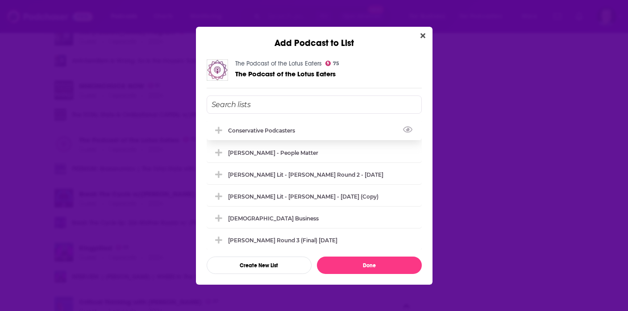
click at [242, 127] on div "conservative podcasters" at bounding box center [264, 130] width 72 height 7
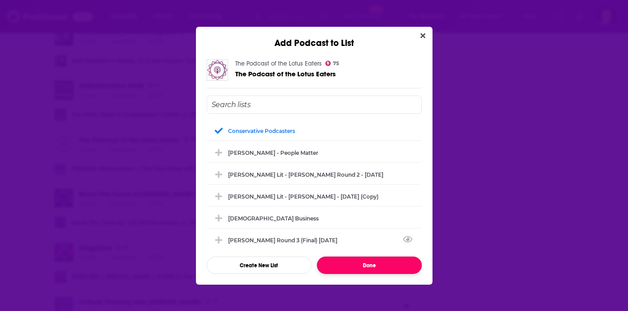
click at [352, 265] on button "Done" at bounding box center [369, 265] width 105 height 17
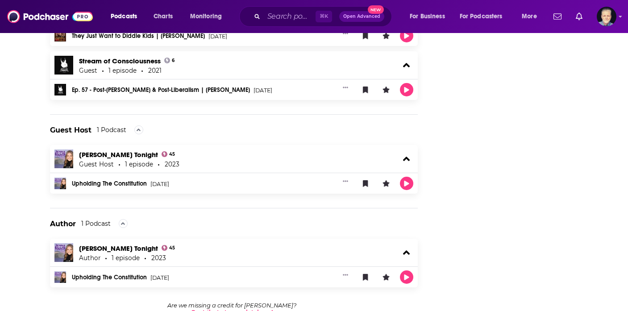
scroll to position [4711, 0]
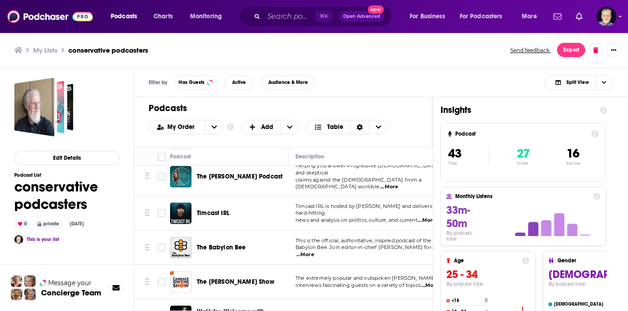
scroll to position [108, 0]
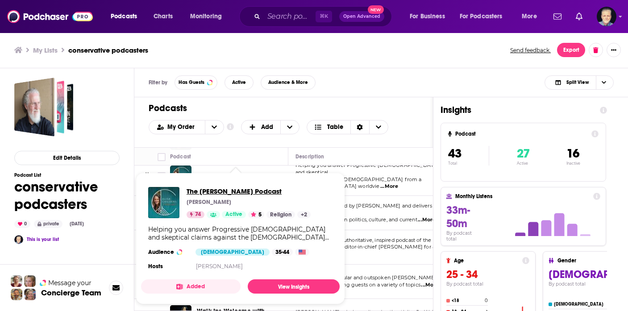
click at [218, 193] on span "The Alisa Childers Podcast" at bounding box center [249, 191] width 124 height 8
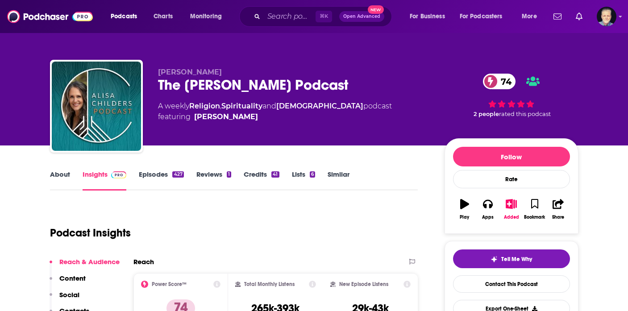
click at [267, 173] on link "Credits 41" at bounding box center [261, 180] width 35 height 21
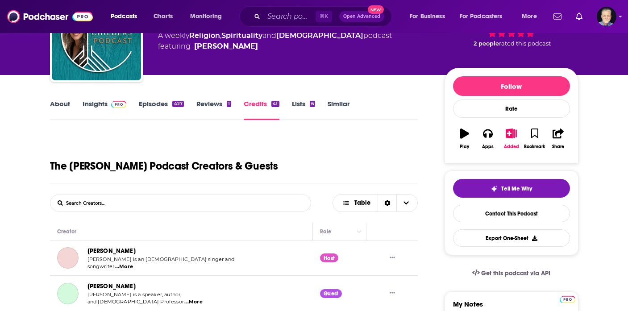
scroll to position [112, 0]
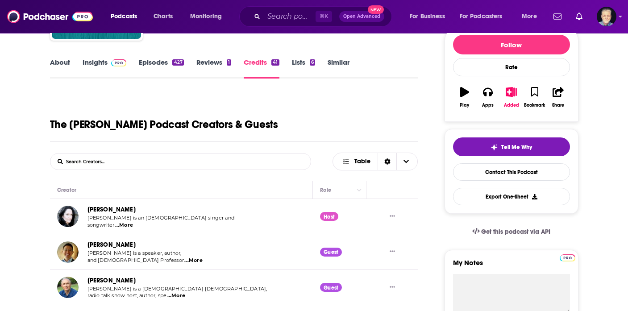
click at [112, 212] on link "Alisa Childers" at bounding box center [112, 210] width 48 height 8
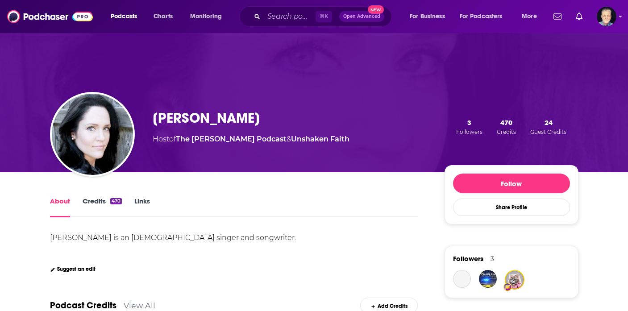
scroll to position [188, 0]
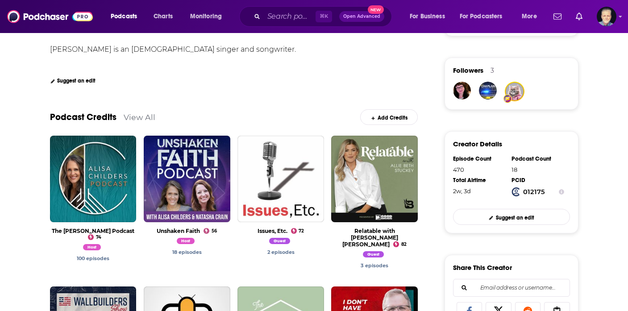
click at [69, 118] on link "Podcast Credits" at bounding box center [83, 117] width 67 height 11
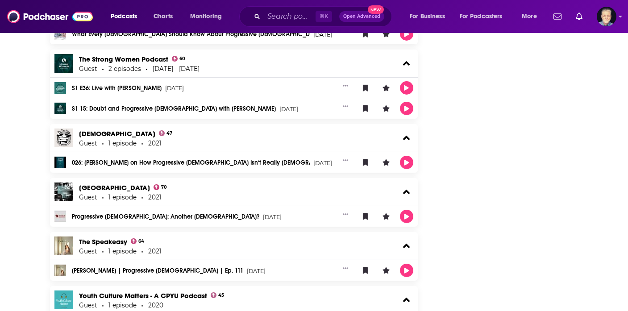
scroll to position [1219, 0]
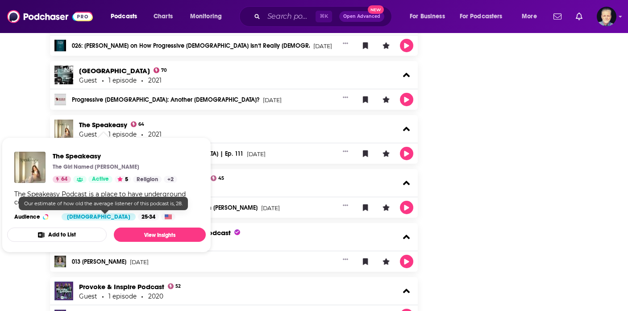
click at [75, 237] on button "Add to List" at bounding box center [57, 235] width 100 height 14
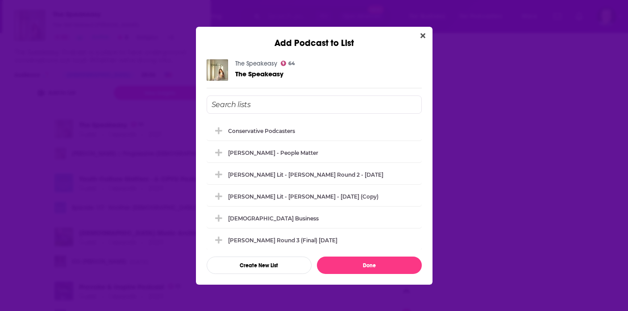
scroll to position [0, 0]
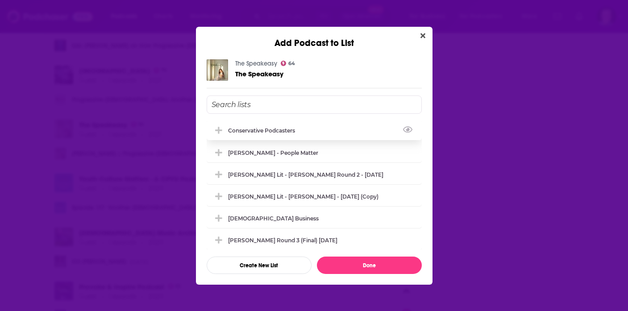
click at [225, 125] on div "conservative podcasters" at bounding box center [314, 131] width 215 height 20
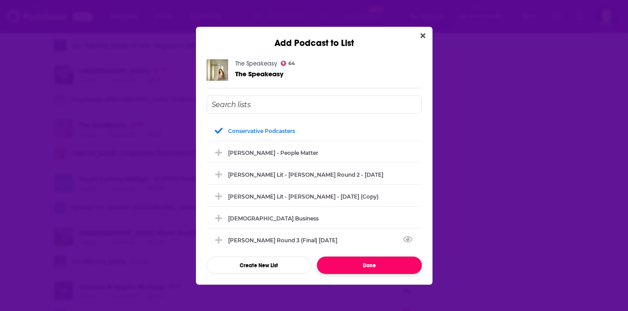
click at [336, 263] on button "Done" at bounding box center [369, 265] width 105 height 17
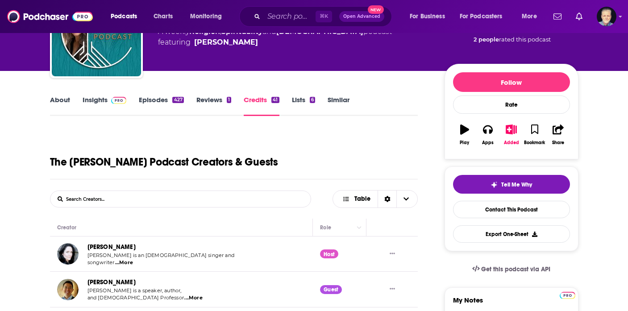
scroll to position [130, 0]
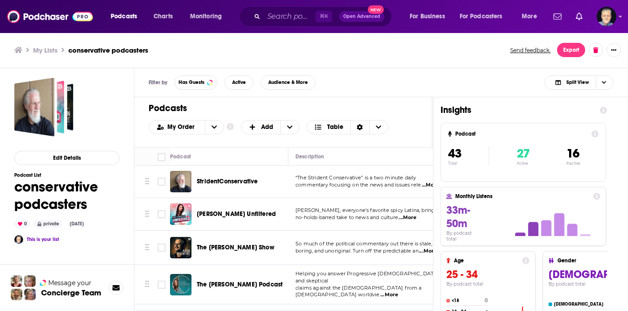
scroll to position [39, 0]
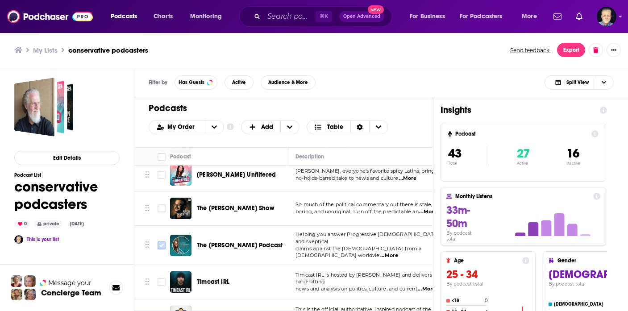
click at [161, 243] on input "Toggle select row" at bounding box center [162, 246] width 8 height 8
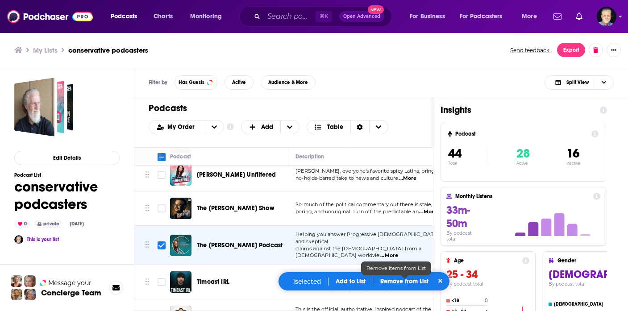
click at [396, 284] on p "Remove from List" at bounding box center [404, 282] width 48 height 8
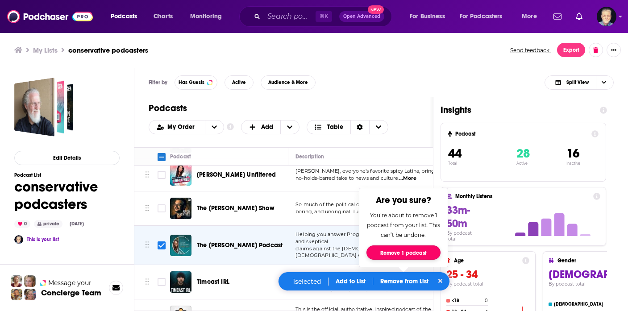
click at [393, 255] on button "Remove 1 podcast" at bounding box center [404, 253] width 74 height 14
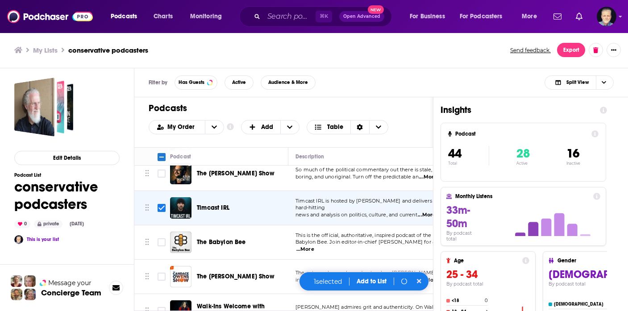
scroll to position [95, 0]
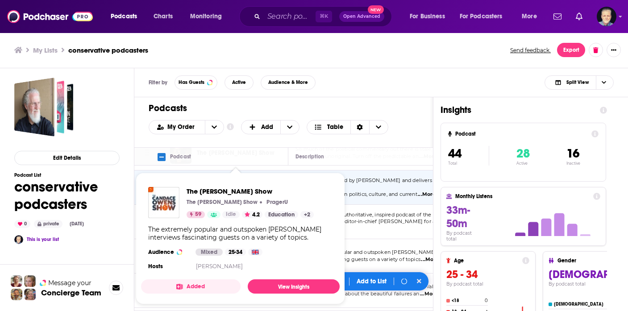
checkbox input "false"
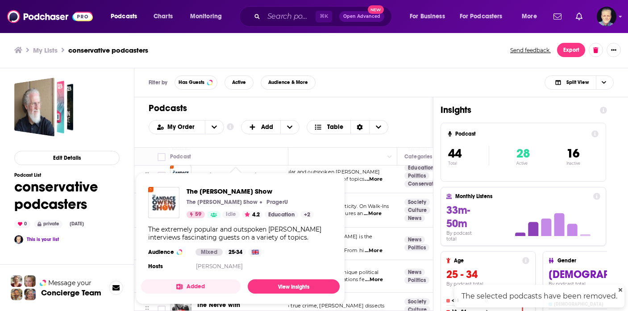
scroll to position [176, 56]
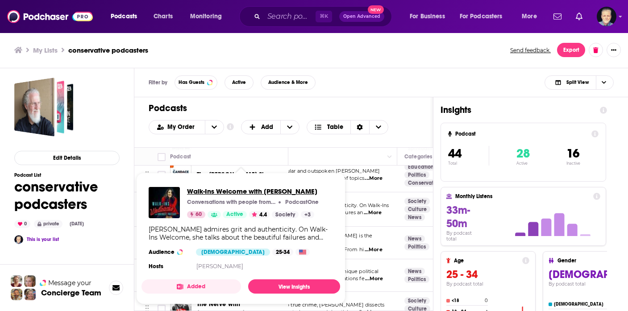
click at [201, 188] on span "Walk-Ins Welcome with [PERSON_NAME]" at bounding box center [253, 191] width 132 height 8
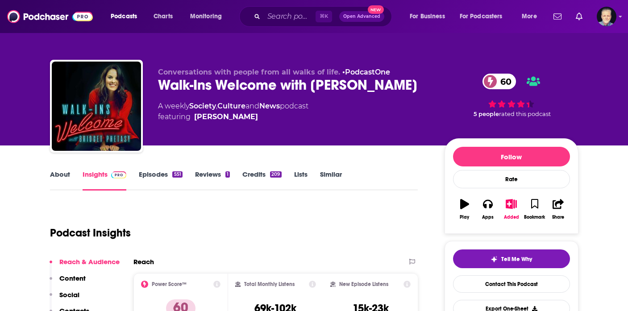
click at [263, 176] on link "Credits 209" at bounding box center [261, 180] width 39 height 21
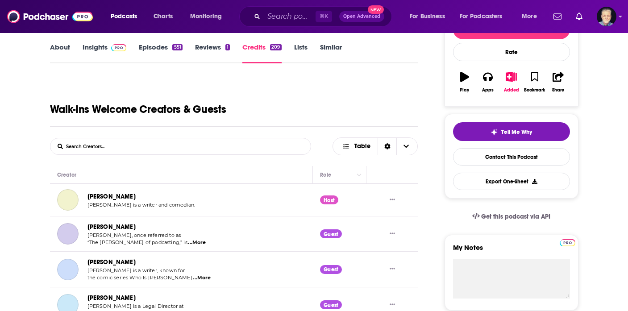
scroll to position [186, 0]
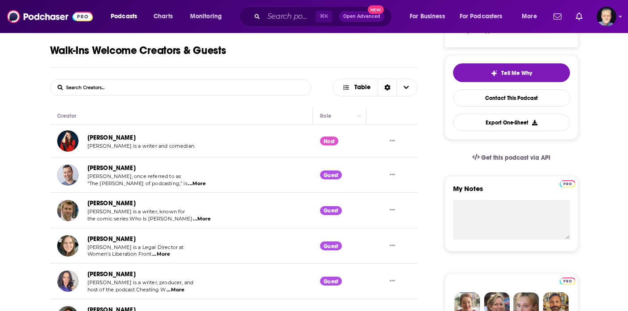
click at [115, 137] on link "Bridget Phetasy" at bounding box center [112, 138] width 48 height 8
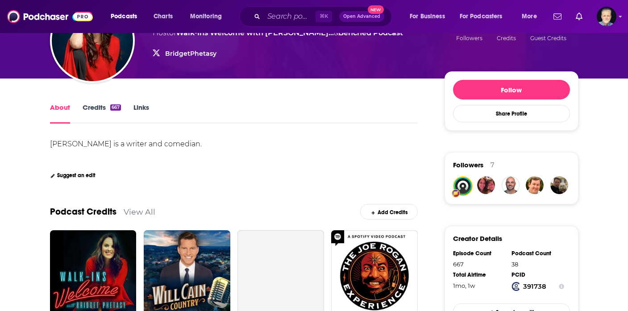
scroll to position [239, 0]
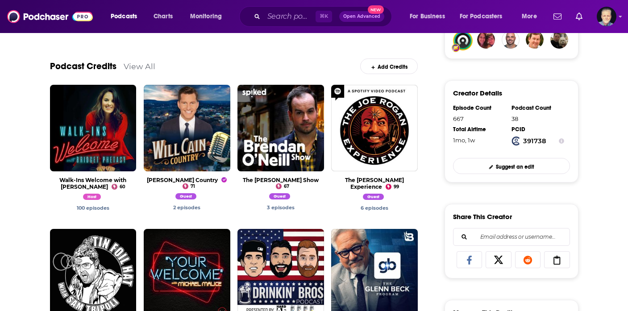
click at [384, 71] on link "Add Credits" at bounding box center [389, 66] width 58 height 16
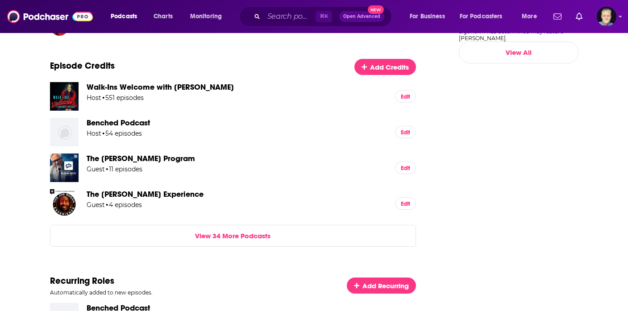
scroll to position [67, 0]
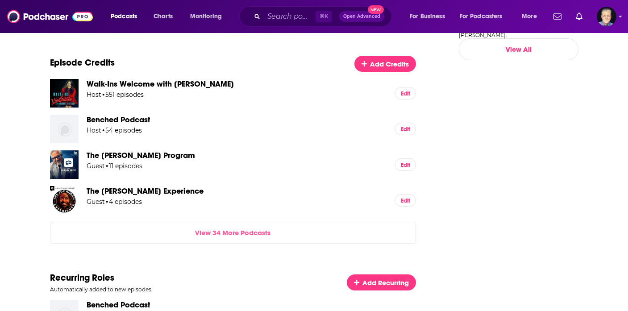
click at [243, 231] on link "View 34 More Podcasts" at bounding box center [233, 233] width 366 height 22
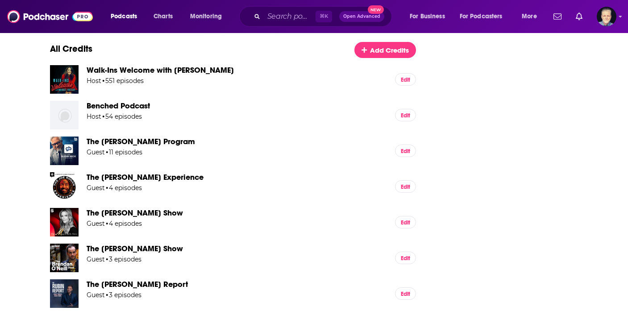
scroll to position [141, 0]
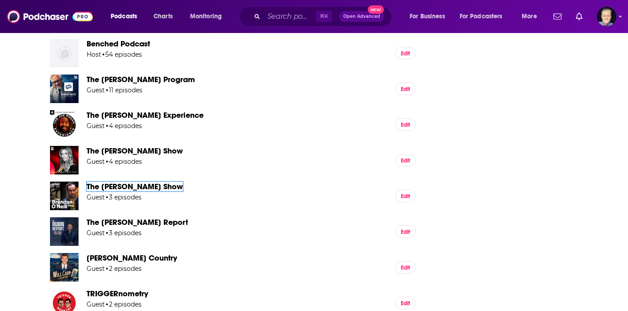
click at [148, 185] on span "The Brendan O'Neill Show" at bounding box center [135, 187] width 96 height 10
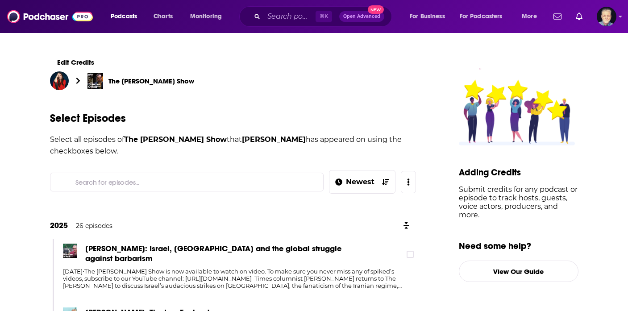
click at [127, 247] on span "[PERSON_NAME]: Israel, [GEOGRAPHIC_DATA] and the global struggle against barbar…" at bounding box center [220, 254] width 271 height 20
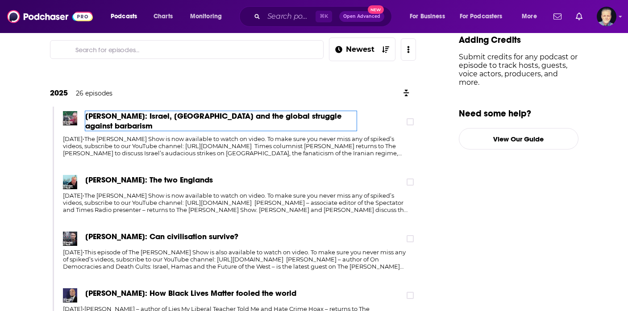
scroll to position [136, 0]
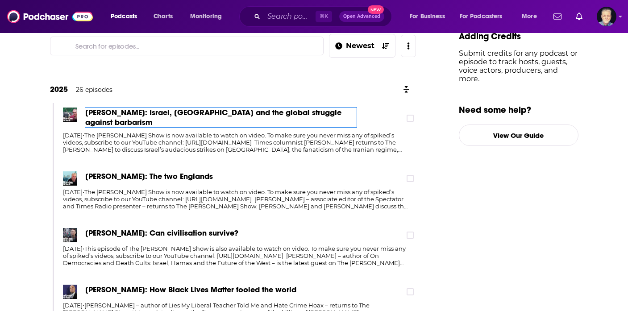
click at [113, 113] on span "Melanie Phillips: Israel, Iran and the global struggle against barbarism" at bounding box center [220, 118] width 271 height 20
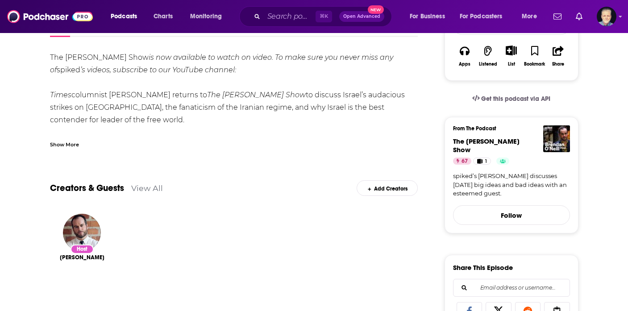
scroll to position [60, 0]
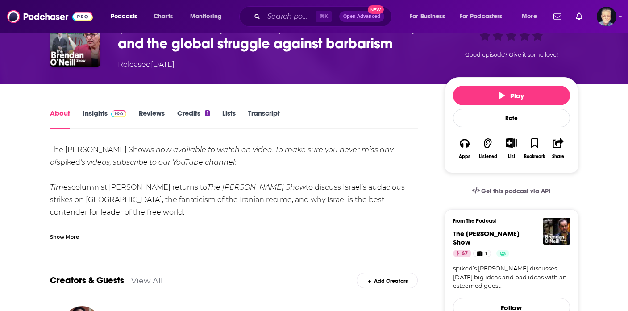
click at [104, 116] on link "Insights" at bounding box center [105, 119] width 44 height 21
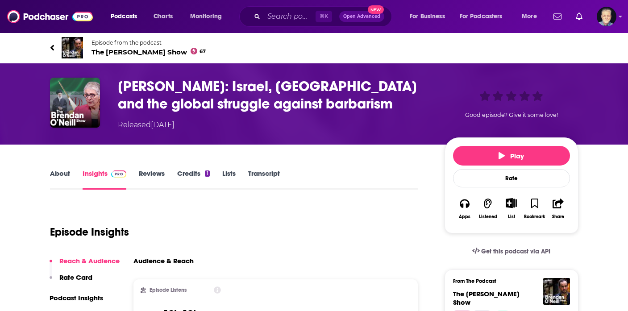
scroll to position [68, 0]
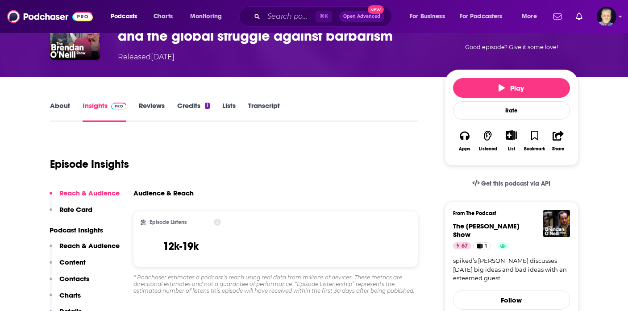
click at [82, 277] on p "Contacts" at bounding box center [74, 279] width 30 height 8
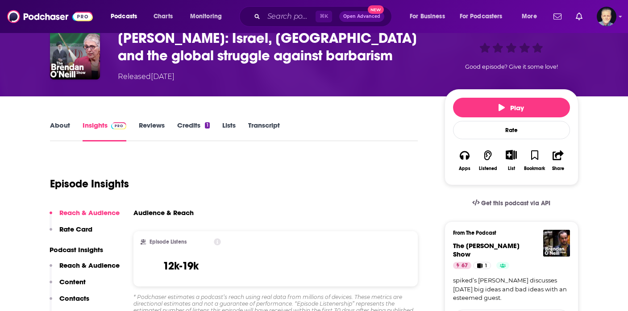
scroll to position [48, 0]
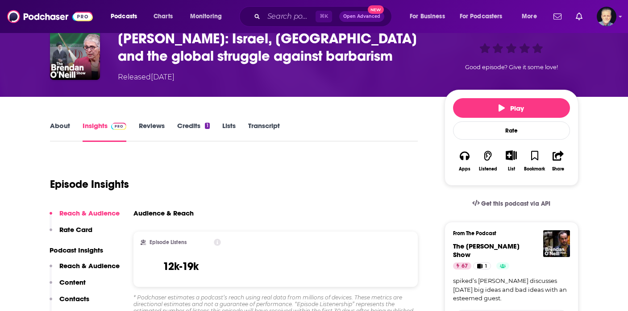
click at [61, 125] on link "About" at bounding box center [60, 131] width 20 height 21
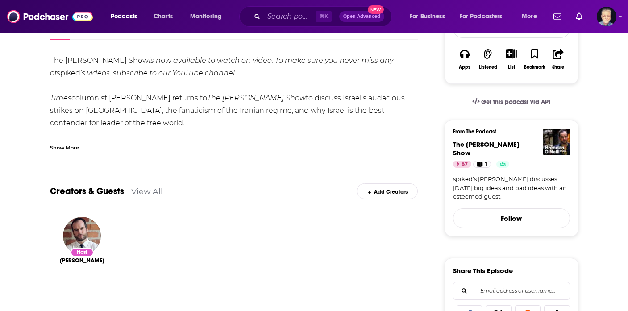
scroll to position [219, 0]
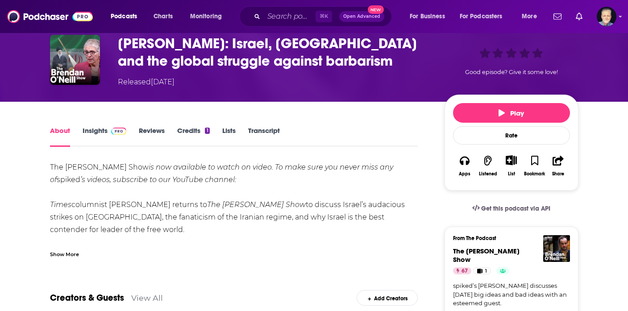
scroll to position [42, 0]
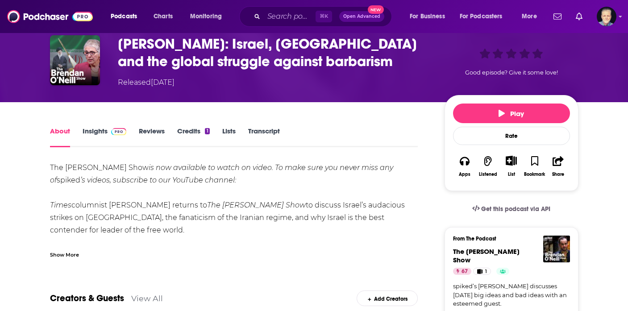
click at [192, 133] on link "Credits 1" at bounding box center [193, 137] width 32 height 21
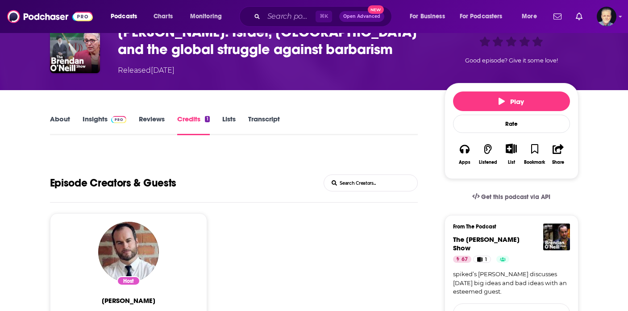
scroll to position [47, 0]
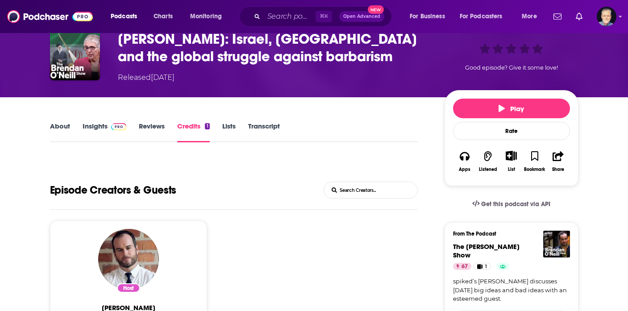
click at [179, 40] on h3 "Melanie Phillips: Israel, Iran and the global struggle against barbarism" at bounding box center [274, 47] width 313 height 35
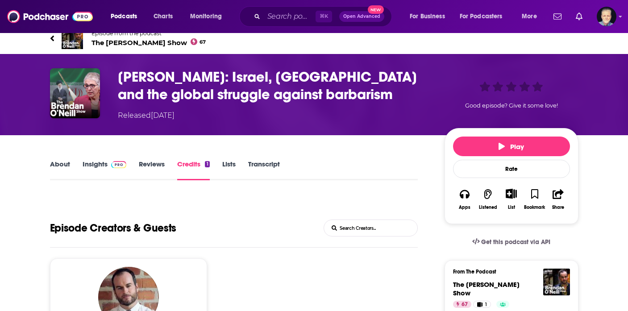
scroll to position [0, 0]
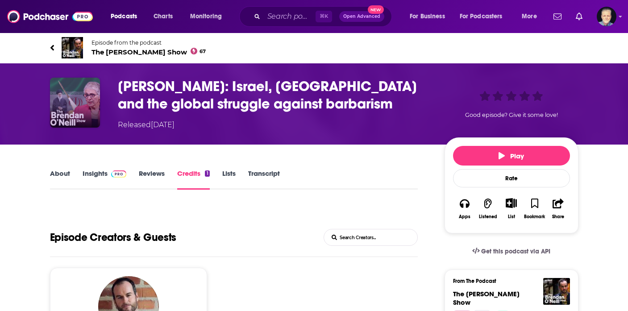
click at [81, 99] on img "Melanie Phillips: Israel, Iran and the global struggle against barbarism" at bounding box center [75, 103] width 50 height 50
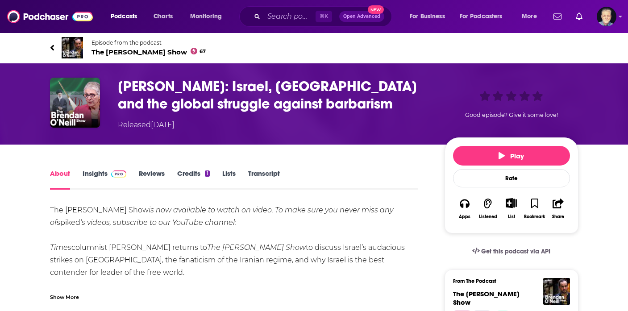
click at [184, 176] on link "Credits 1" at bounding box center [193, 179] width 32 height 21
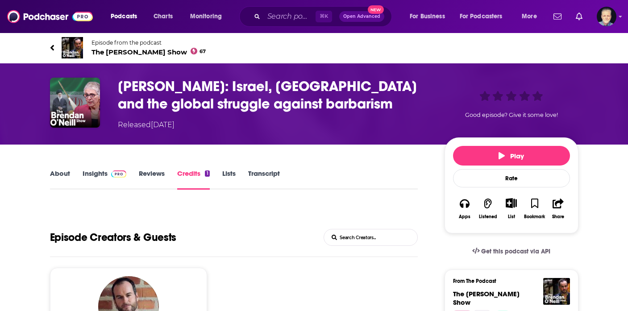
click at [71, 45] on img at bounding box center [72, 47] width 21 height 21
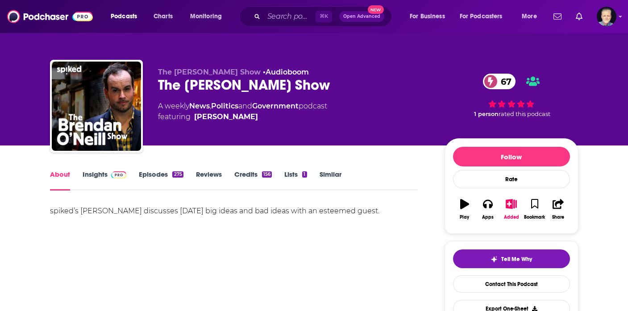
click at [109, 174] on span at bounding box center [117, 174] width 19 height 8
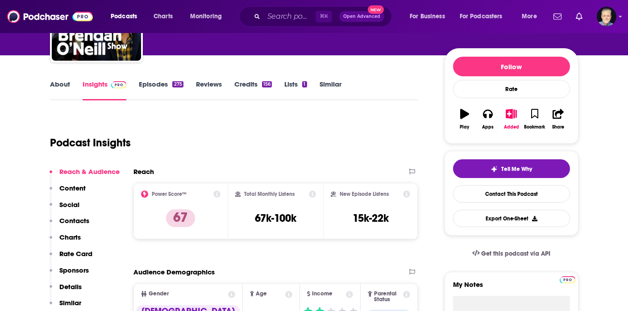
scroll to position [96, 0]
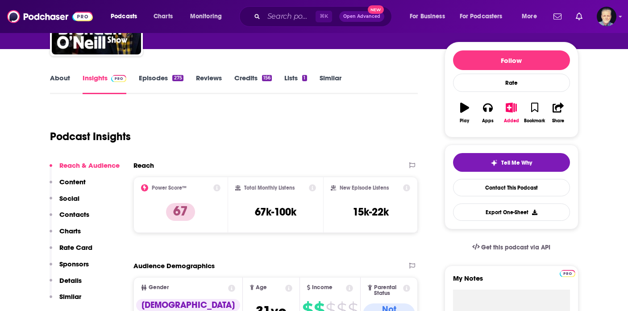
click at [245, 77] on link "Credits 156" at bounding box center [253, 84] width 38 height 21
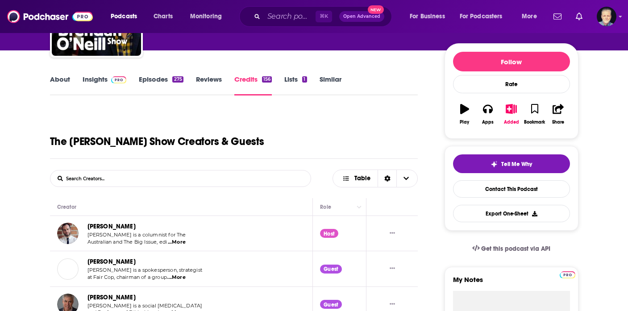
scroll to position [200, 0]
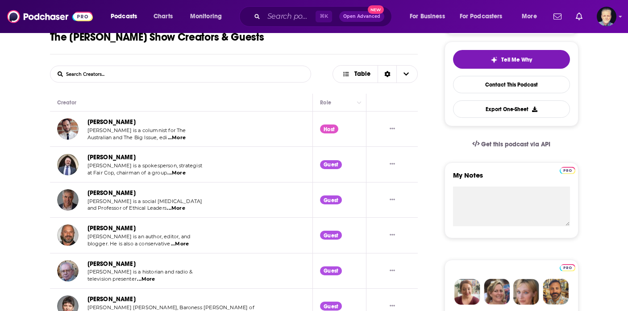
click at [110, 123] on link "[PERSON_NAME]" at bounding box center [112, 122] width 48 height 8
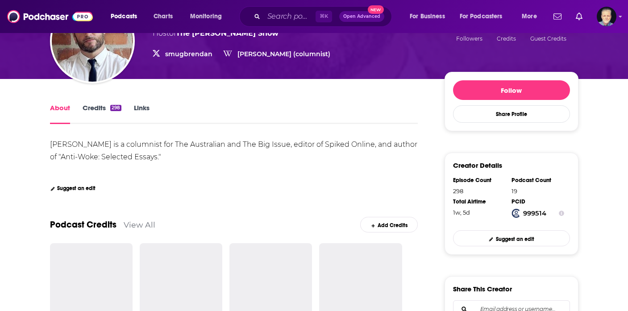
scroll to position [203, 0]
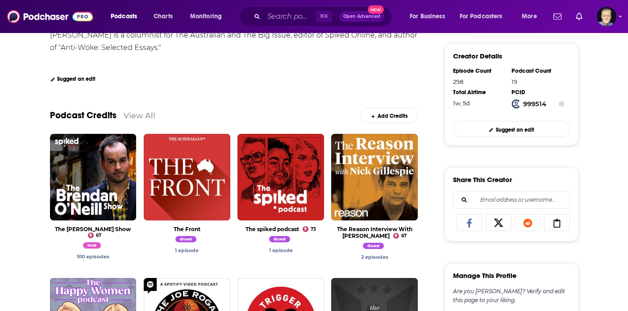
click at [396, 114] on link "Add Credits" at bounding box center [389, 116] width 58 height 16
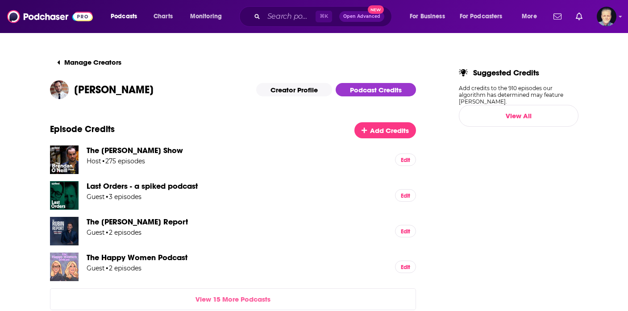
click at [244, 299] on link "View 15 More Podcasts" at bounding box center [233, 299] width 366 height 22
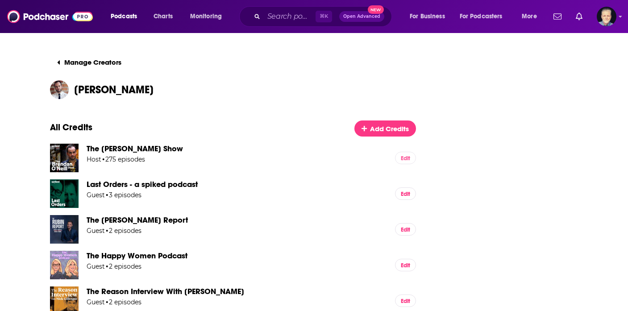
click at [398, 158] on link "Edit" at bounding box center [405, 158] width 21 height 13
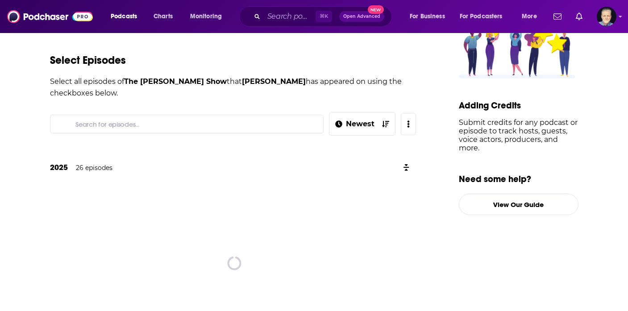
scroll to position [70, 0]
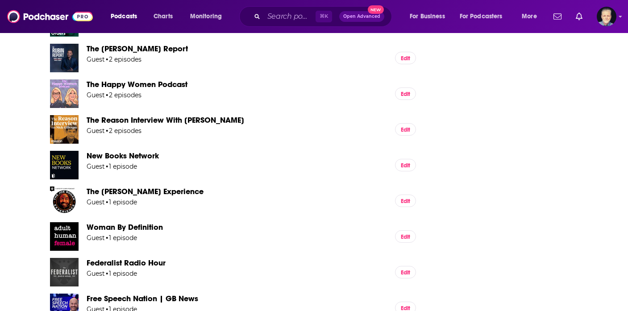
scroll to position [171, 0]
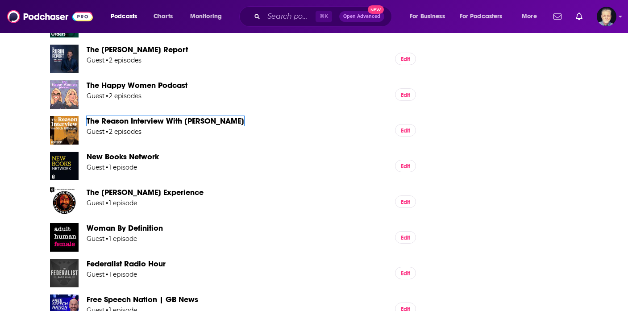
click at [152, 121] on span "The Reason Interview With [PERSON_NAME]" at bounding box center [166, 121] width 158 height 10
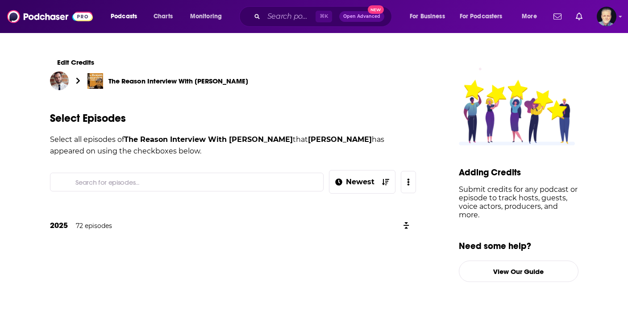
click at [174, 82] on span "The Reason Interview With [PERSON_NAME]" at bounding box center [178, 81] width 140 height 8
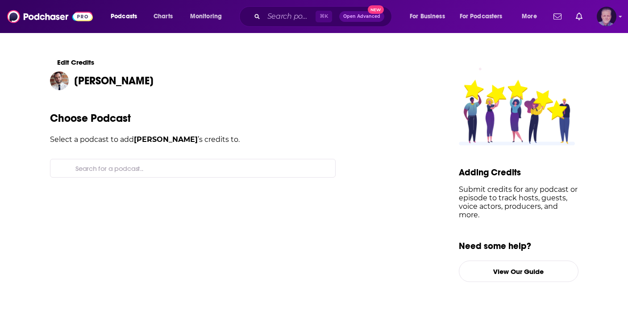
click at [606, 21] on img "Logged in as JonesLiterary" at bounding box center [607, 17] width 20 height 20
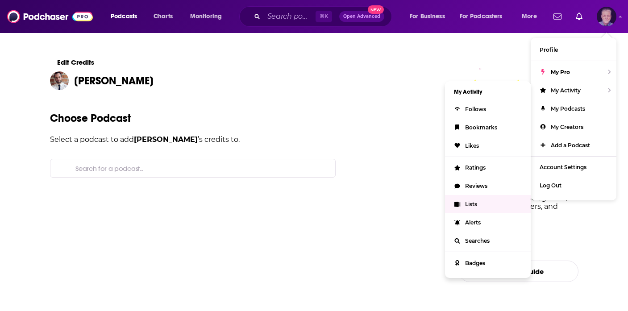
click at [489, 203] on link "Lists" at bounding box center [488, 204] width 86 height 18
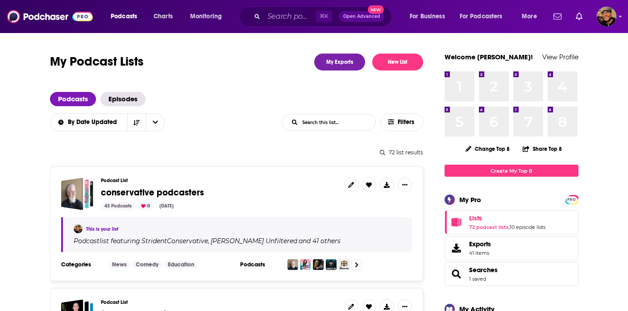
click at [171, 193] on span "conservative podcasters" at bounding box center [152, 192] width 103 height 11
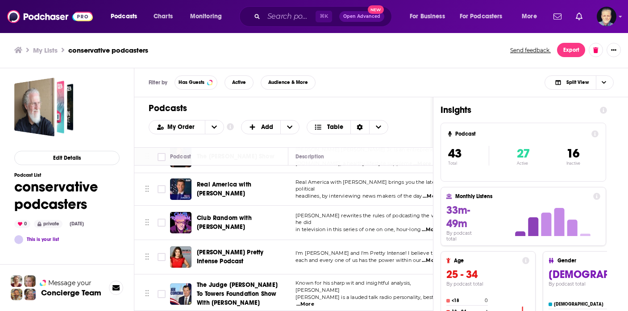
scroll to position [1310, 0]
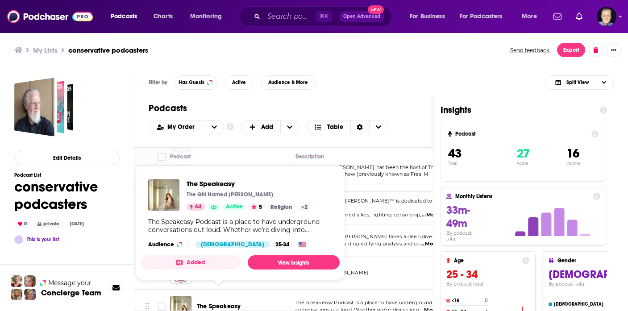
click at [389, 300] on span "The Speakeasy Podcast is a place to have underground" at bounding box center [364, 303] width 137 height 6
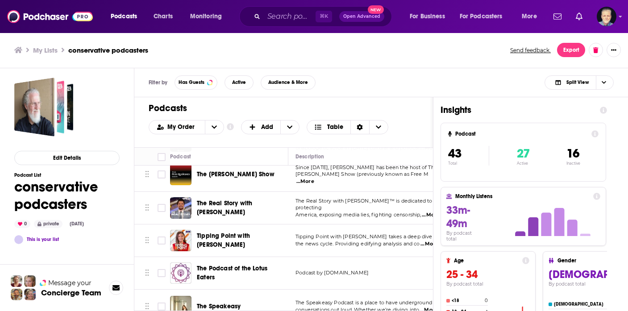
click at [430, 307] on span "...More" at bounding box center [429, 310] width 18 height 7
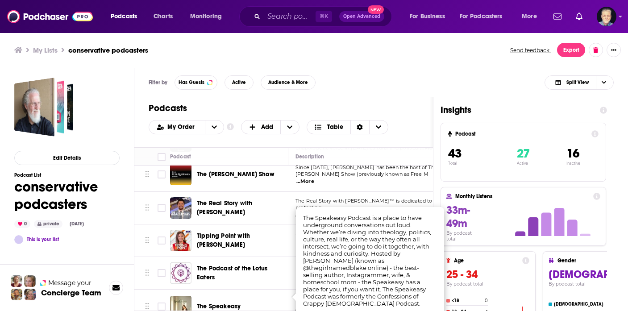
click at [442, 79] on div "Filter by Has Guests Active Audience & More Split View" at bounding box center [381, 82] width 494 height 29
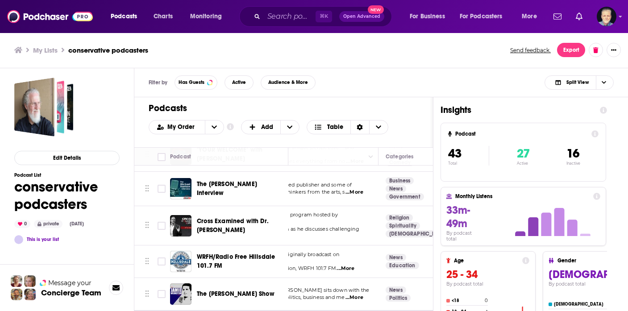
scroll to position [1016, 66]
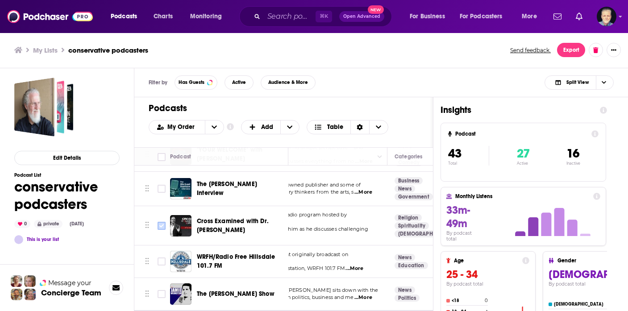
click at [159, 222] on input "Toggle select row" at bounding box center [162, 226] width 8 height 8
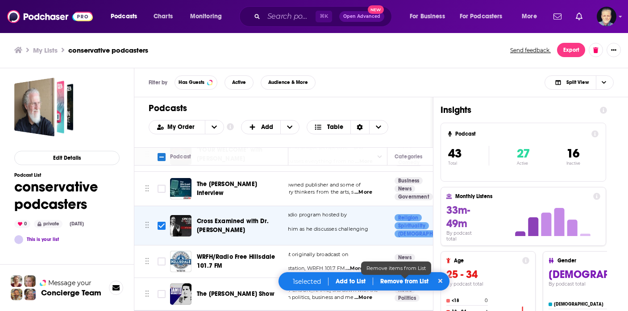
click at [402, 283] on p "Remove from List" at bounding box center [404, 282] width 48 height 8
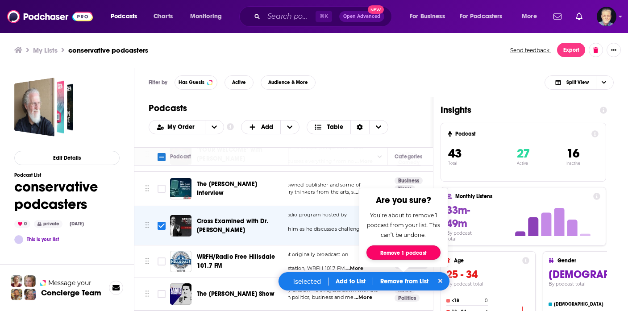
click at [400, 258] on button "Remove 1 podcast" at bounding box center [404, 253] width 74 height 14
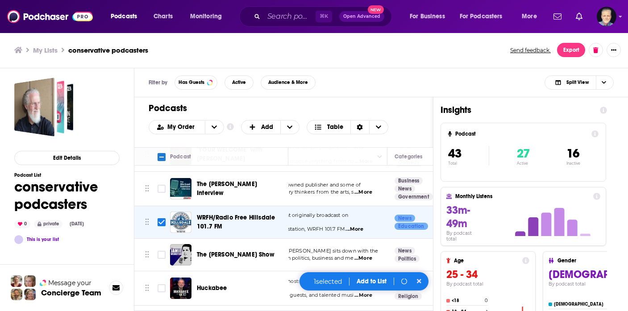
scroll to position [993, 66]
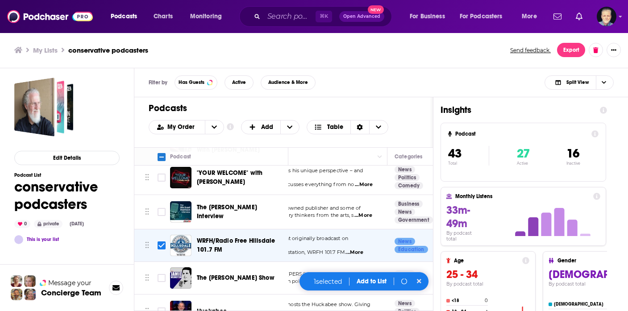
checkbox input "false"
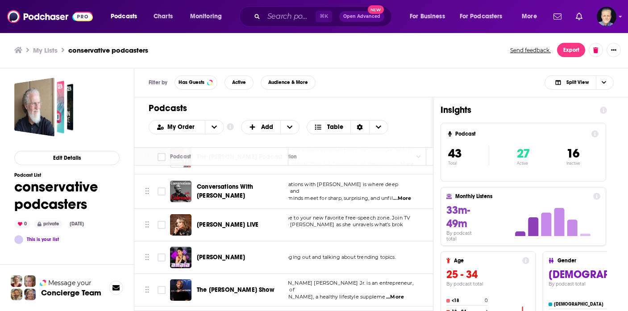
scroll to position [706, 29]
click at [285, 229] on span "...More" at bounding box center [276, 232] width 18 height 7
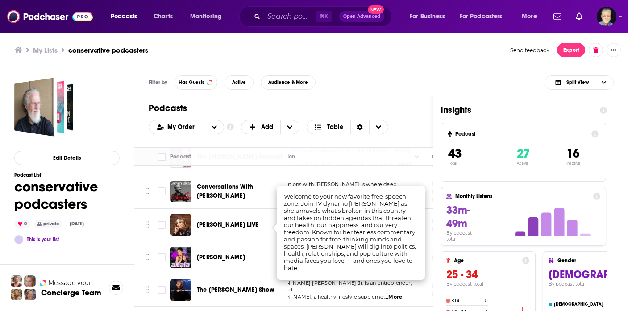
click at [269, 242] on td "[PERSON_NAME]" at bounding box center [229, 258] width 118 height 33
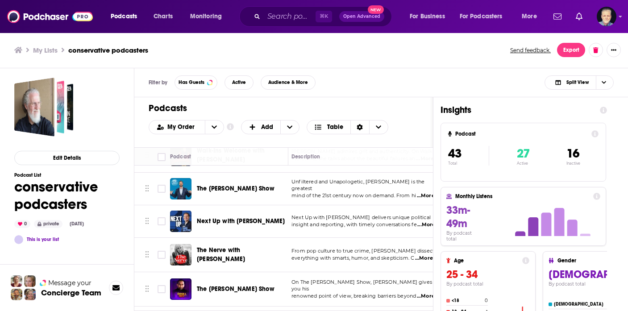
scroll to position [0, 4]
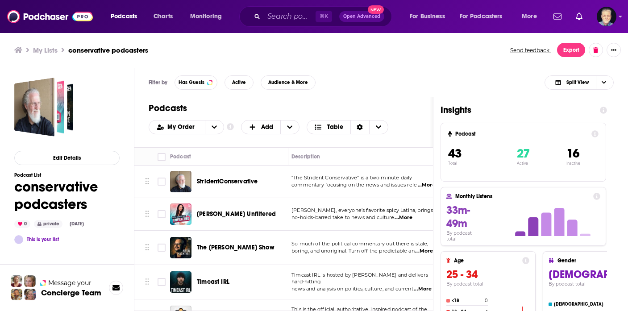
click at [425, 184] on span "...More" at bounding box center [427, 185] width 18 height 7
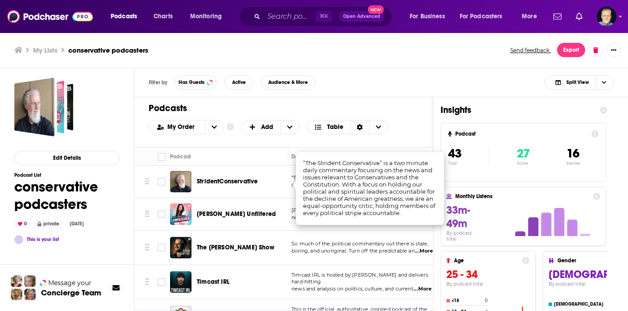
click at [399, 90] on div "Filter by Has Guests Active Audience & More Split View" at bounding box center [381, 82] width 494 height 29
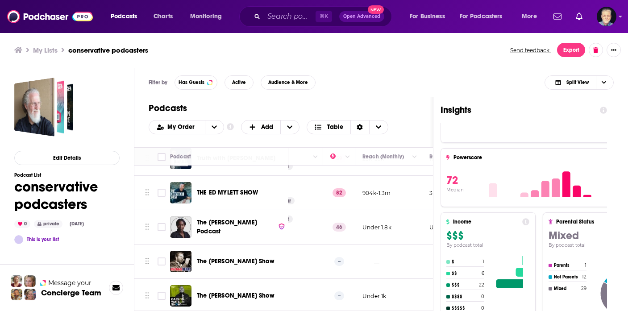
scroll to position [0, 206]
